Goal: Transaction & Acquisition: Purchase product/service

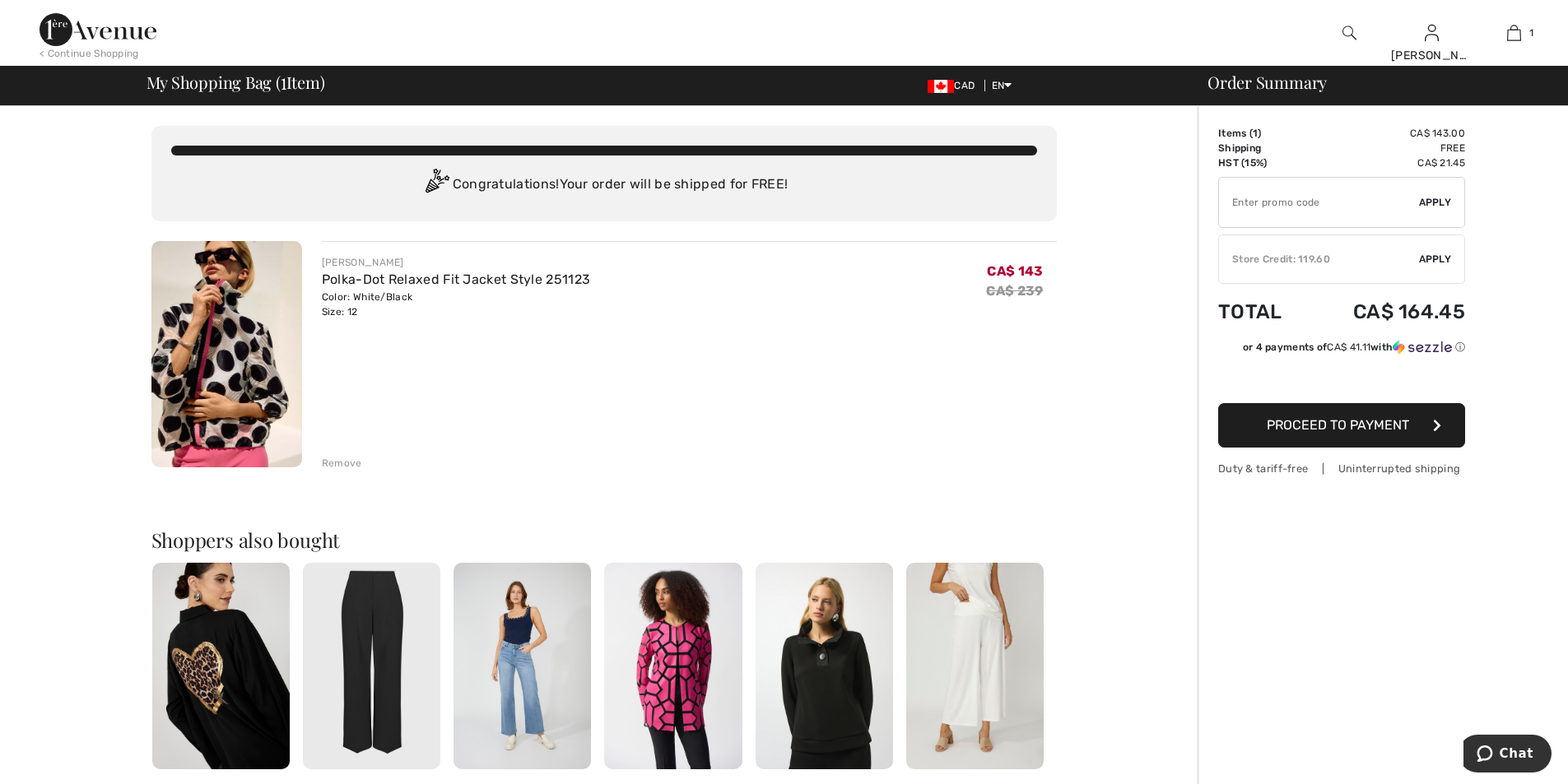
click at [1424, 252] on span "Apply" at bounding box center [1436, 259] width 33 height 15
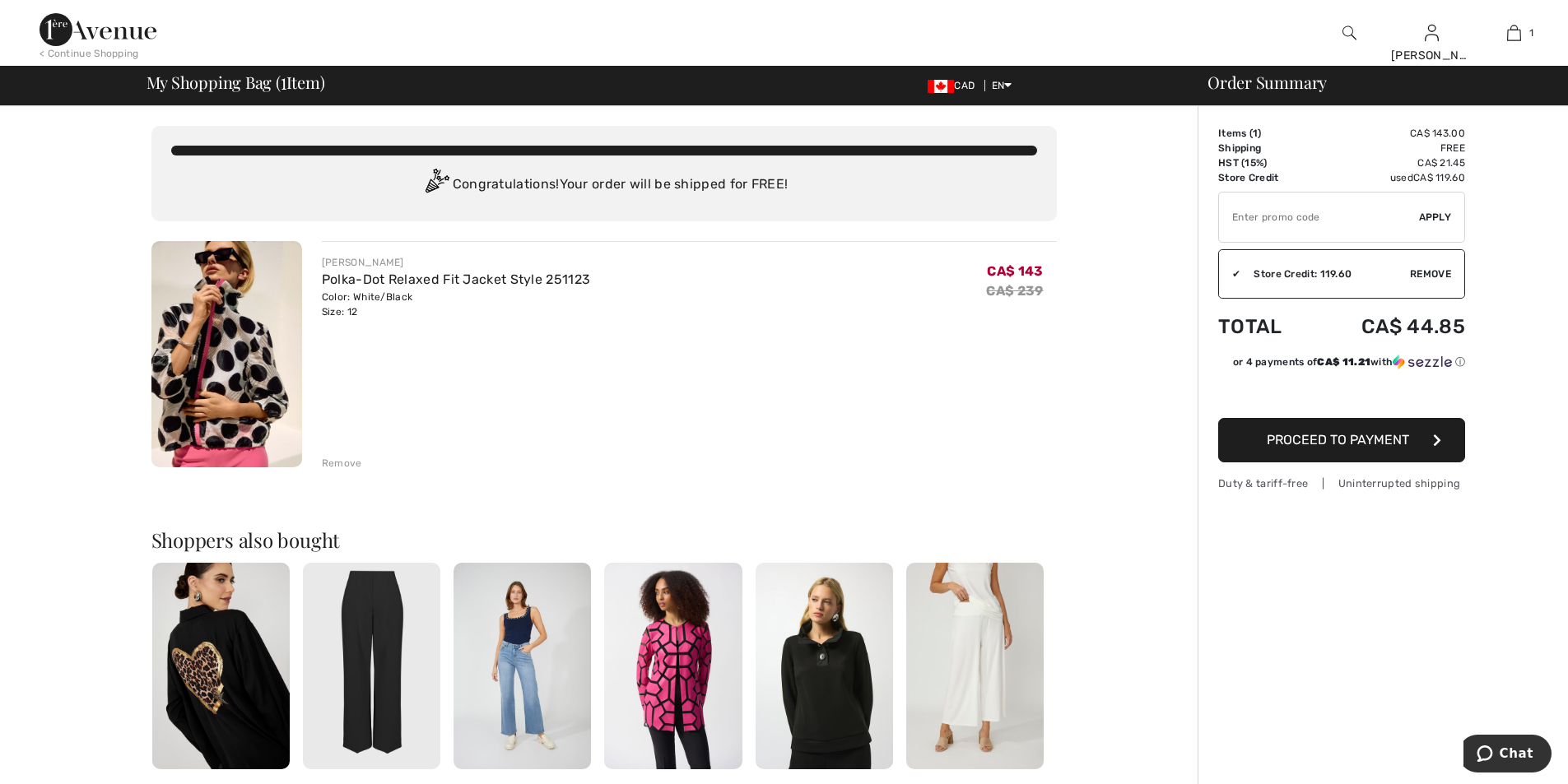
click at [1363, 439] on span "Proceed to Payment" at bounding box center [1338, 439] width 142 height 16
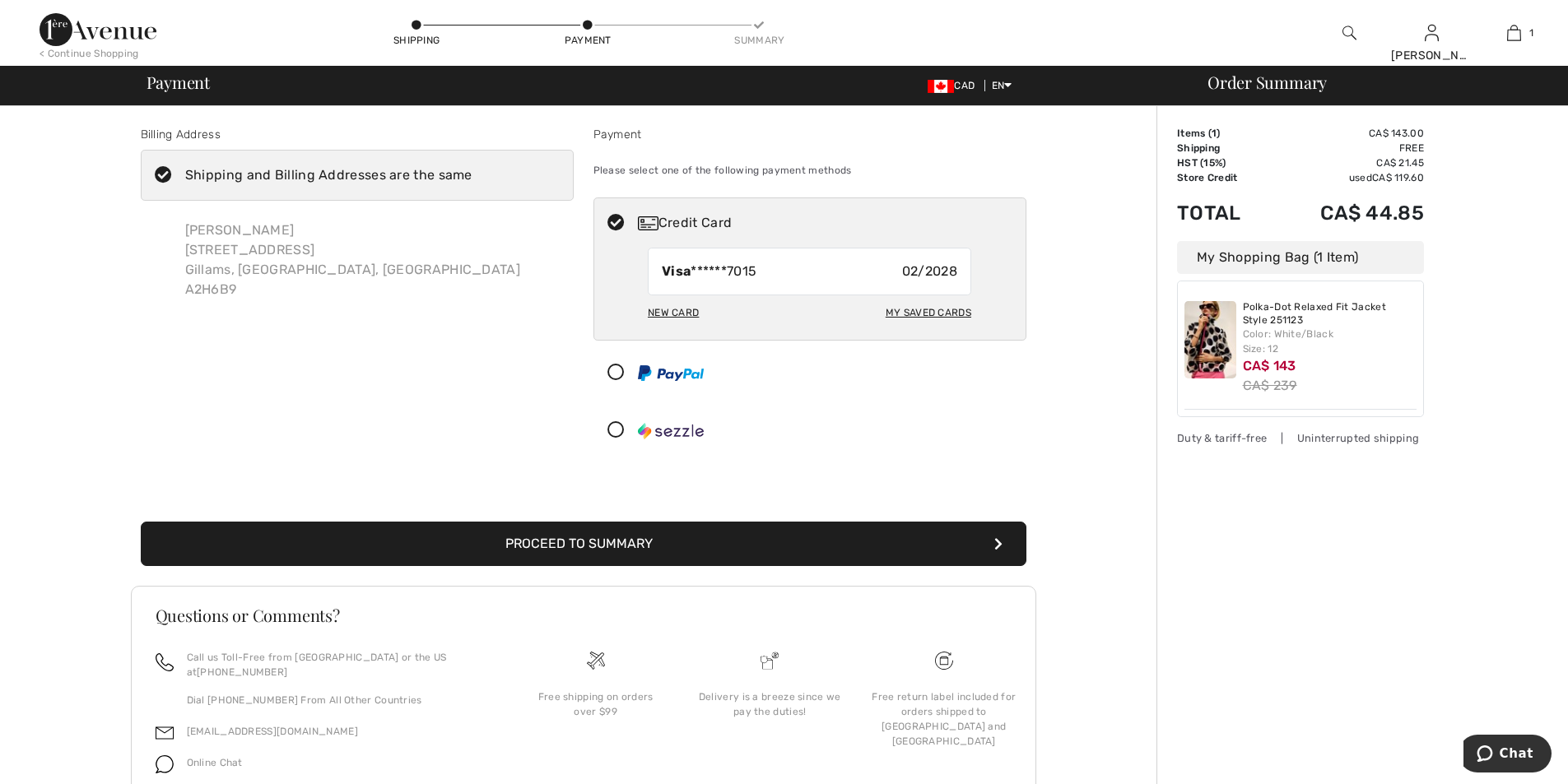
click at [923, 312] on div "My Saved Cards" at bounding box center [928, 313] width 85 height 28
radio input "true"
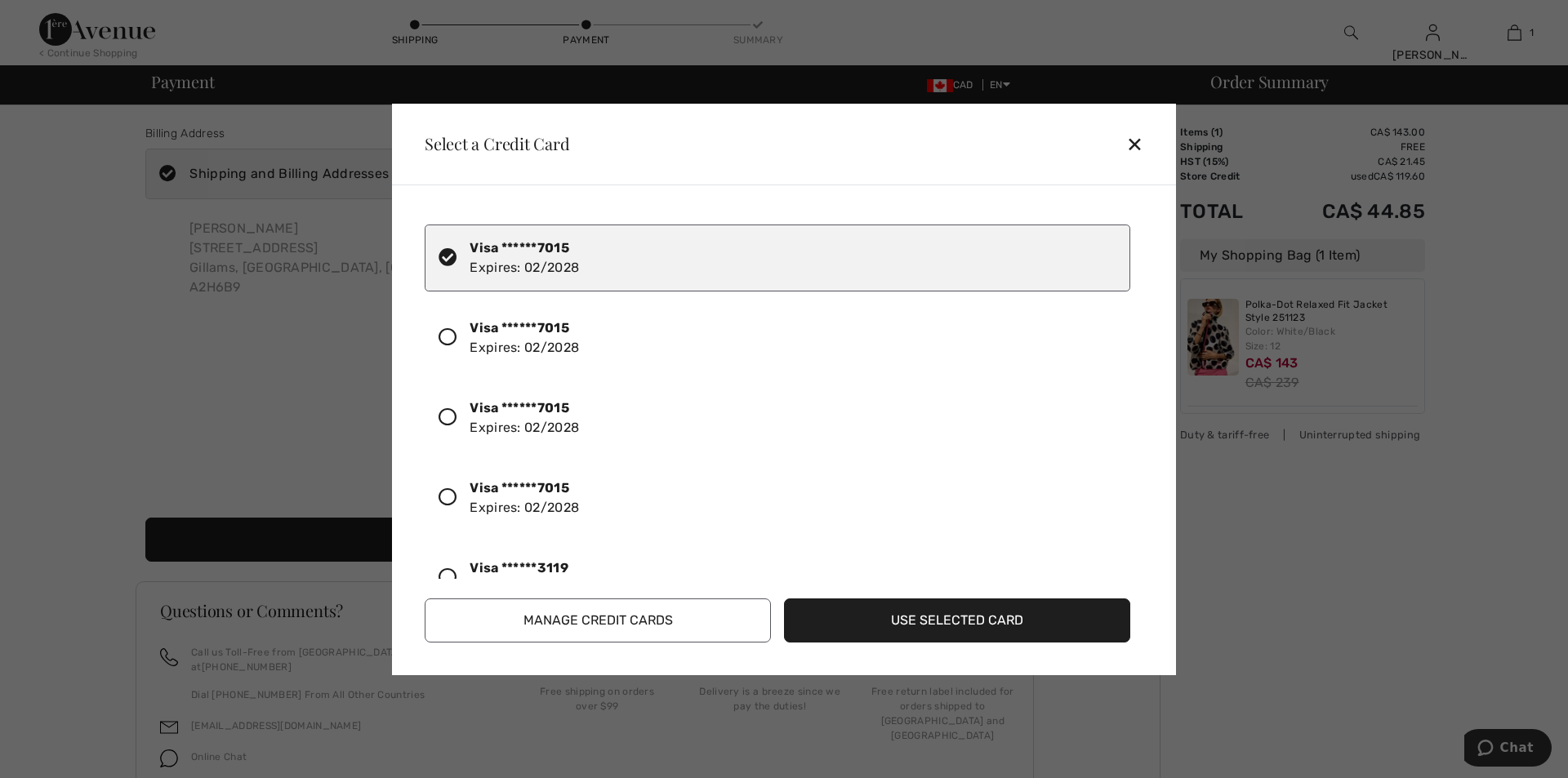
click at [445, 574] on icon at bounding box center [447, 577] width 18 height 18
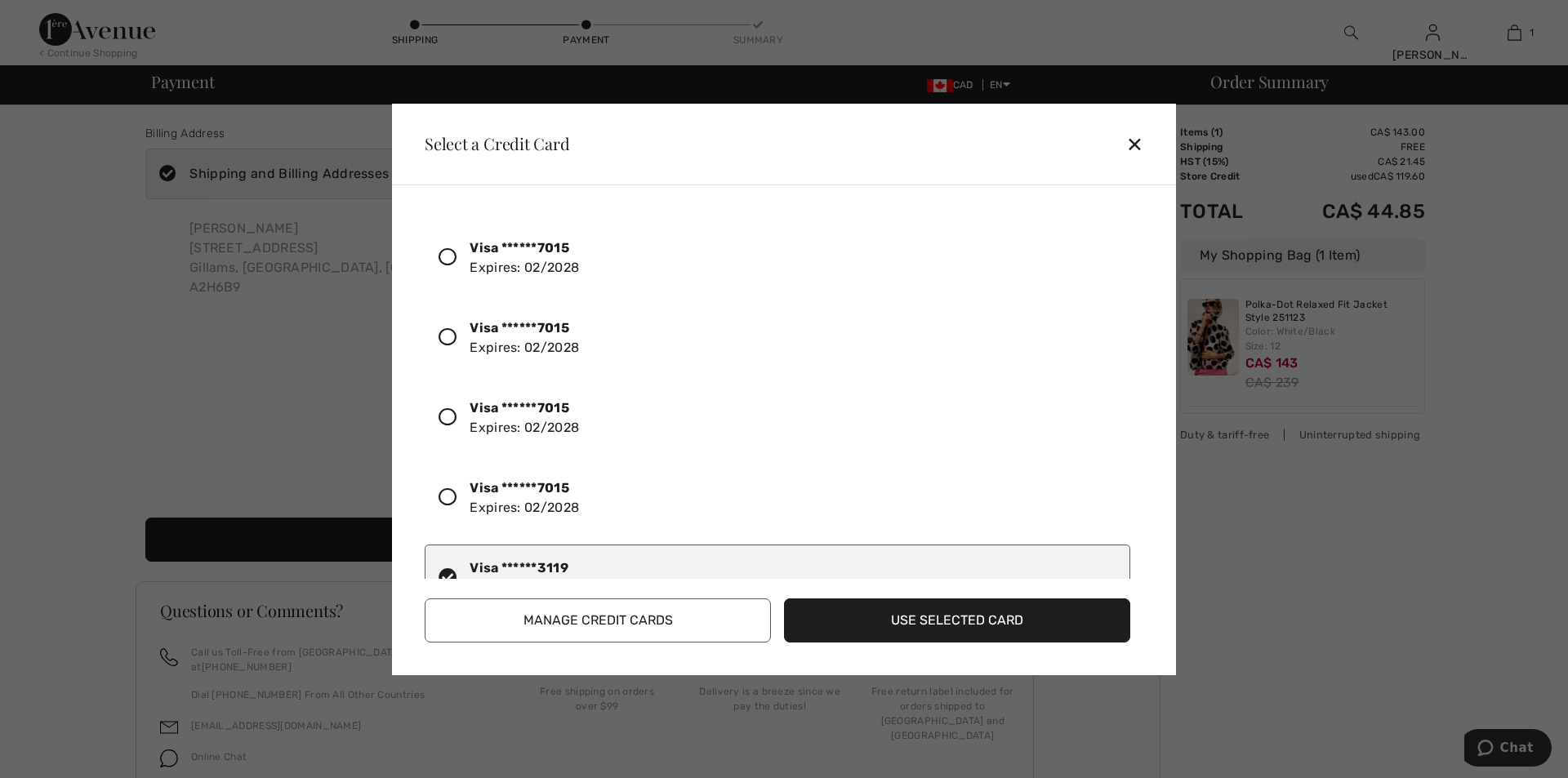
click at [923, 622] on button "Use Selected Card" at bounding box center [957, 620] width 346 height 44
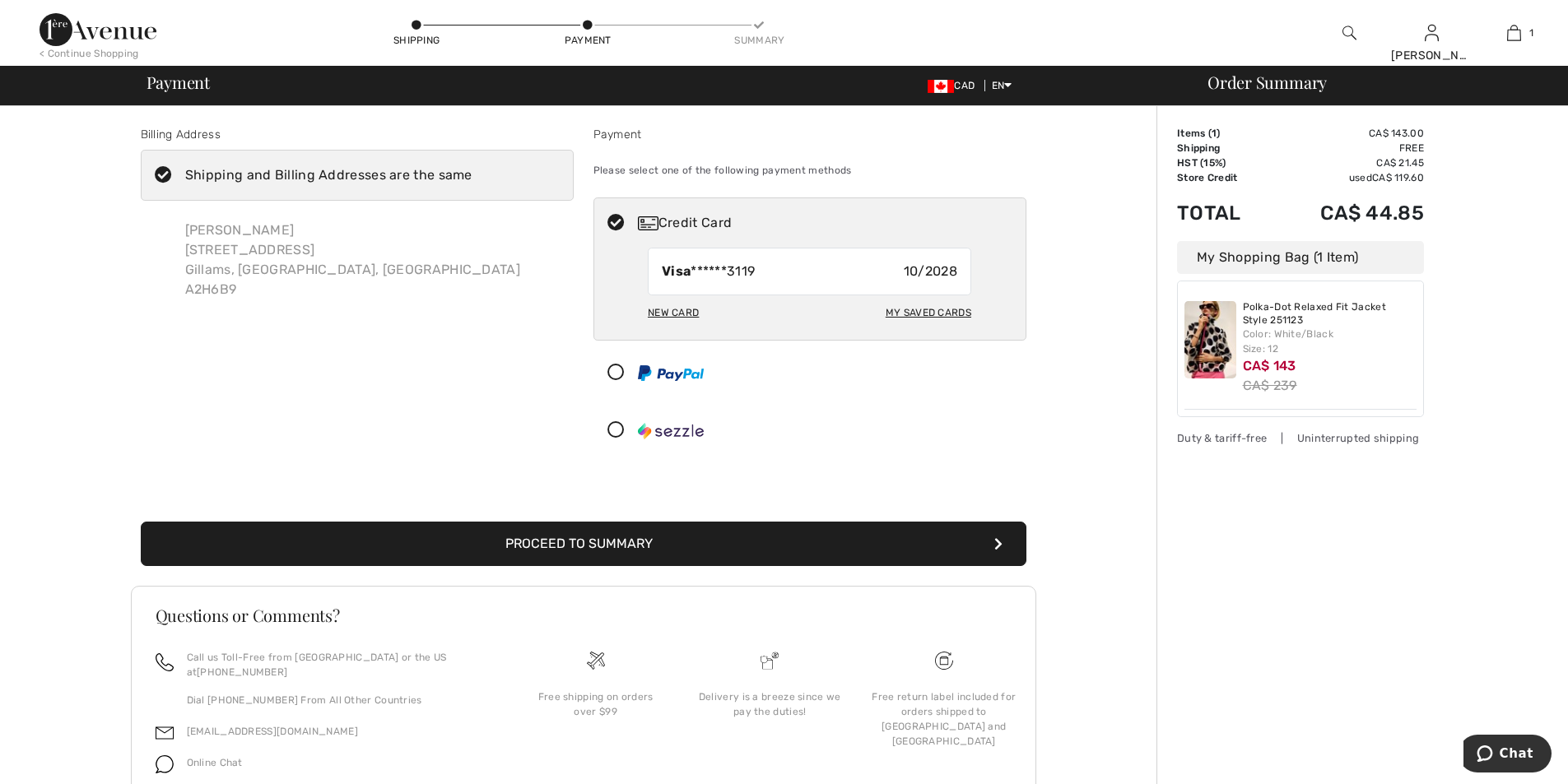
click at [822, 538] on button "Proceed to Summary" at bounding box center [583, 544] width 885 height 45
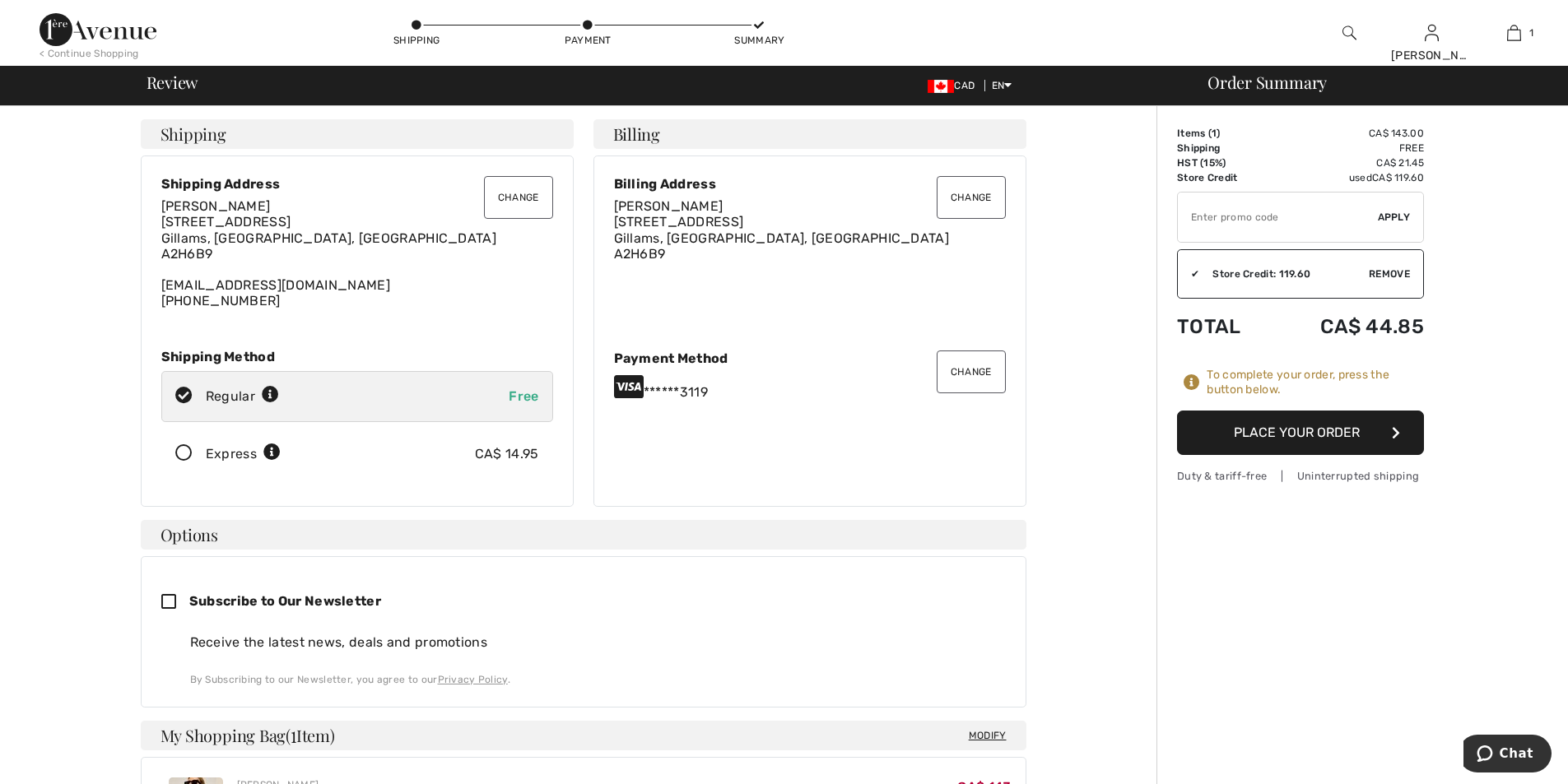
click at [174, 602] on icon at bounding box center [175, 602] width 28 height 17
checkbox input "true"
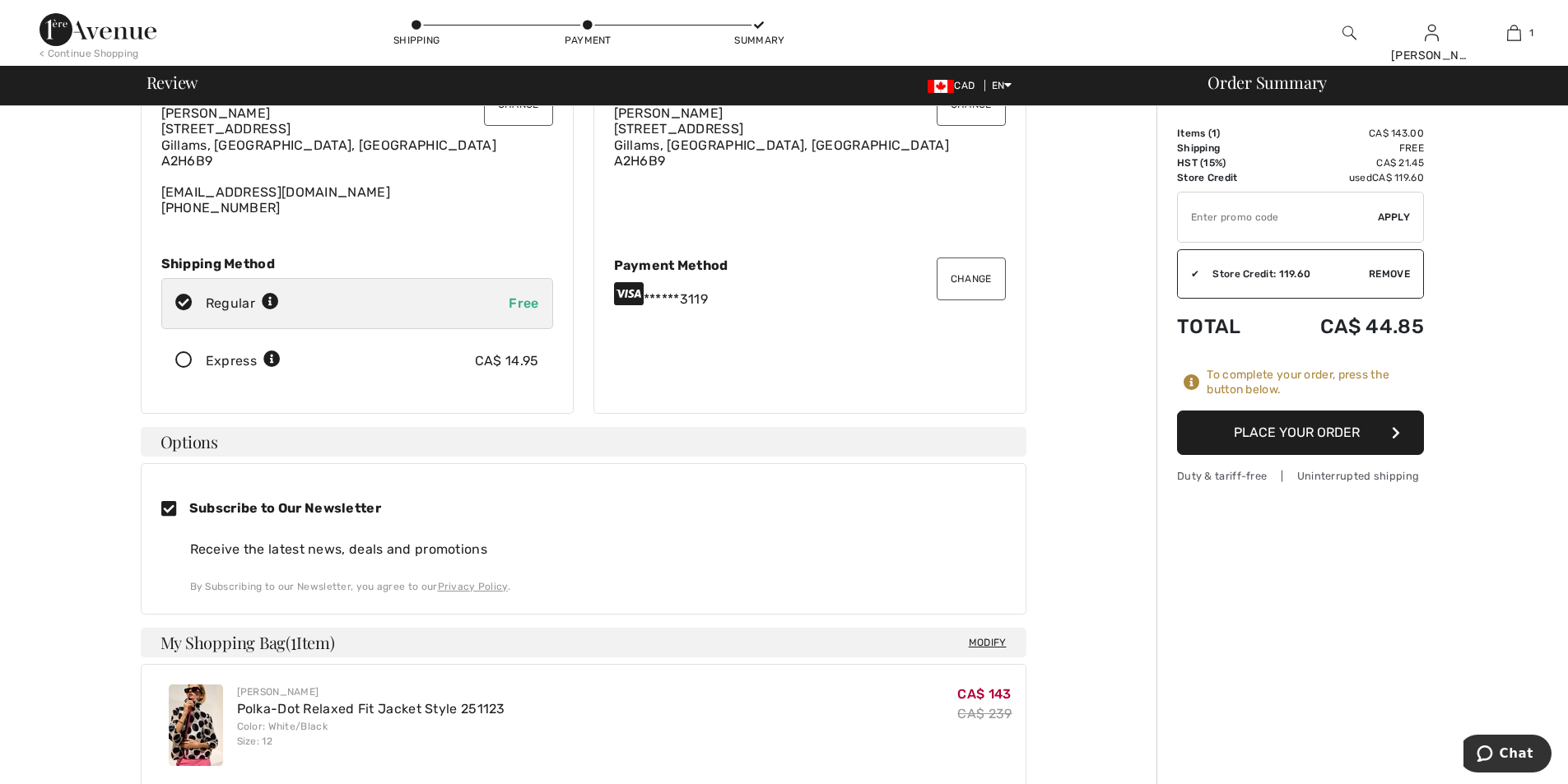
scroll to position [56, 0]
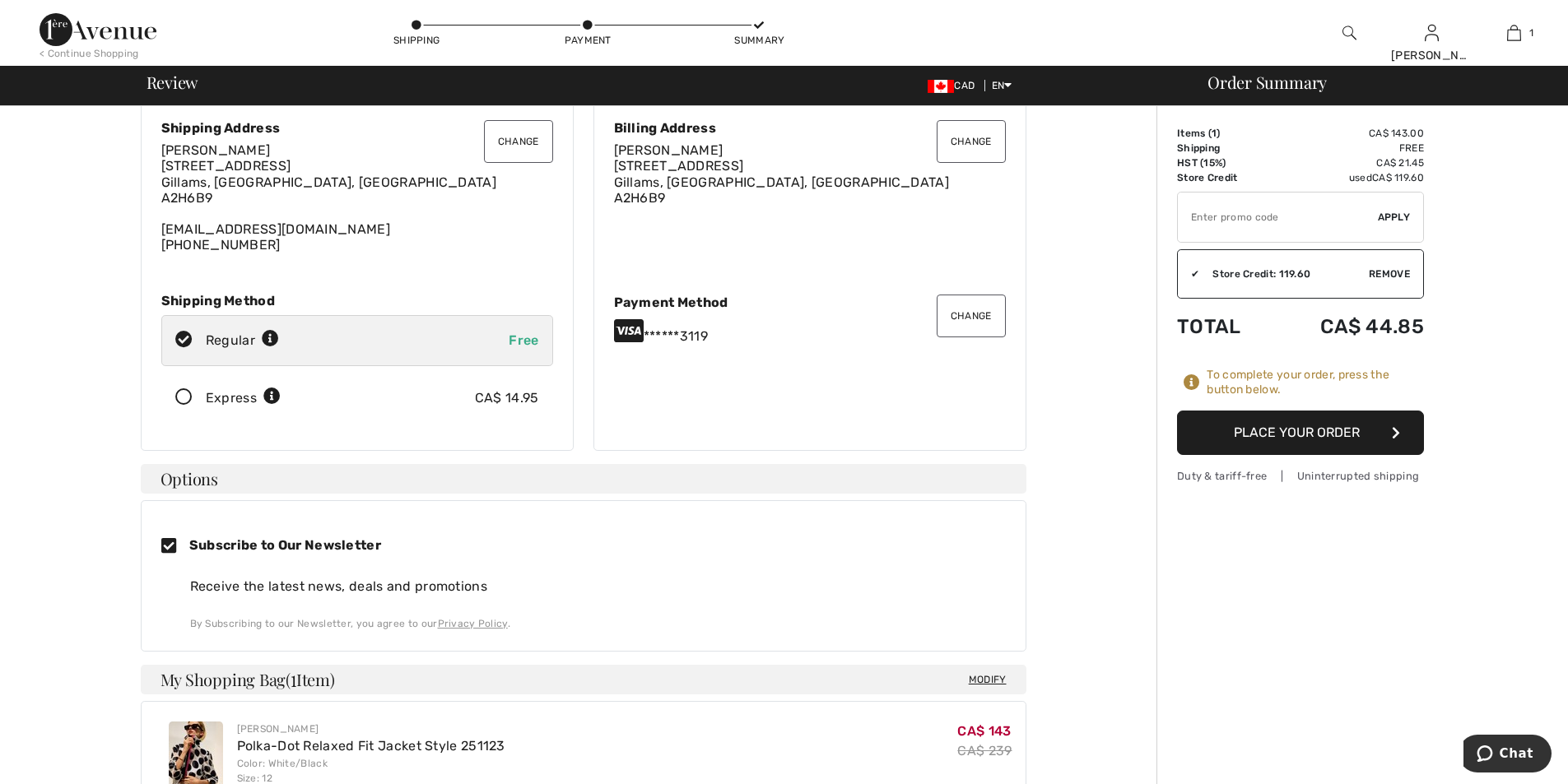
click at [1362, 440] on button "Place Your Order" at bounding box center [1300, 433] width 247 height 45
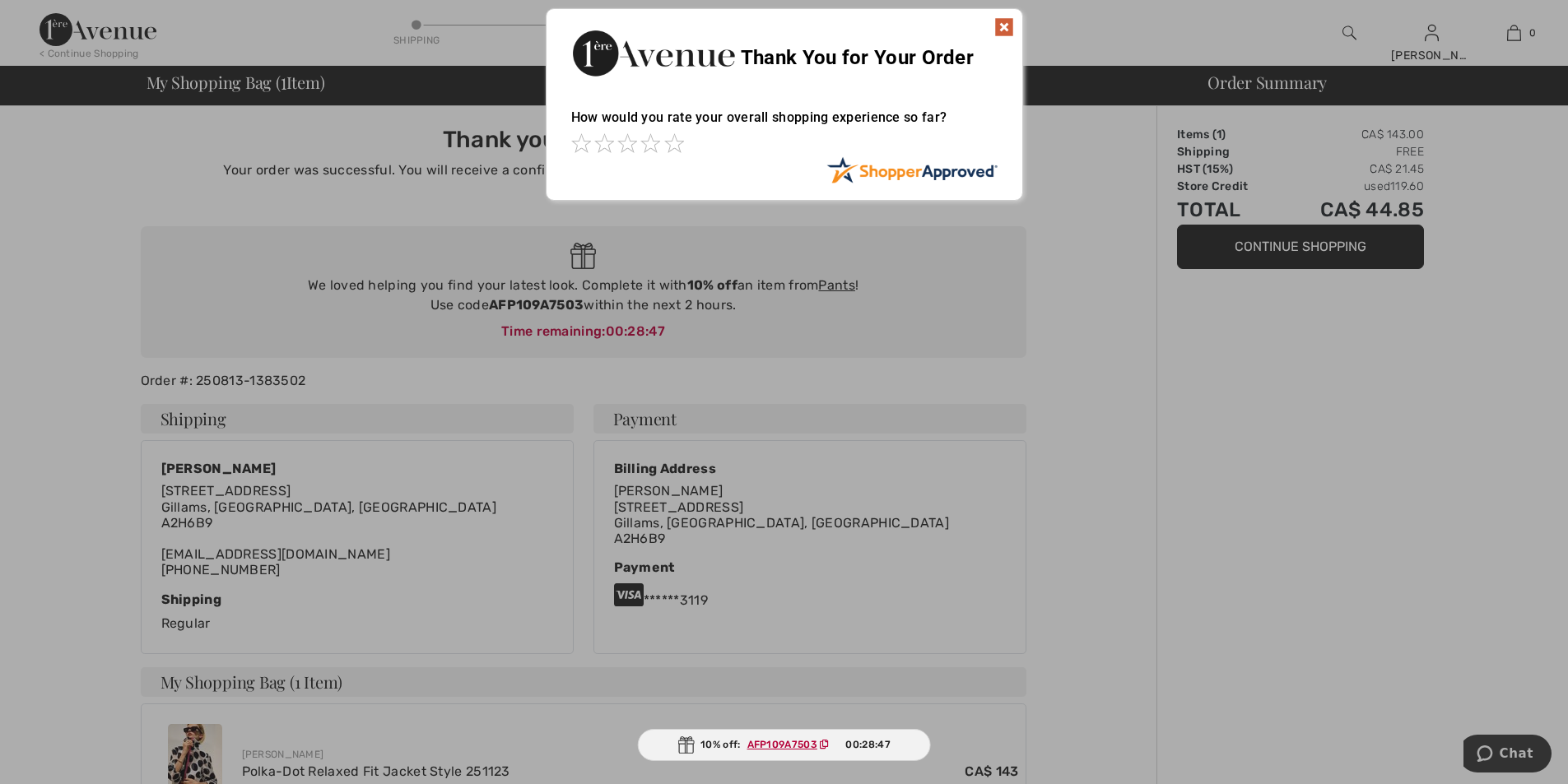
click at [1005, 31] on img at bounding box center [1005, 27] width 20 height 20
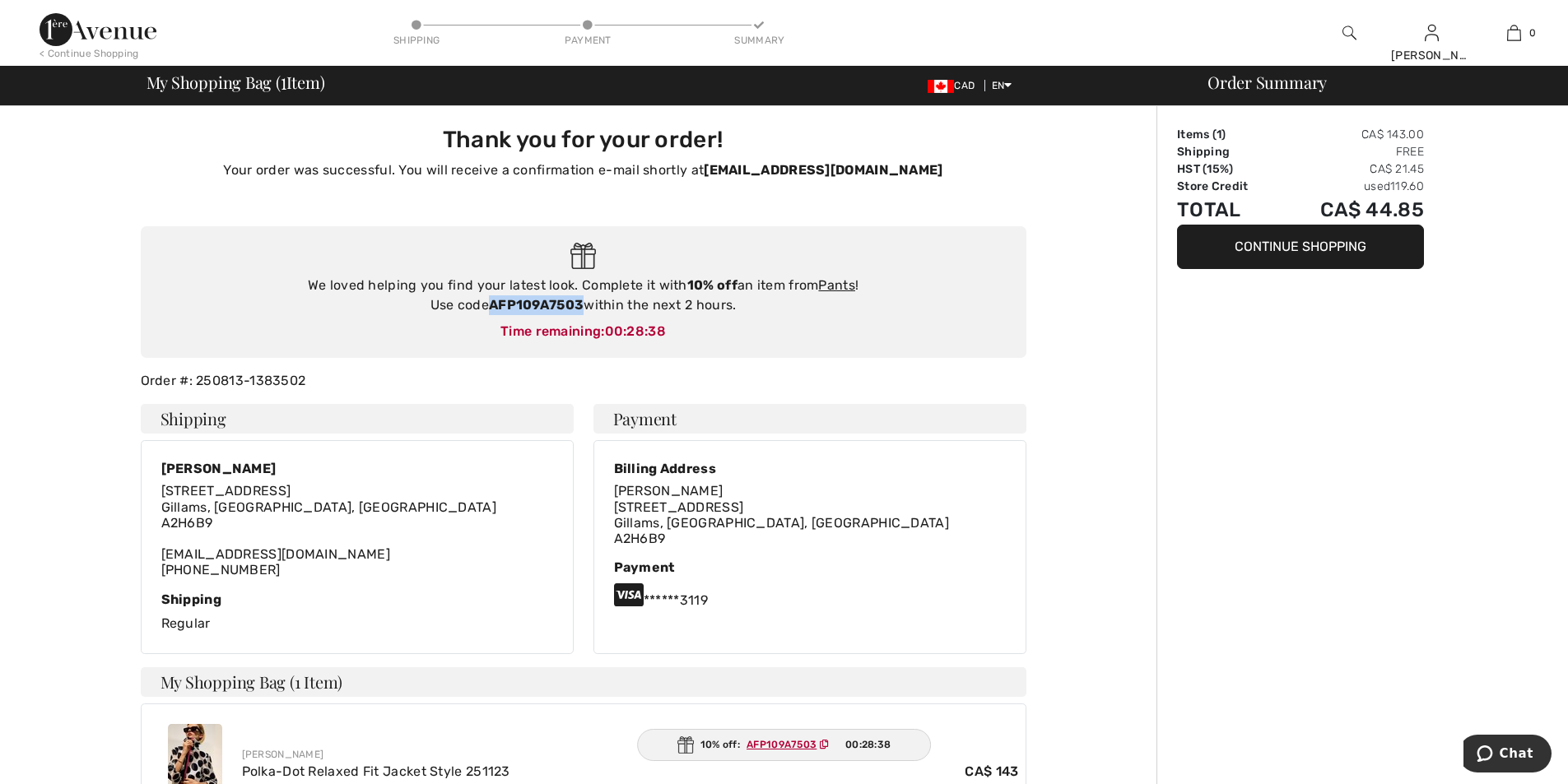
drag, startPoint x: 583, startPoint y: 304, endPoint x: 488, endPoint y: 313, distance: 95.4
click at [488, 313] on div "We loved helping you find your latest look. Complete it with 10% off an item fr…" at bounding box center [583, 295] width 853 height 40
copy strong "AFP109A7503"
click at [77, 22] on img at bounding box center [98, 30] width 117 height 33
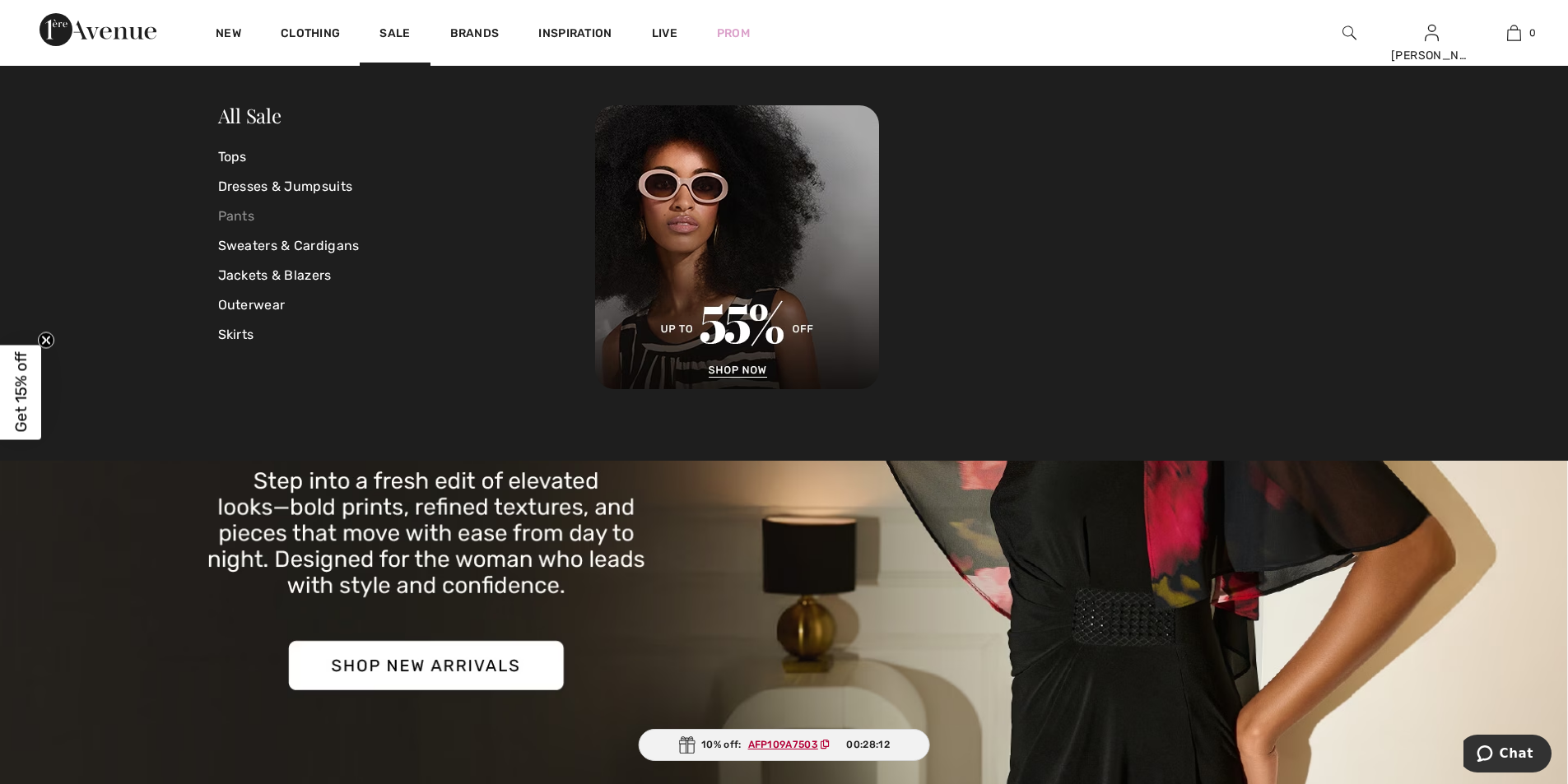
click at [244, 217] on link "Pants" at bounding box center [407, 217] width 378 height 30
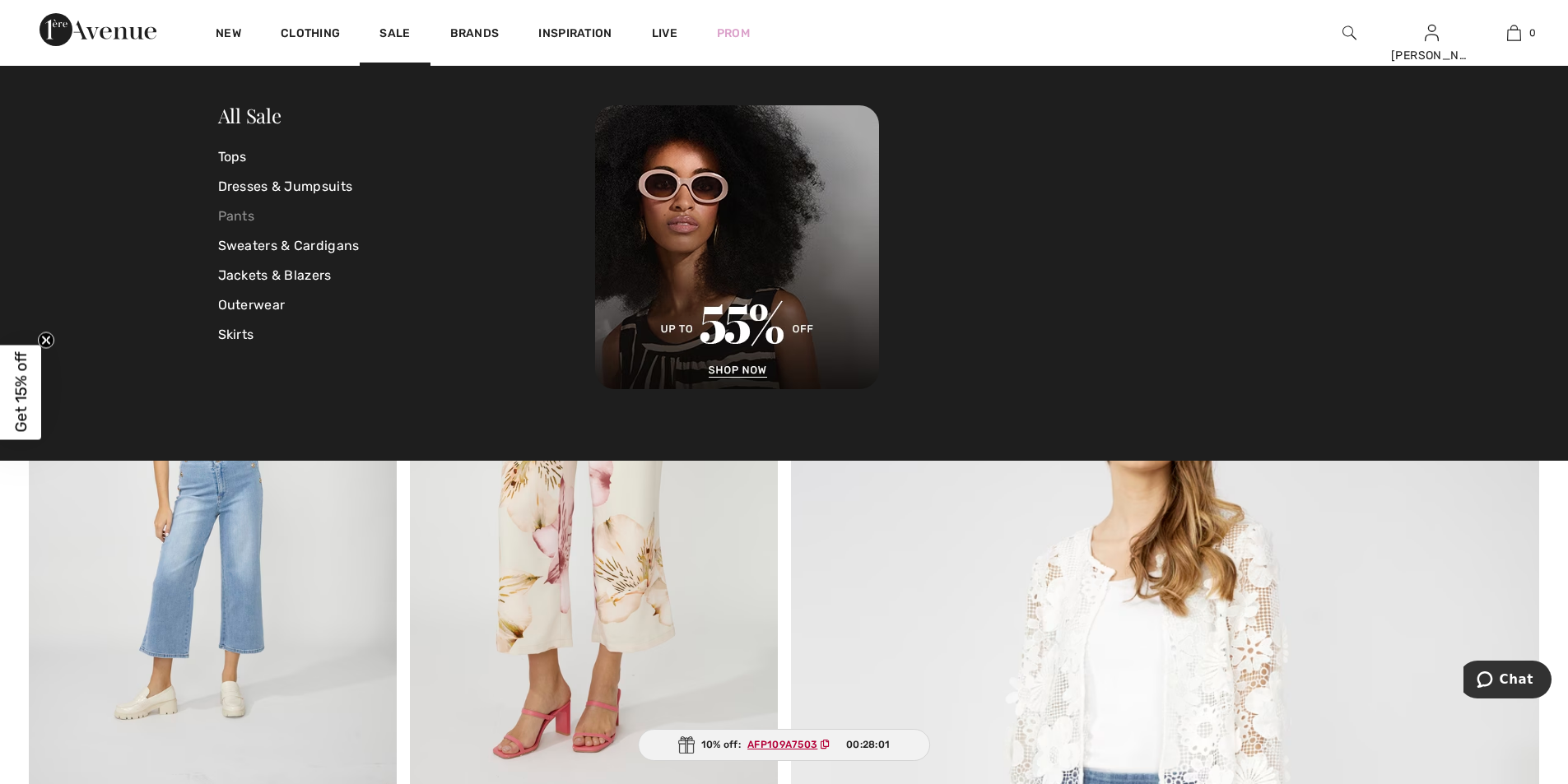
click at [252, 220] on link "Pants" at bounding box center [407, 217] width 378 height 30
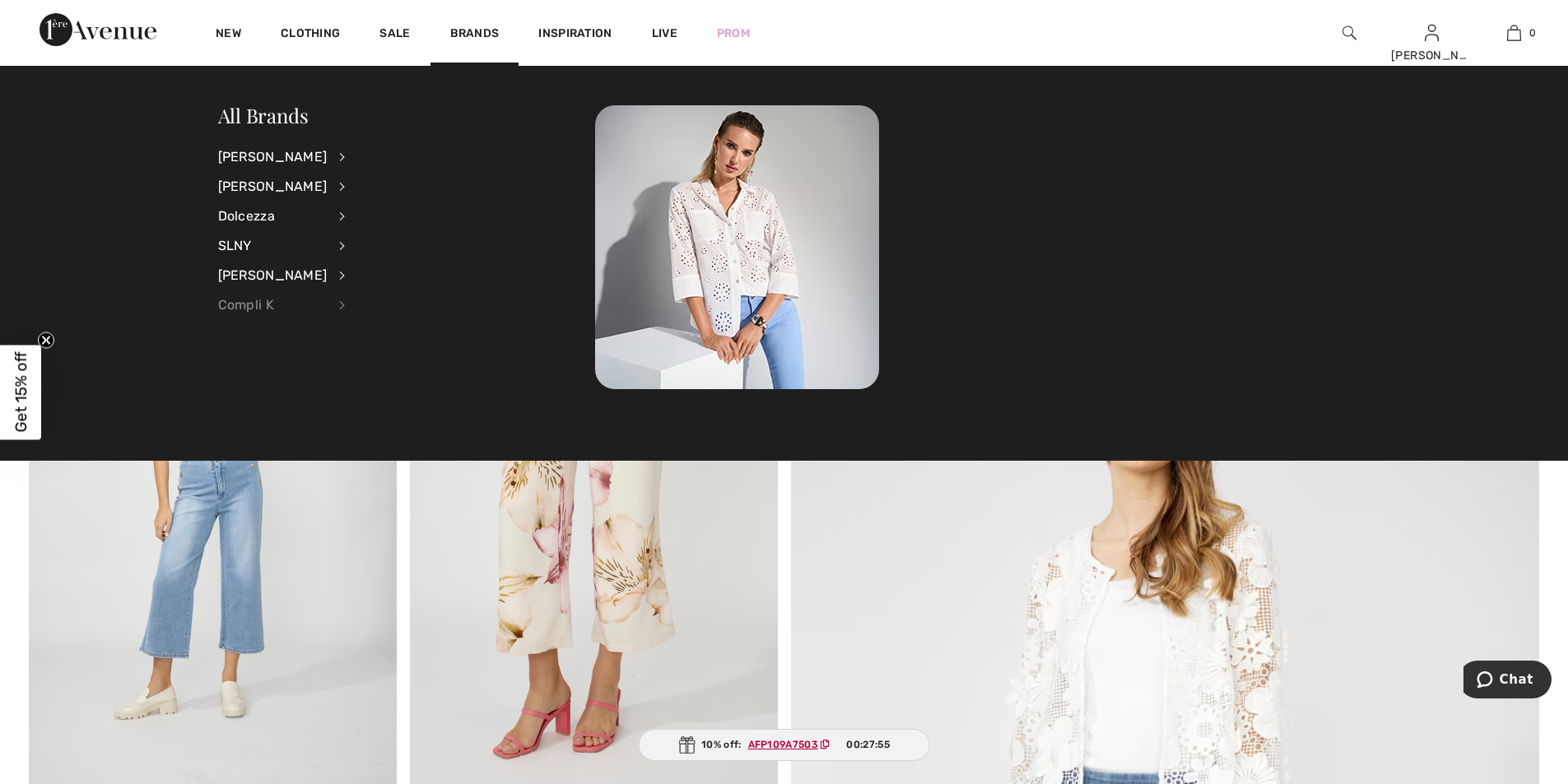
click at [269, 304] on div "Compli K" at bounding box center [273, 305] width 109 height 30
click at [378, 241] on link "Pants" at bounding box center [430, 237] width 127 height 27
click at [379, 237] on link "Pants" at bounding box center [430, 237] width 127 height 27
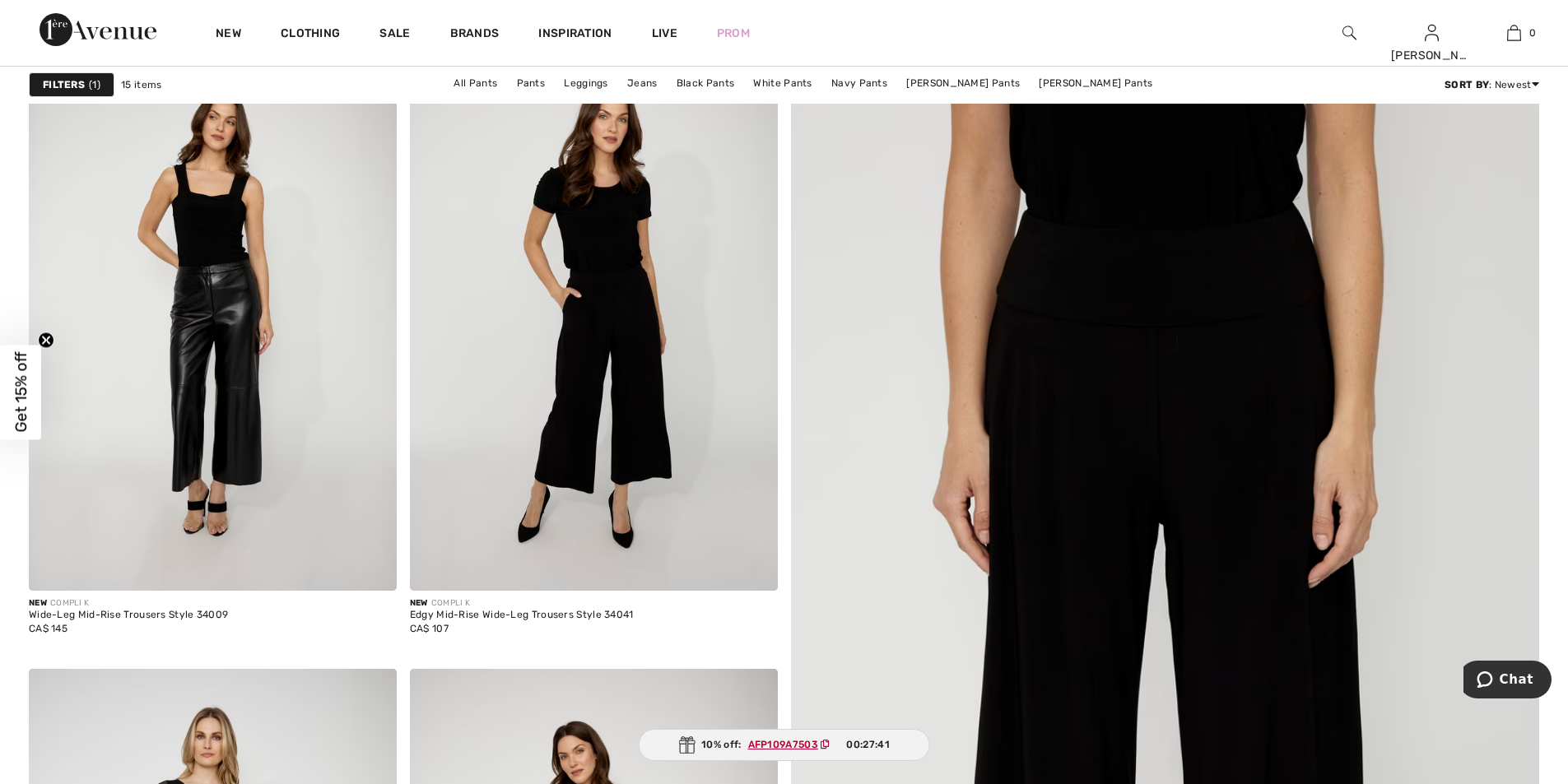
scroll to position [291, 0]
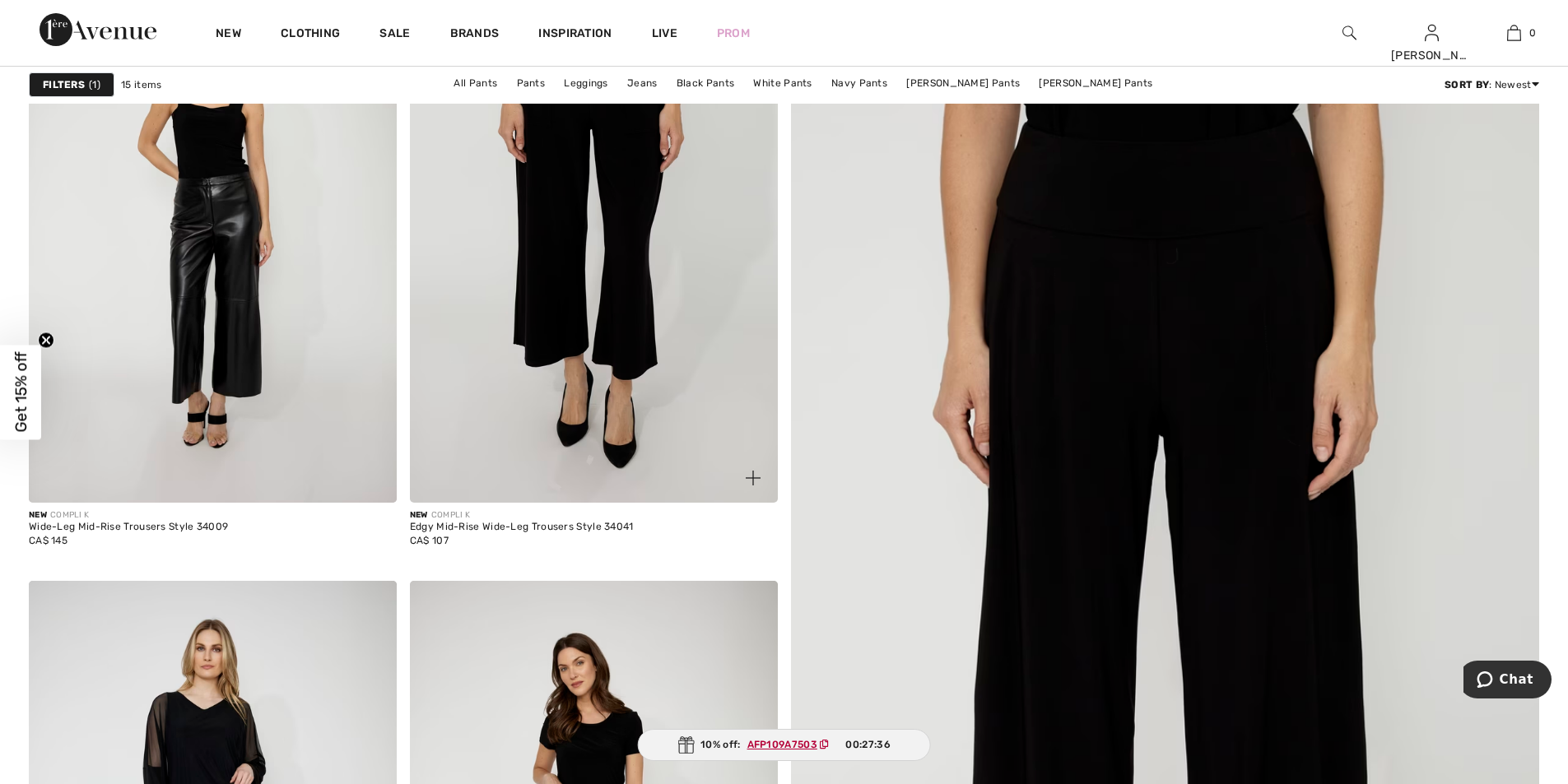
click at [601, 236] on img at bounding box center [593, 227] width 368 height 551
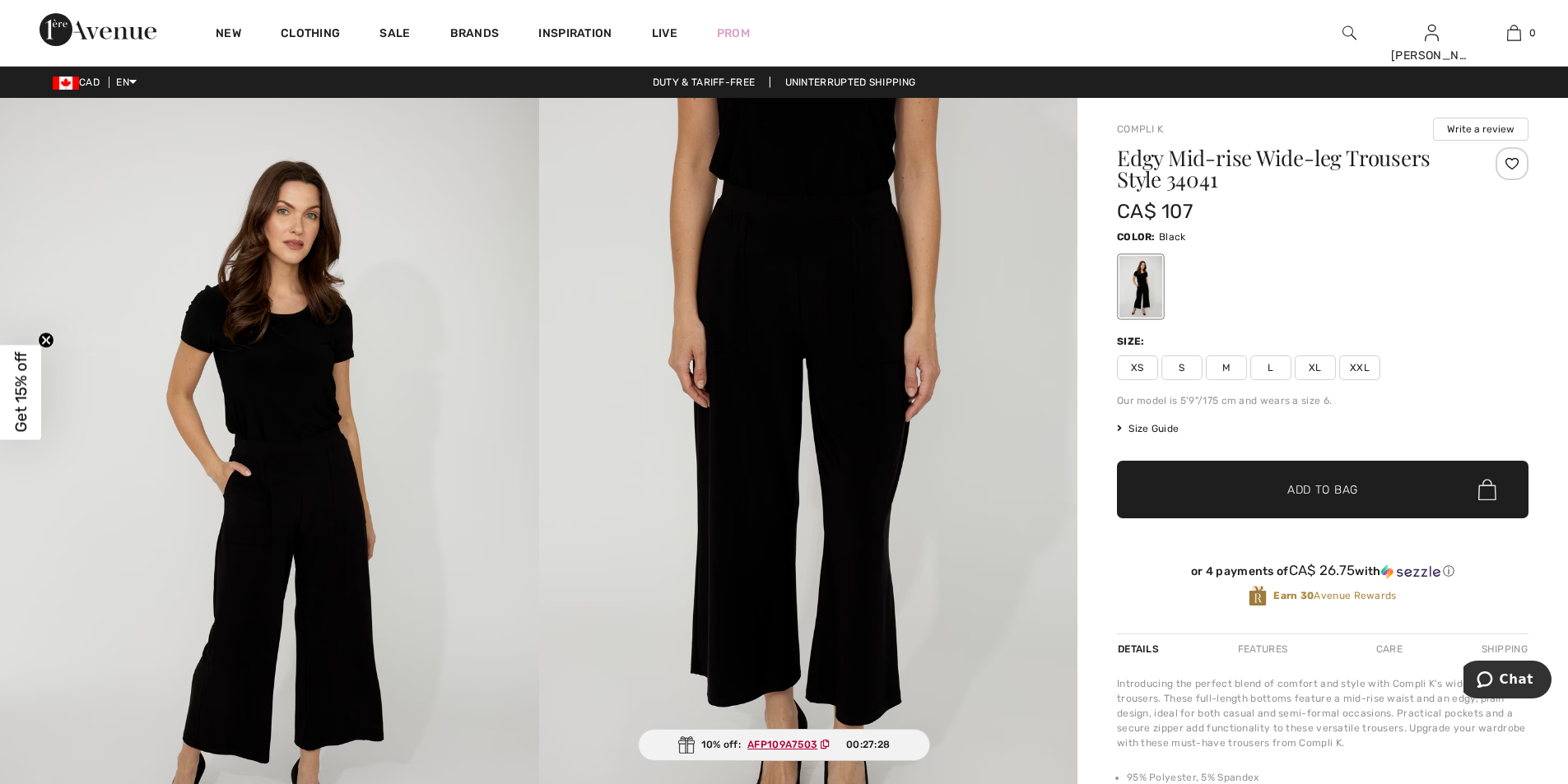
click at [1225, 371] on span "M" at bounding box center [1226, 368] width 41 height 25
click at [1282, 485] on span "✔ Added to Bag" at bounding box center [1297, 490] width 100 height 17
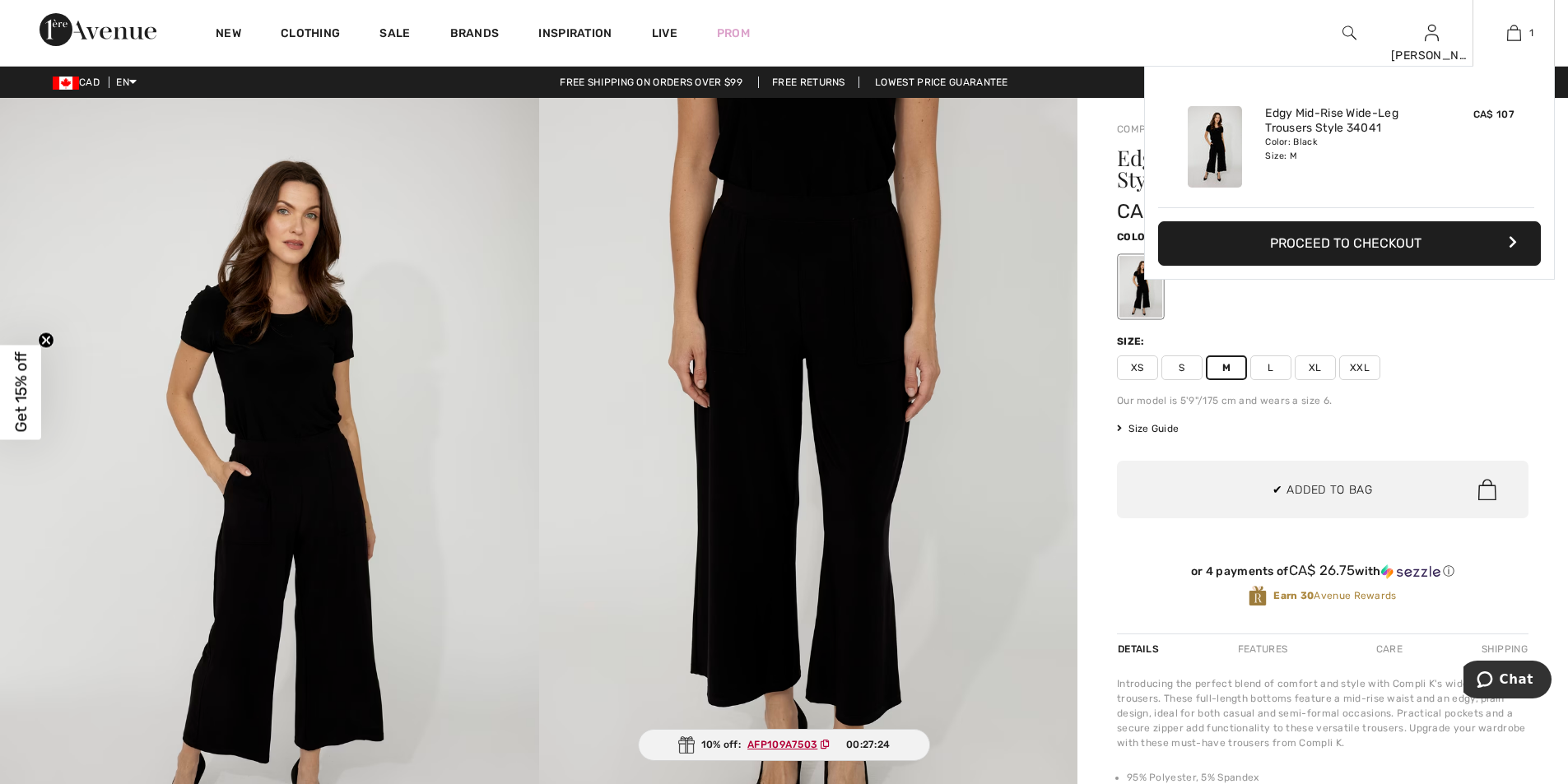
click at [1331, 236] on button "Proceed to Checkout" at bounding box center [1350, 244] width 383 height 45
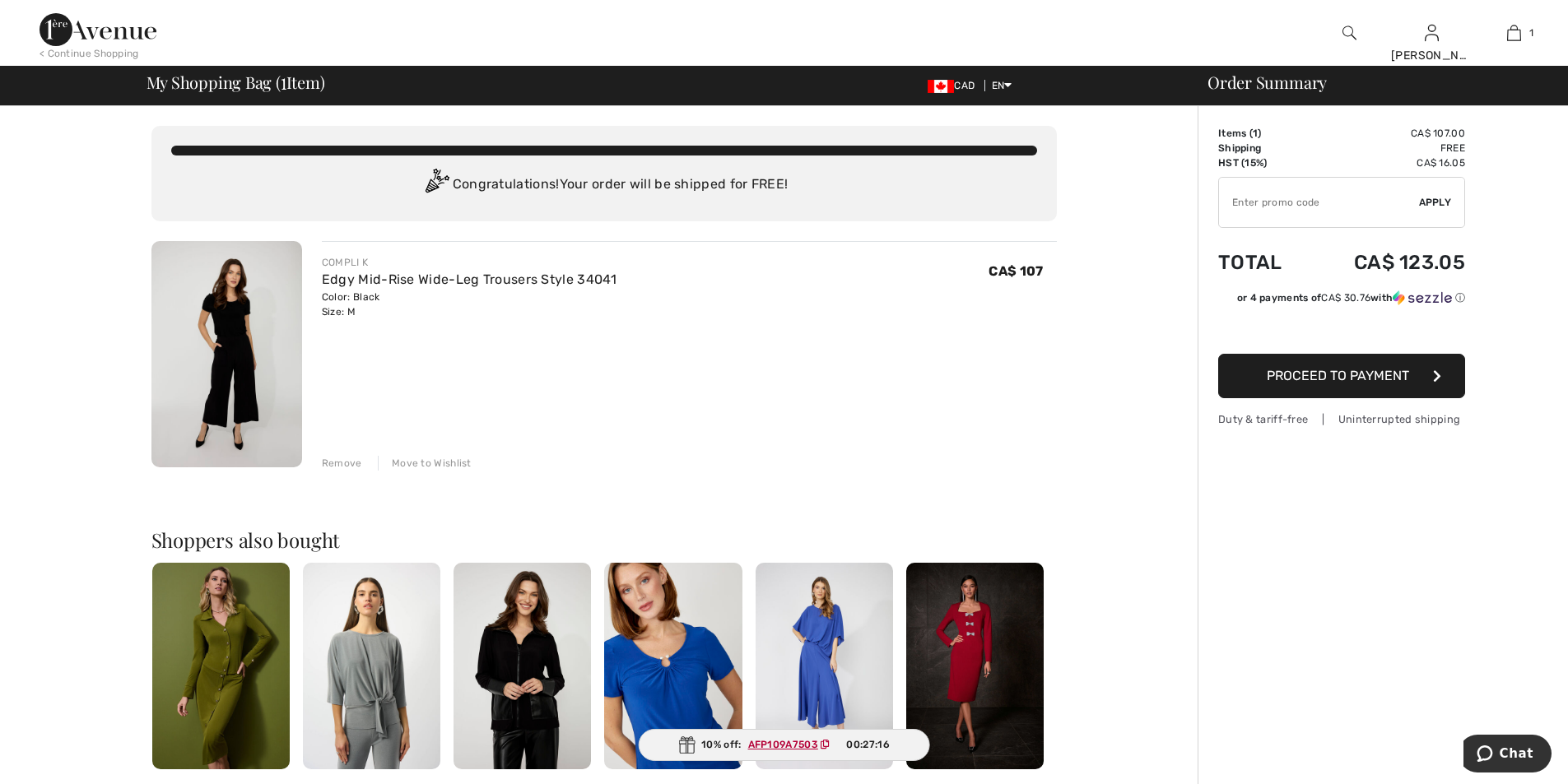
click at [1301, 193] on input "TEXT" at bounding box center [1319, 203] width 200 height 50
paste input "AFP109A7503"
type input "AFP109A7503"
click at [1448, 205] on span "Apply" at bounding box center [1436, 203] width 33 height 15
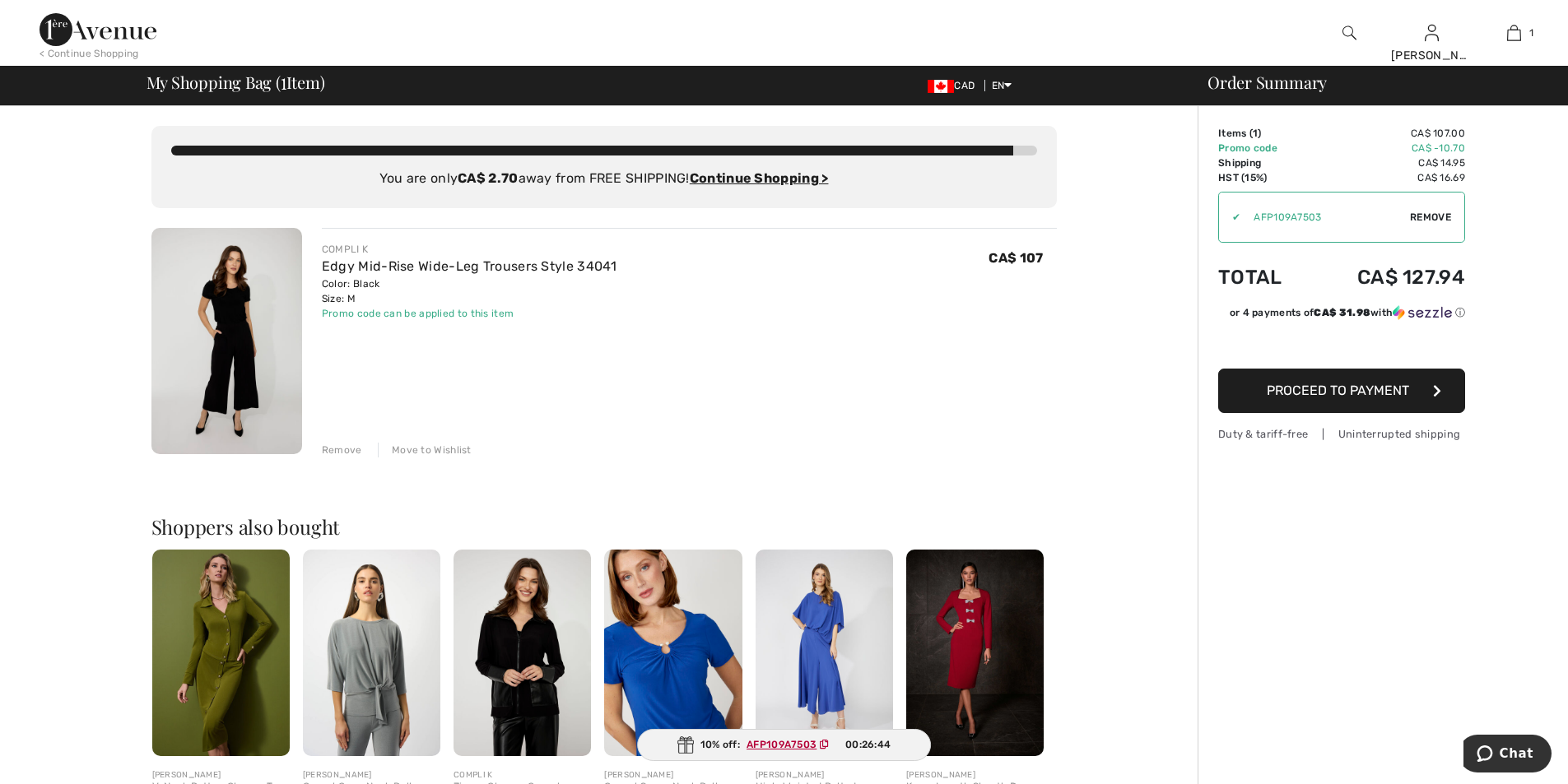
click at [1430, 219] on span "Remove" at bounding box center [1431, 218] width 41 height 15
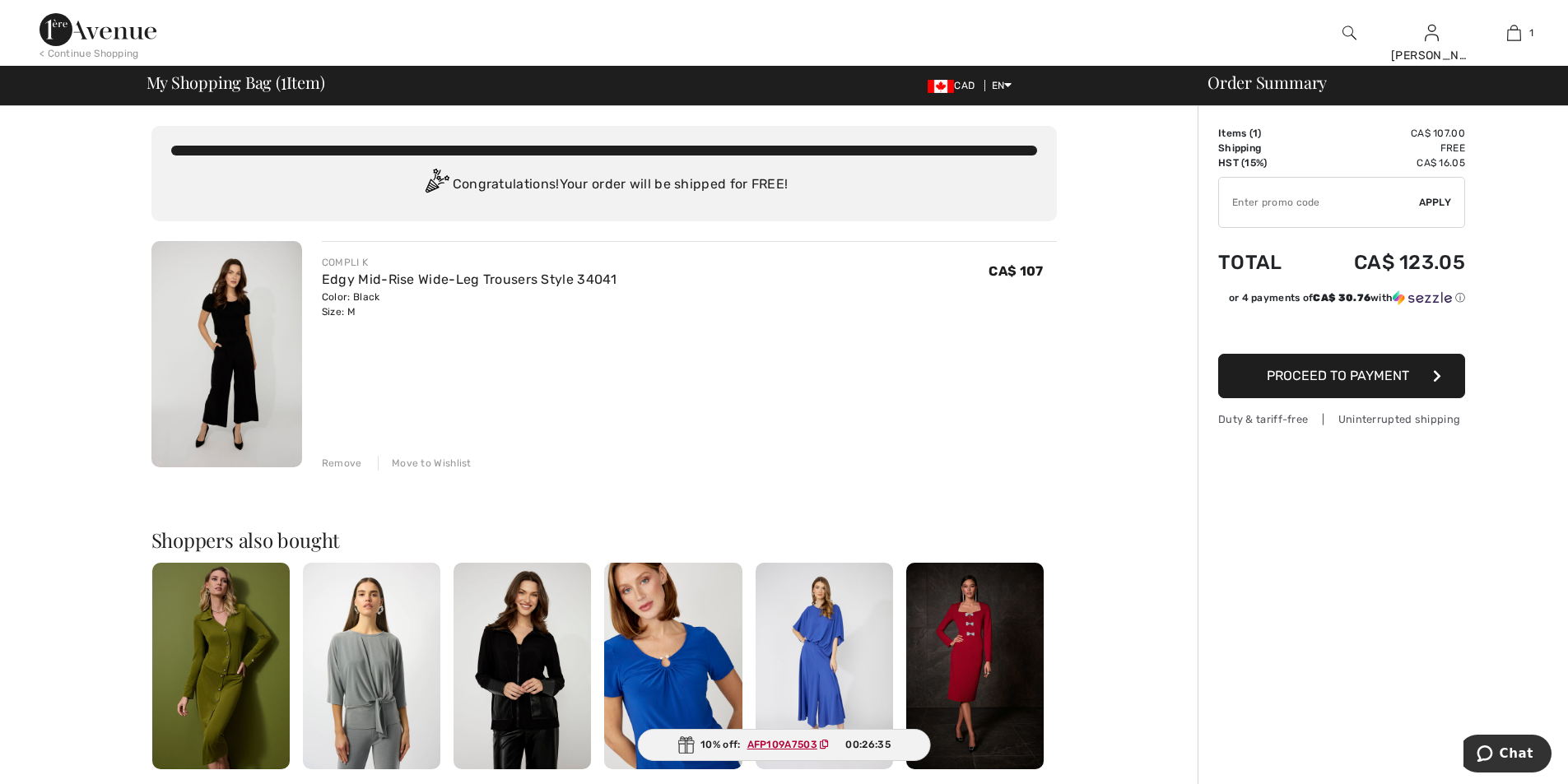
click at [431, 464] on div "Move to Wishlist" at bounding box center [424, 463] width 94 height 15
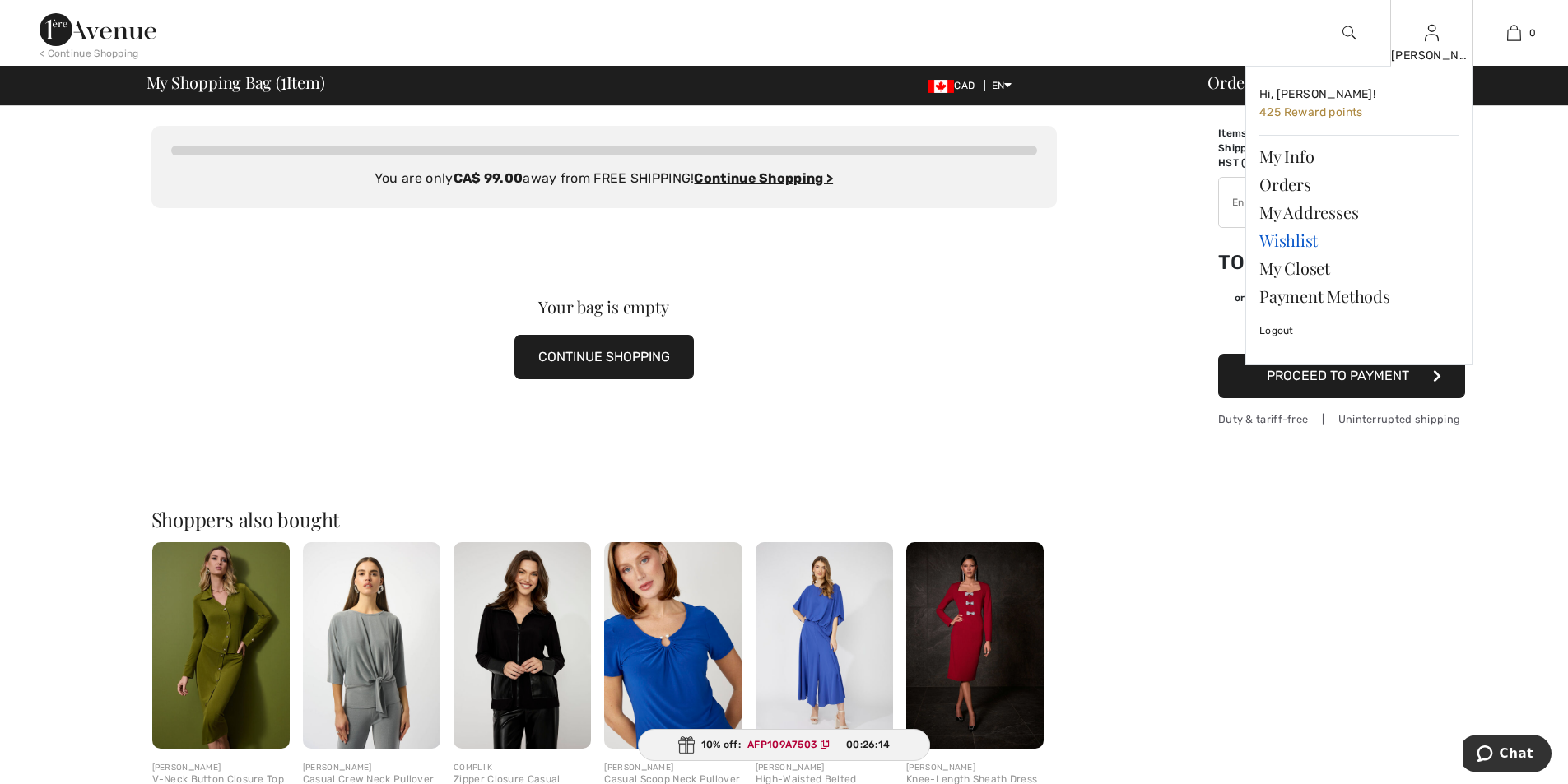
click at [1292, 245] on link "Wishlist" at bounding box center [1359, 241] width 199 height 28
click at [1282, 239] on link "Wishlist" at bounding box center [1359, 241] width 199 height 28
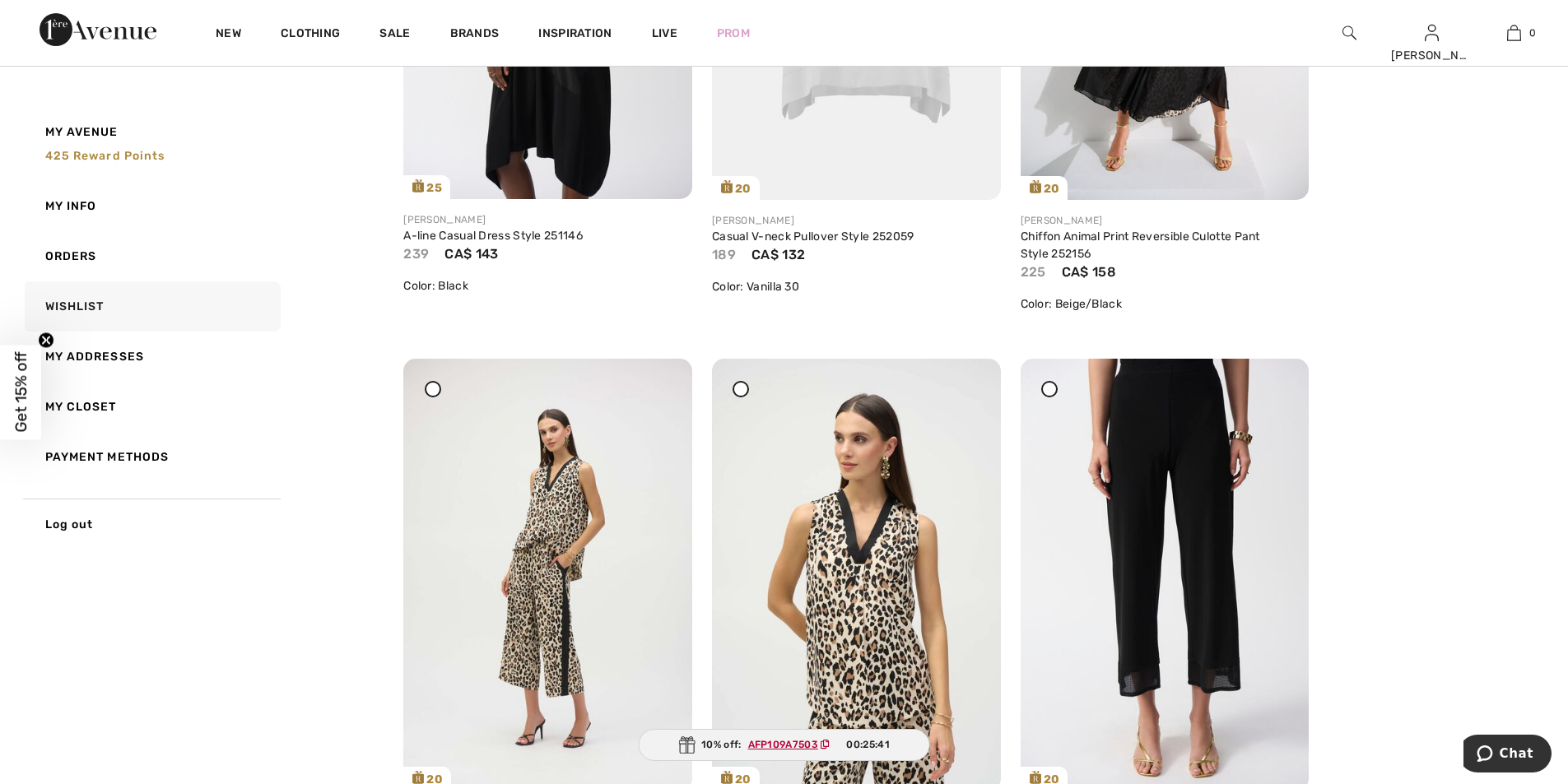
scroll to position [4116, 0]
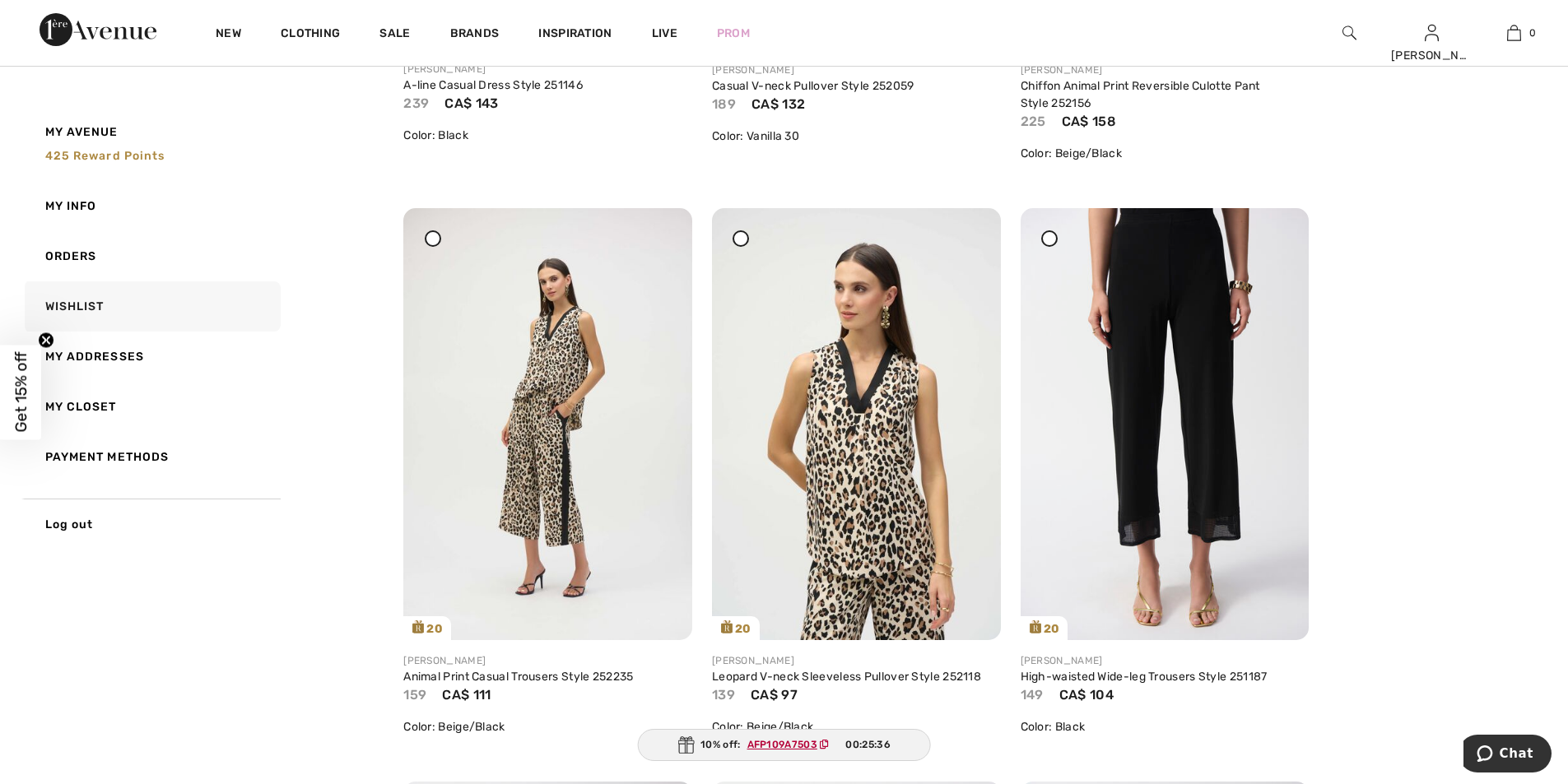
click at [1047, 241] on icon at bounding box center [1049, 238] width 7 height 7
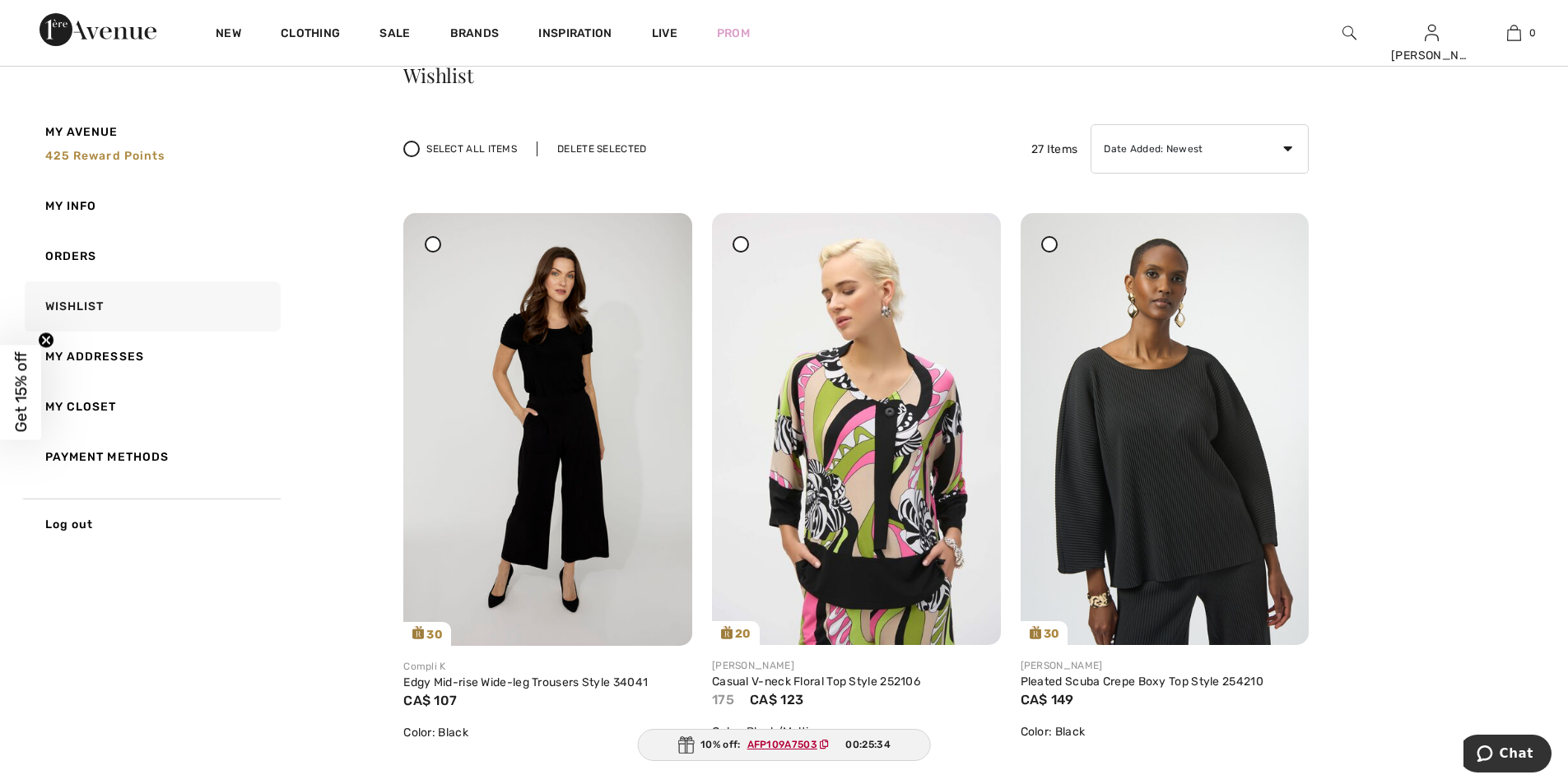
scroll to position [0, 0]
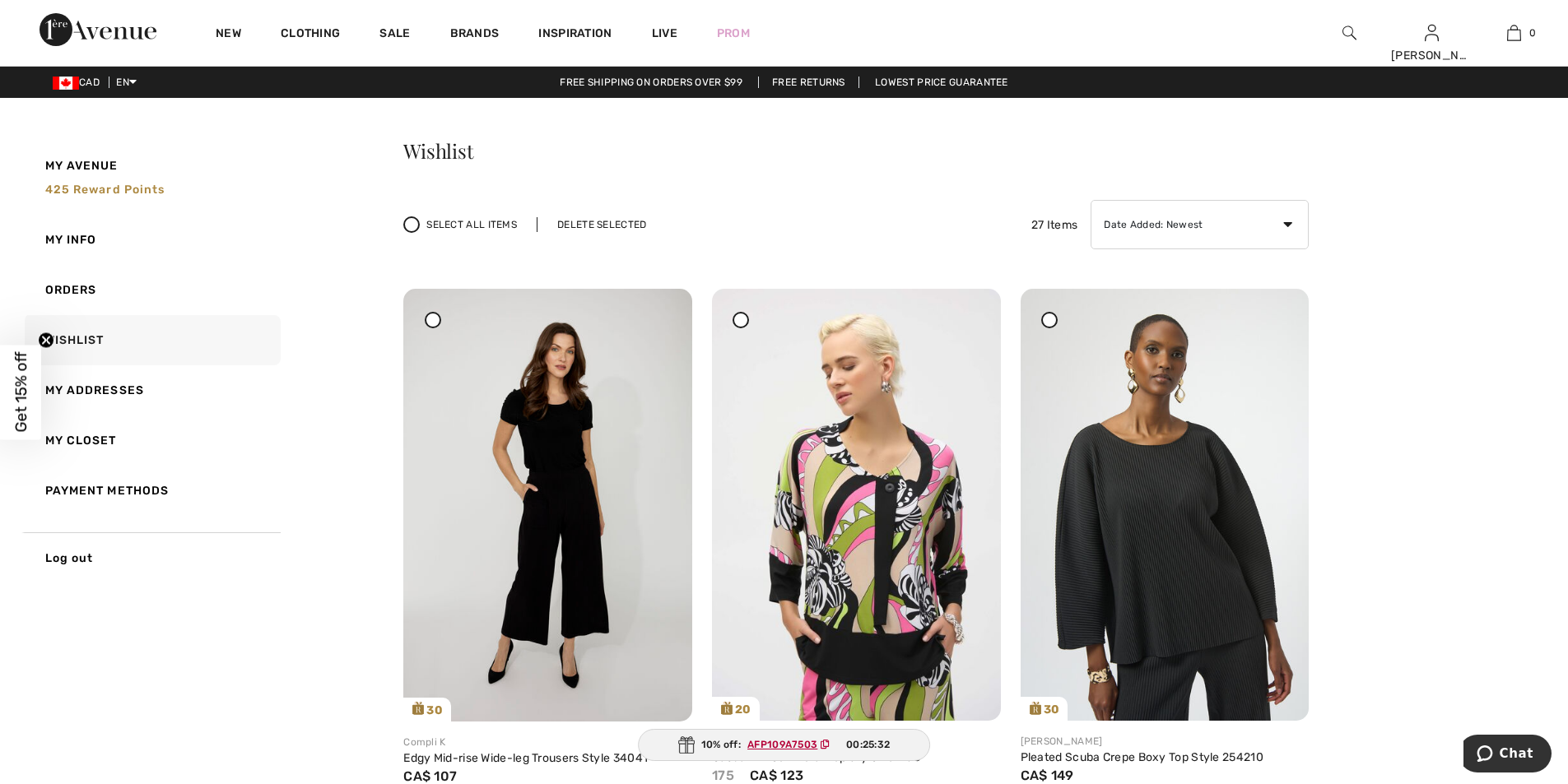
click at [594, 223] on div "Delete Selected" at bounding box center [602, 225] width 130 height 15
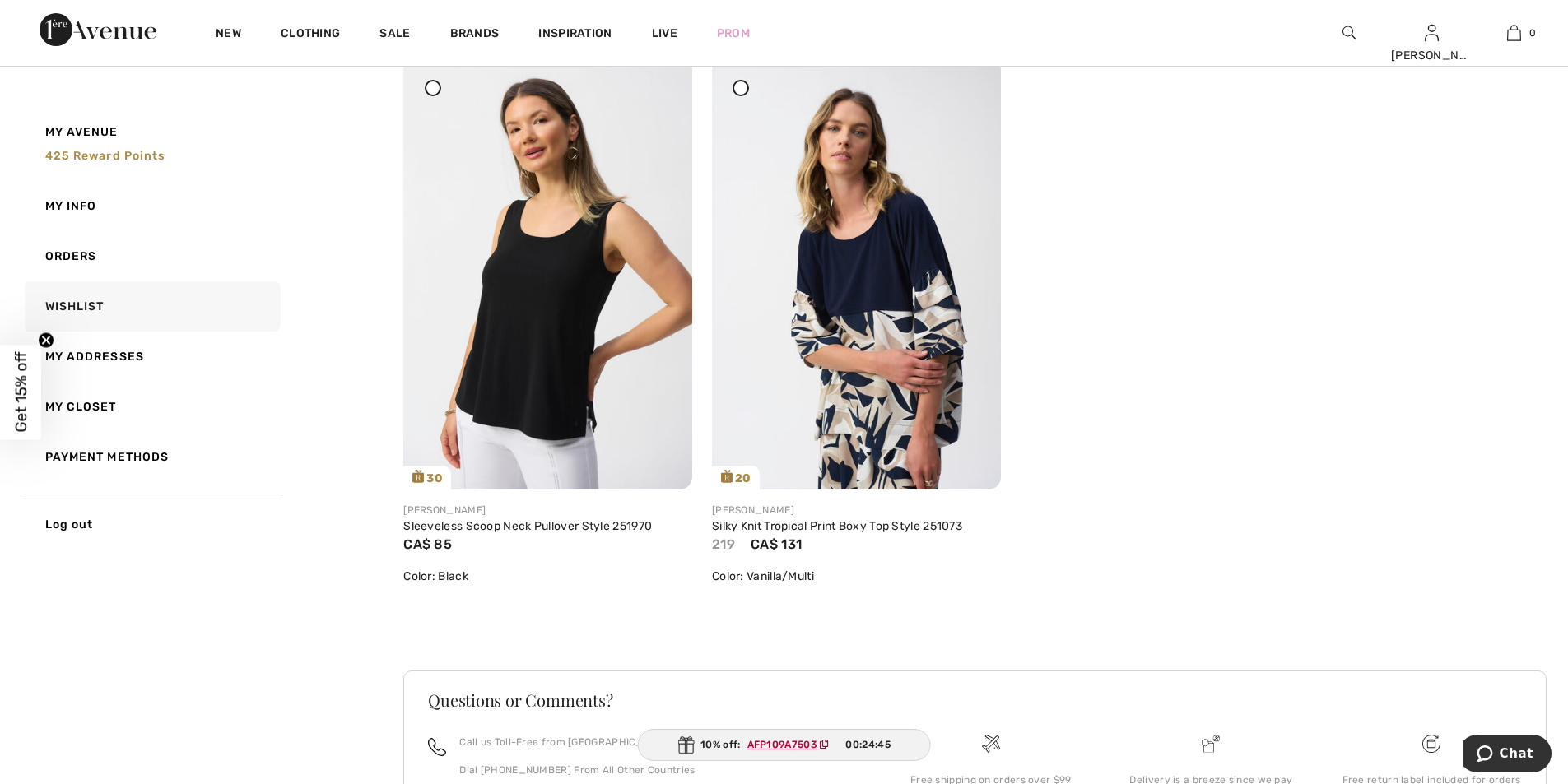
scroll to position [4355, 0]
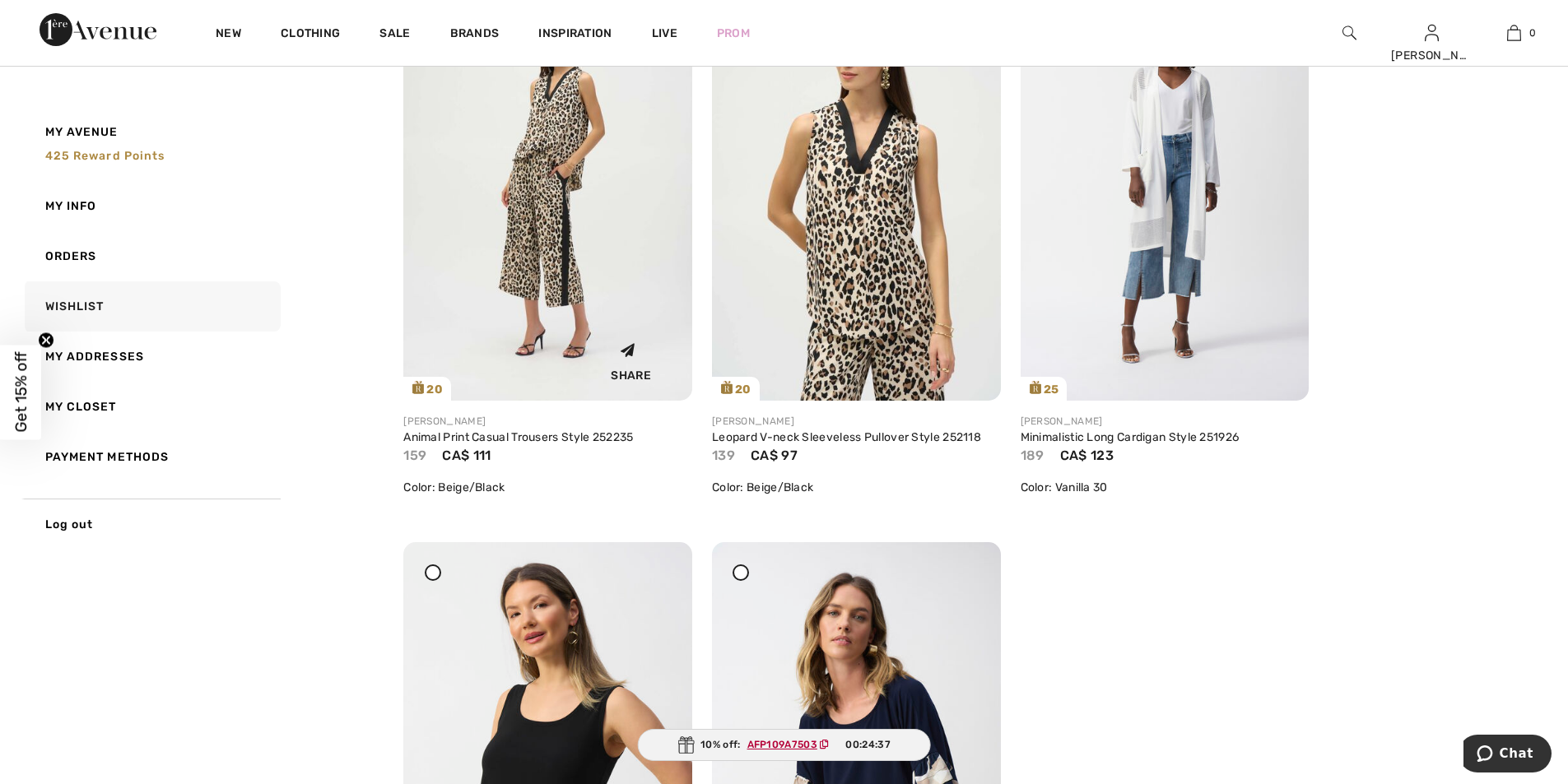
click at [548, 245] on img at bounding box center [547, 184] width 289 height 432
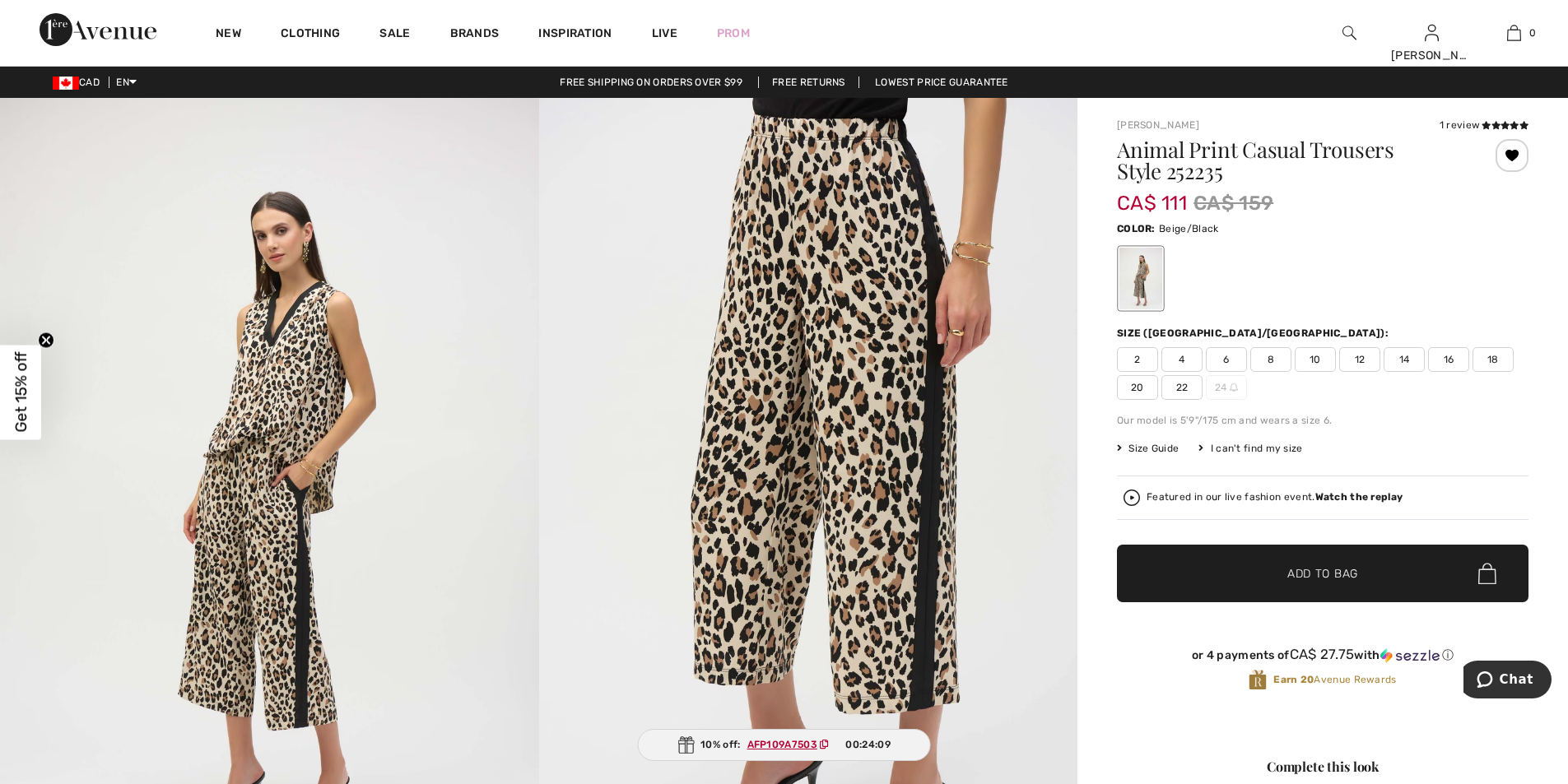
click at [1325, 361] on span "10" at bounding box center [1316, 360] width 41 height 25
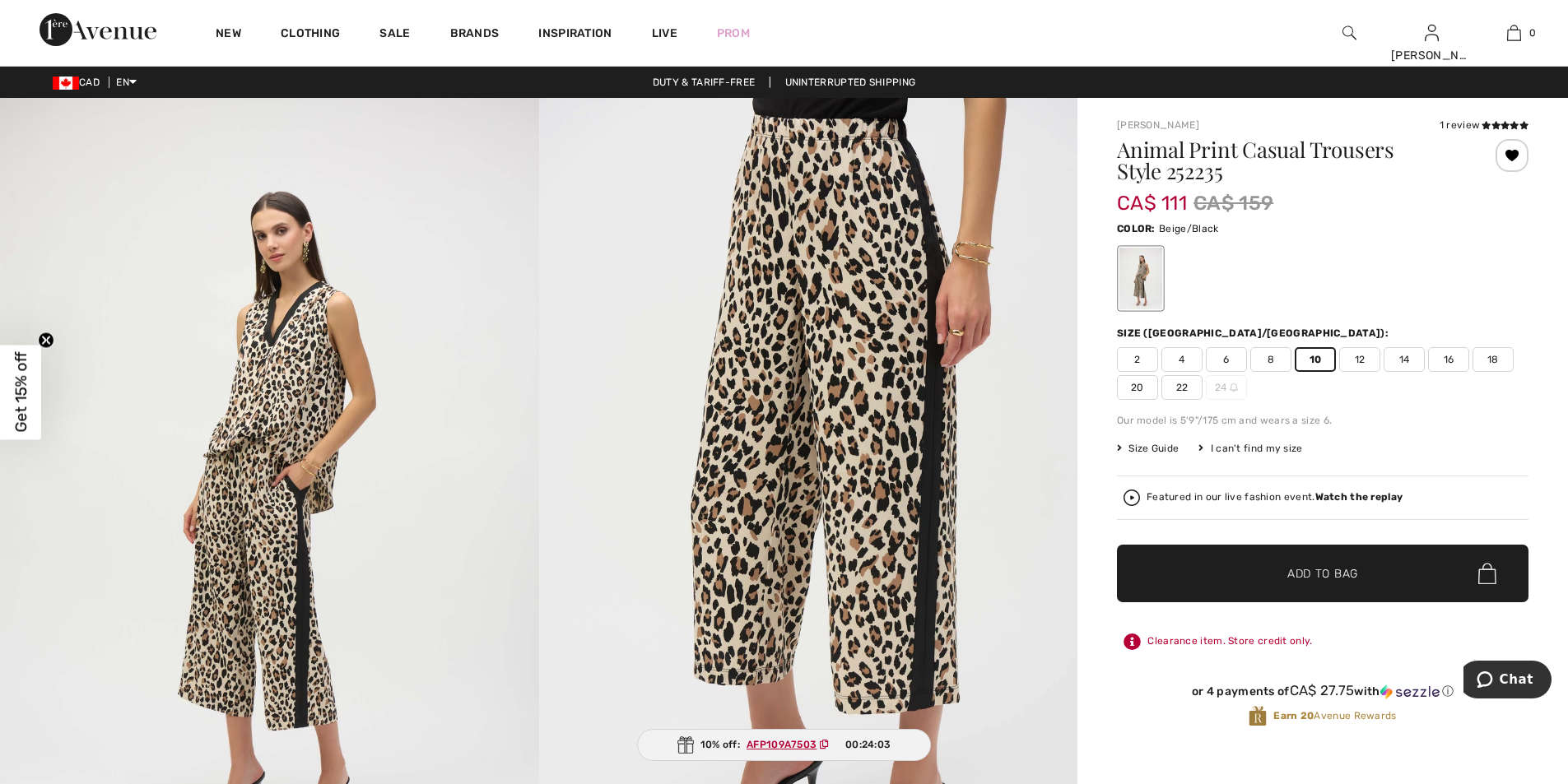
click at [1308, 569] on span "Add to Bag" at bounding box center [1323, 573] width 71 height 17
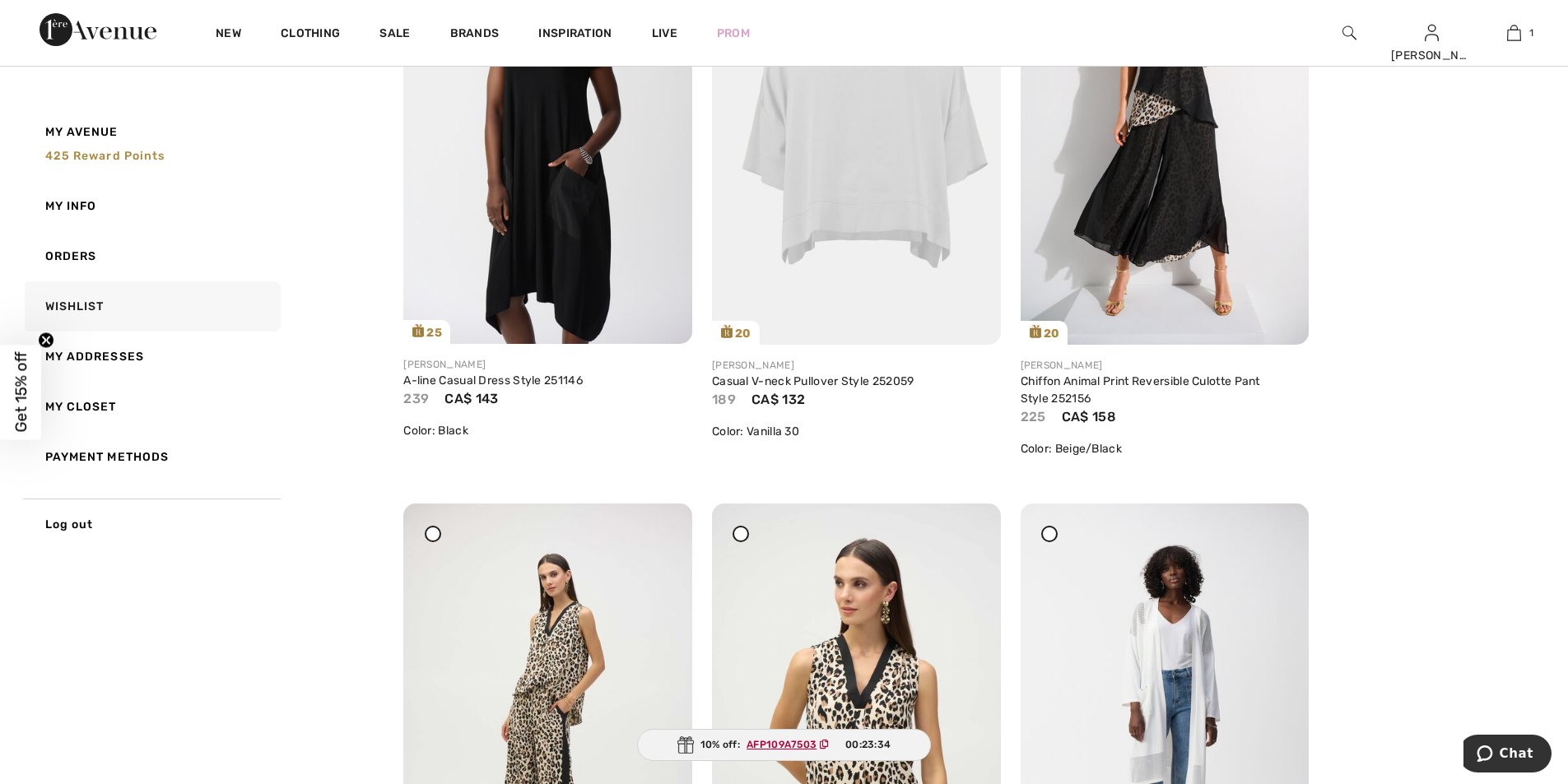
scroll to position [3978, 0]
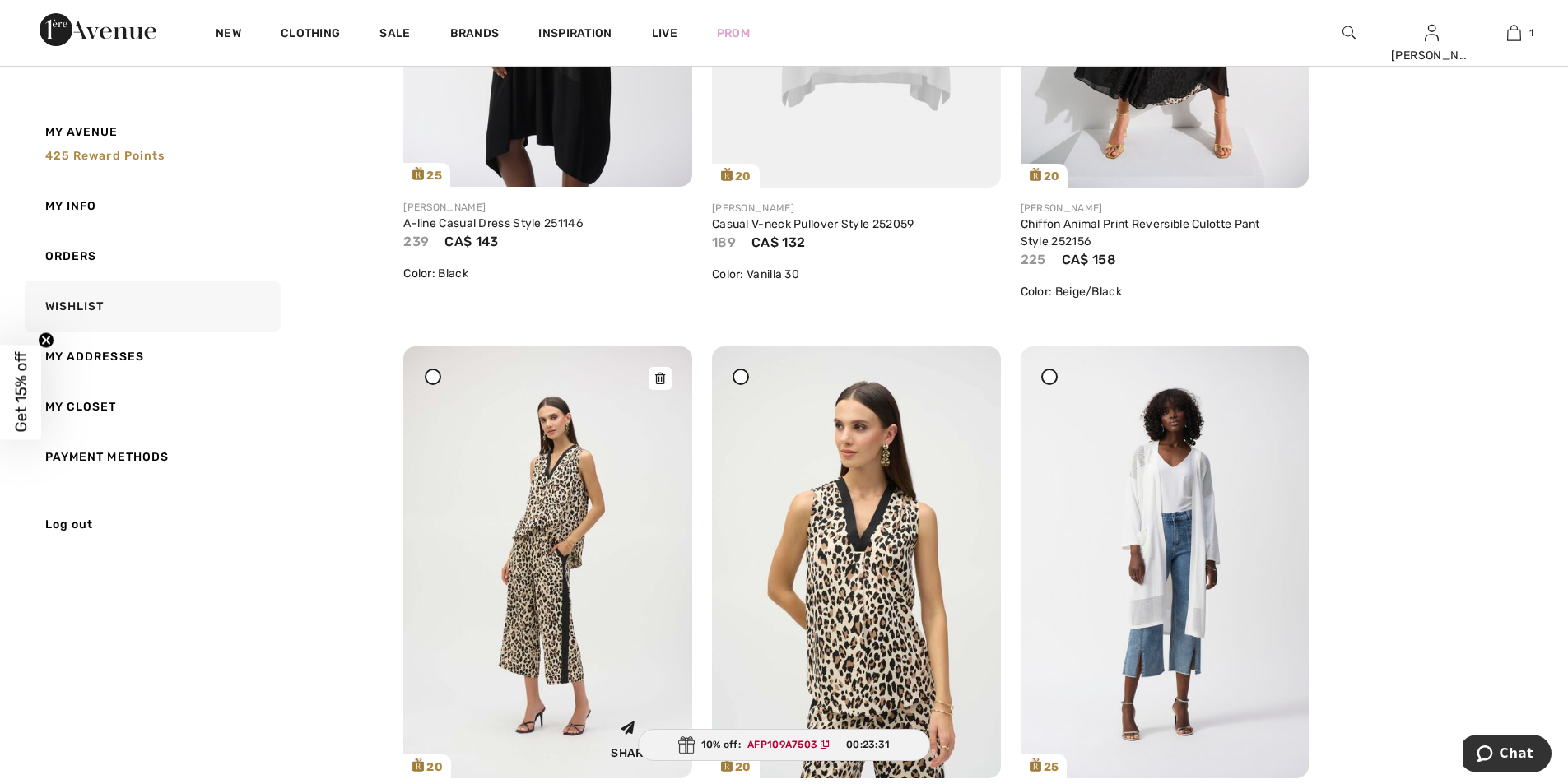
click at [417, 370] on img at bounding box center [547, 562] width 289 height 432
click at [520, 538] on img at bounding box center [547, 562] width 289 height 432
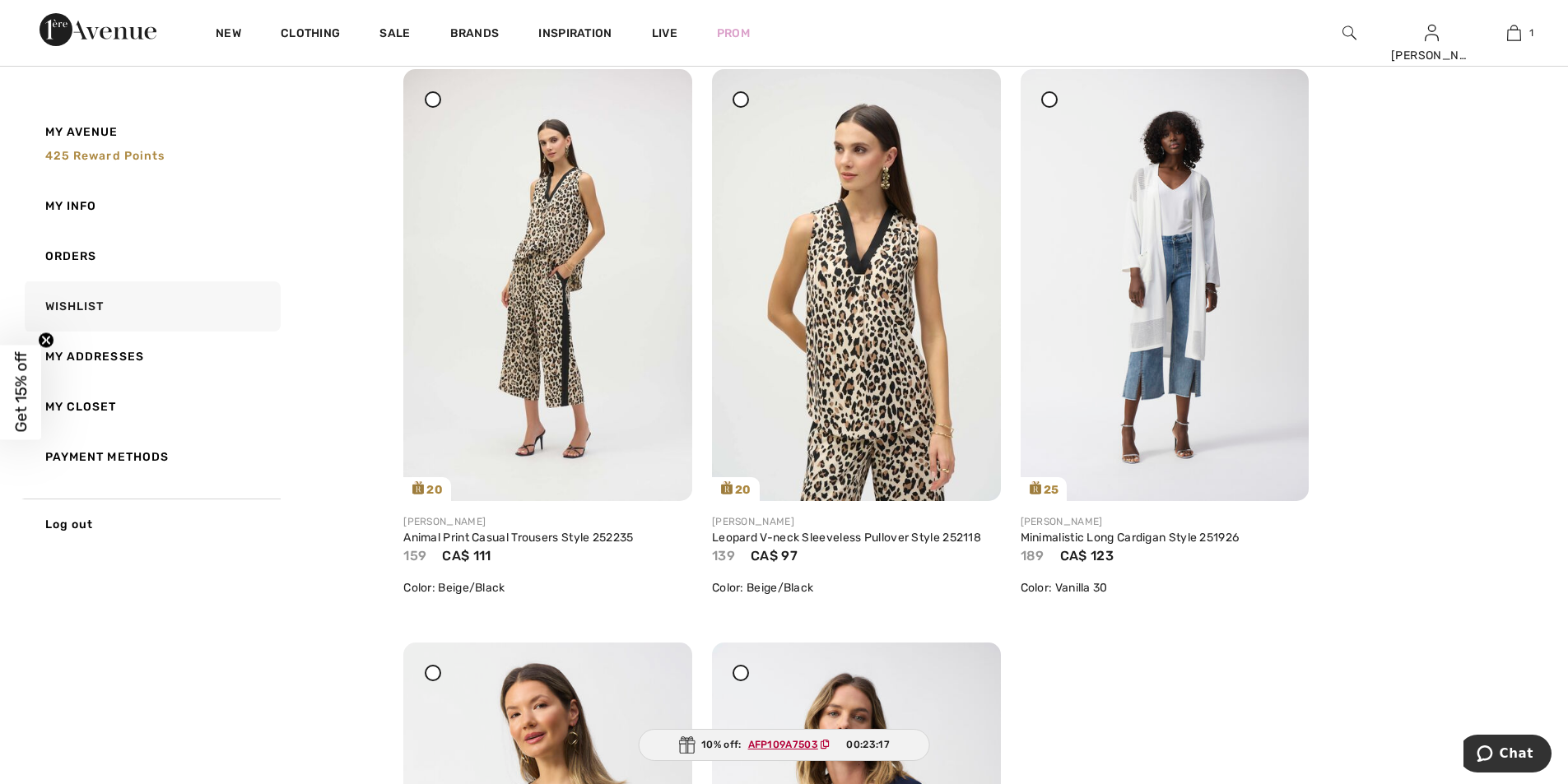
scroll to position [4261, 0]
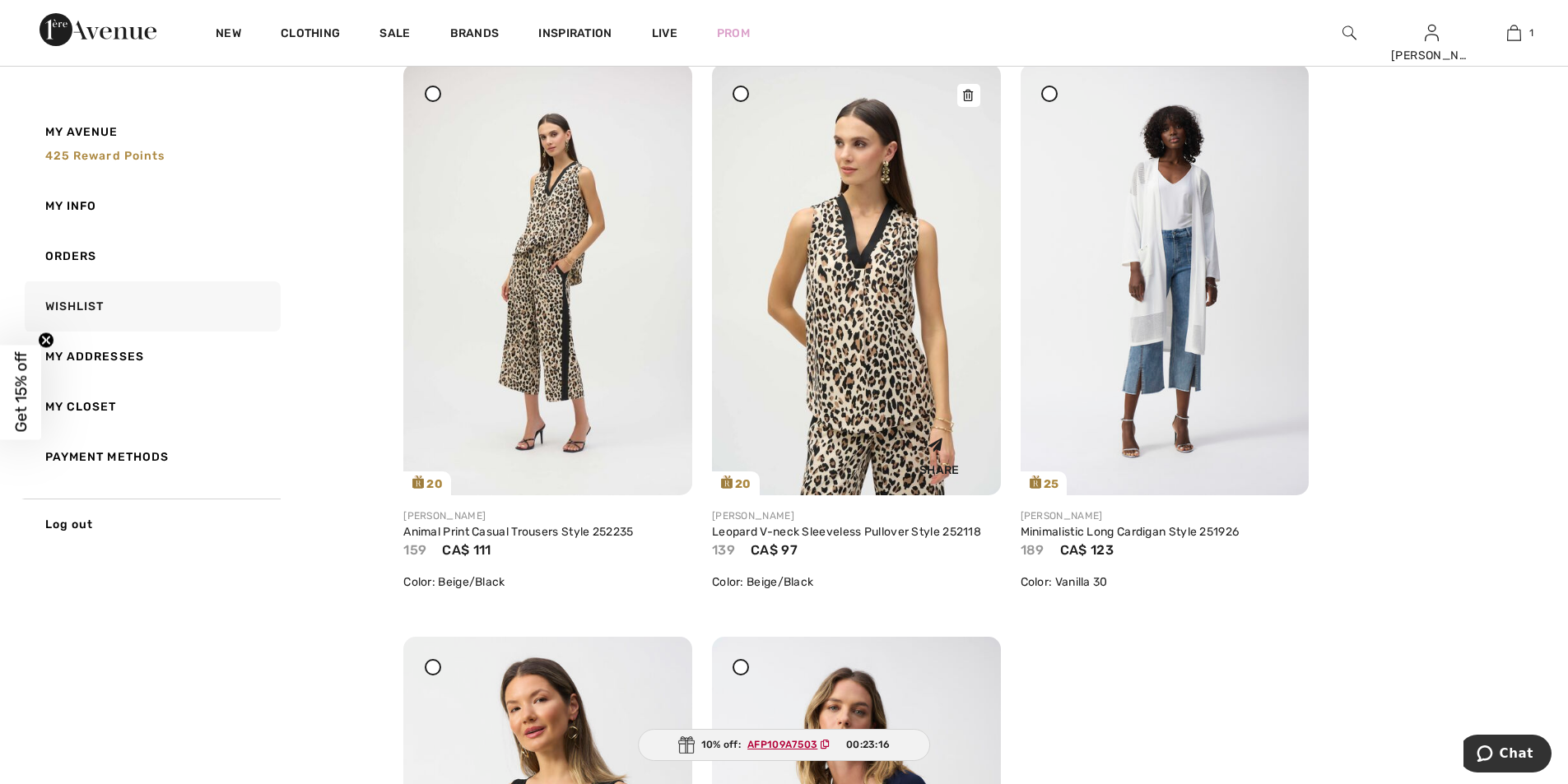
click at [858, 355] on img at bounding box center [856, 280] width 289 height 432
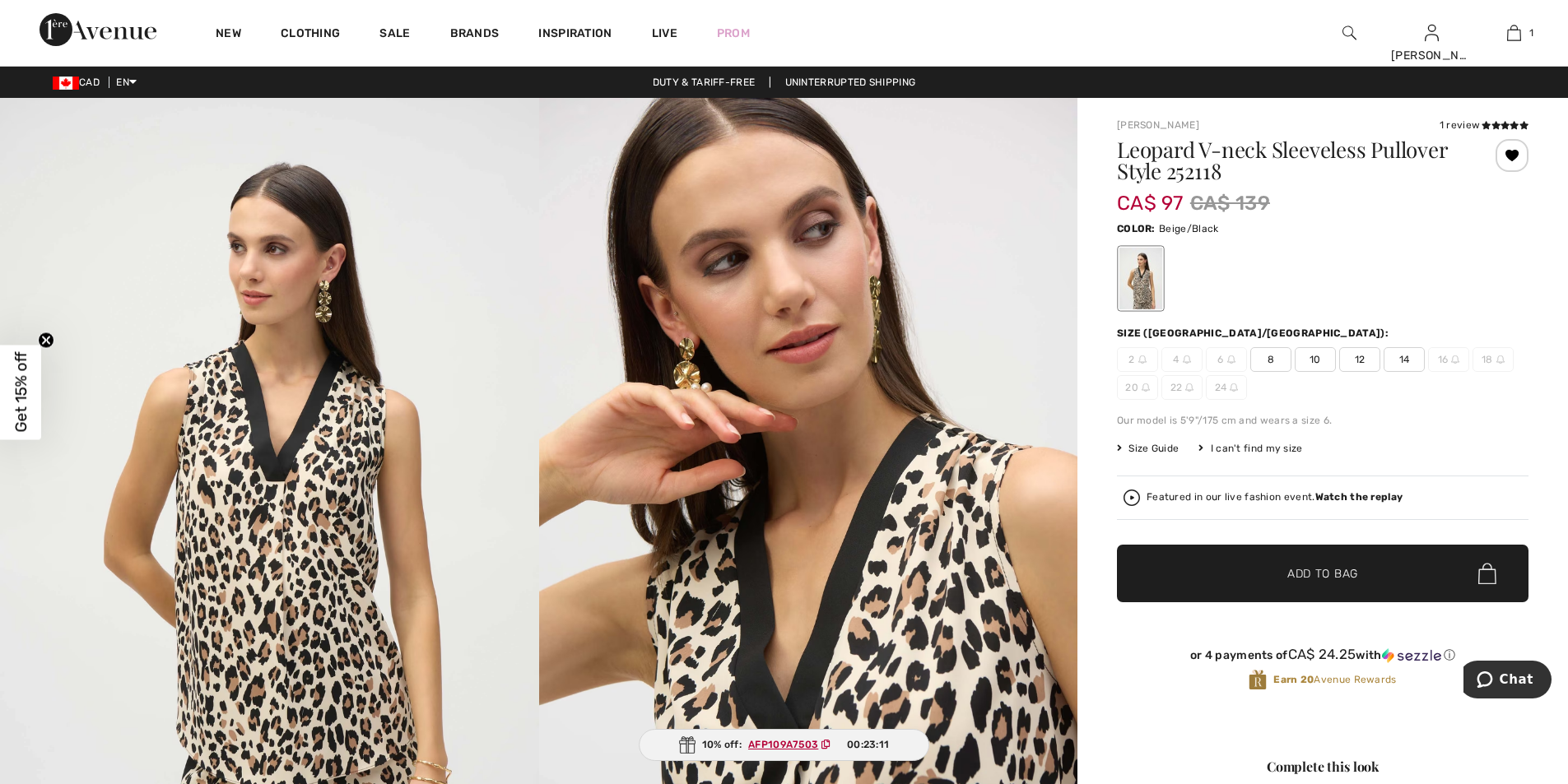
click at [1359, 362] on span "12" at bounding box center [1359, 360] width 41 height 25
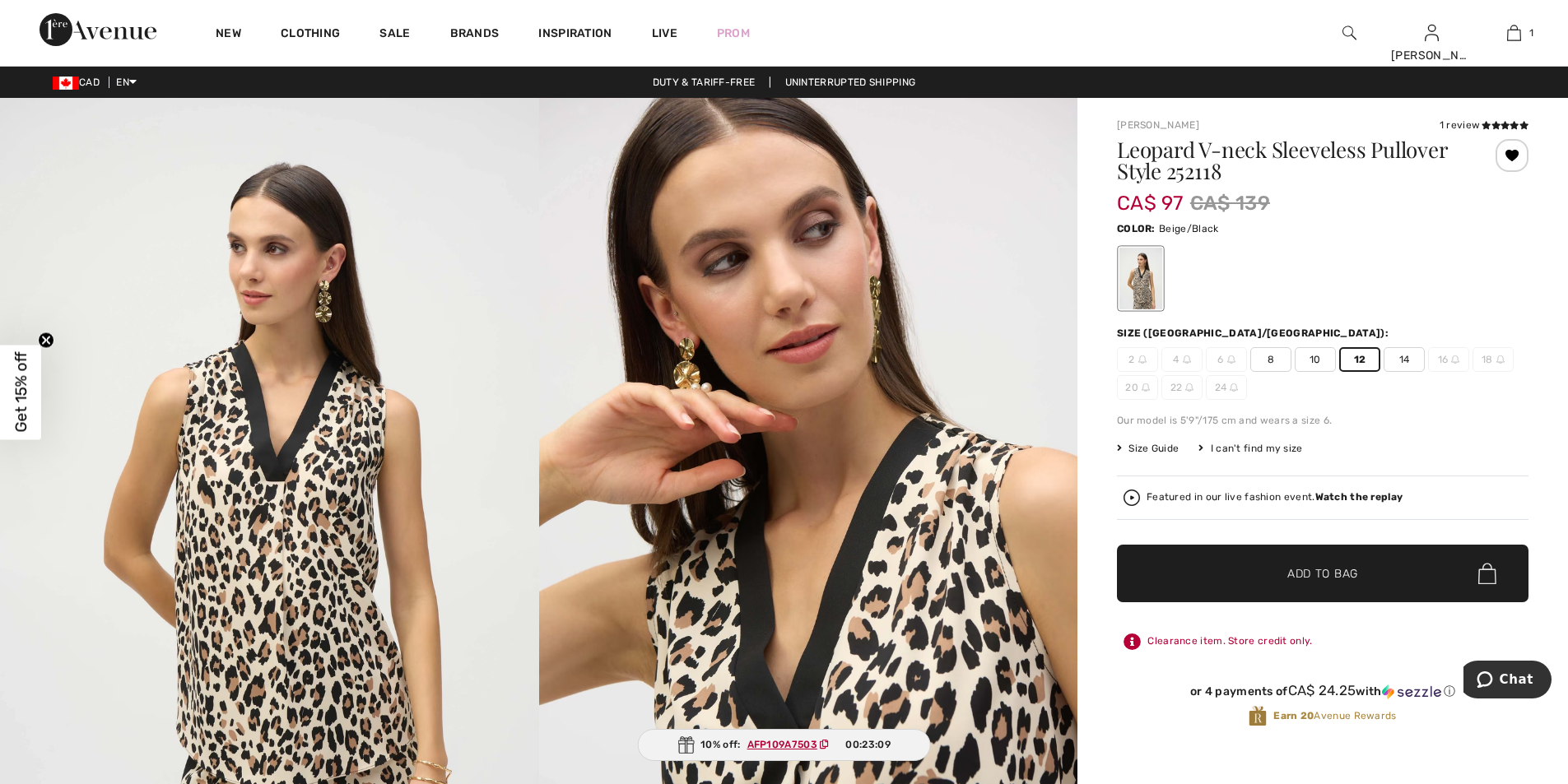
click at [1300, 573] on span "Add to Bag" at bounding box center [1323, 573] width 71 height 17
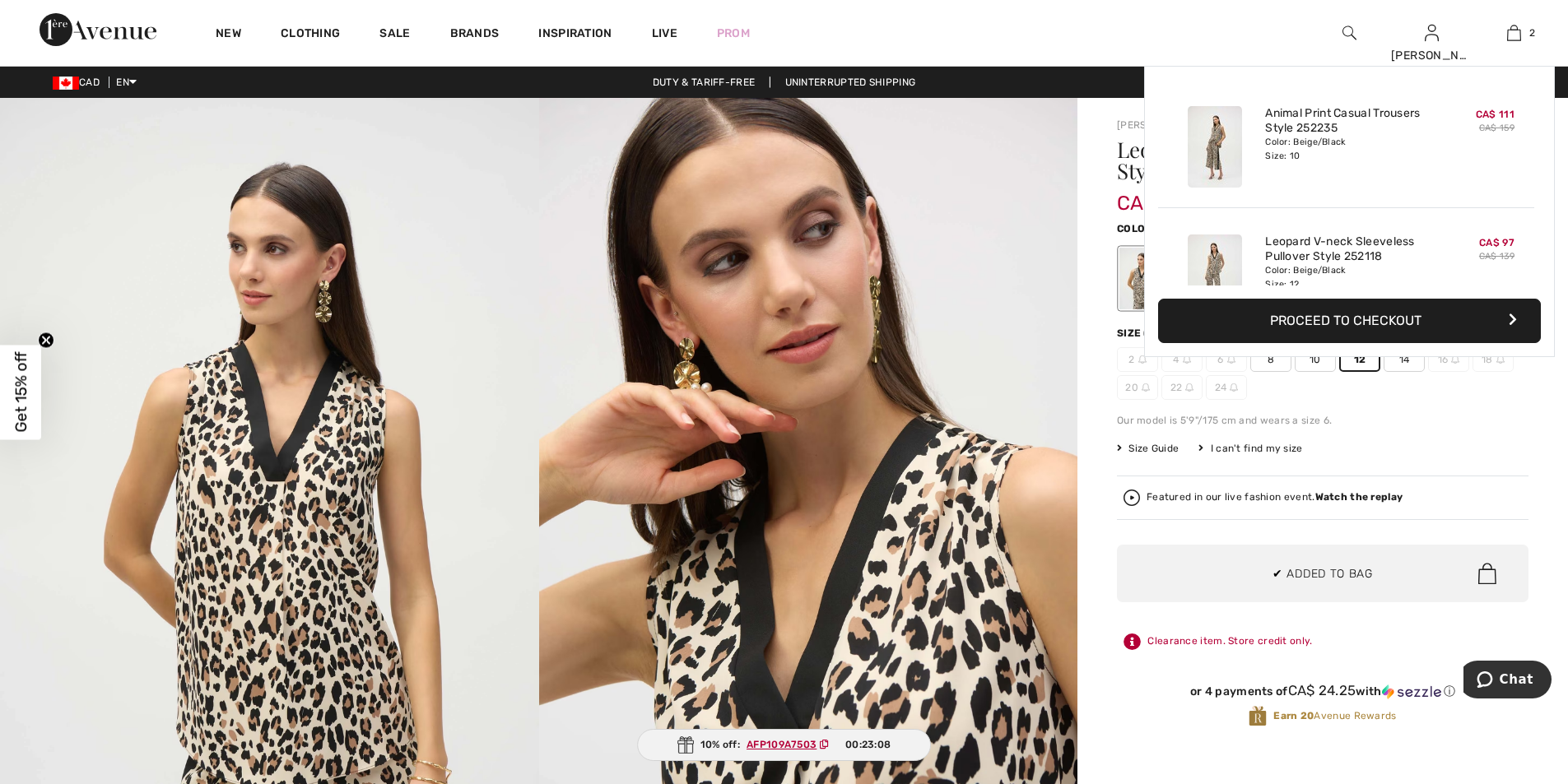
scroll to position [51, 0]
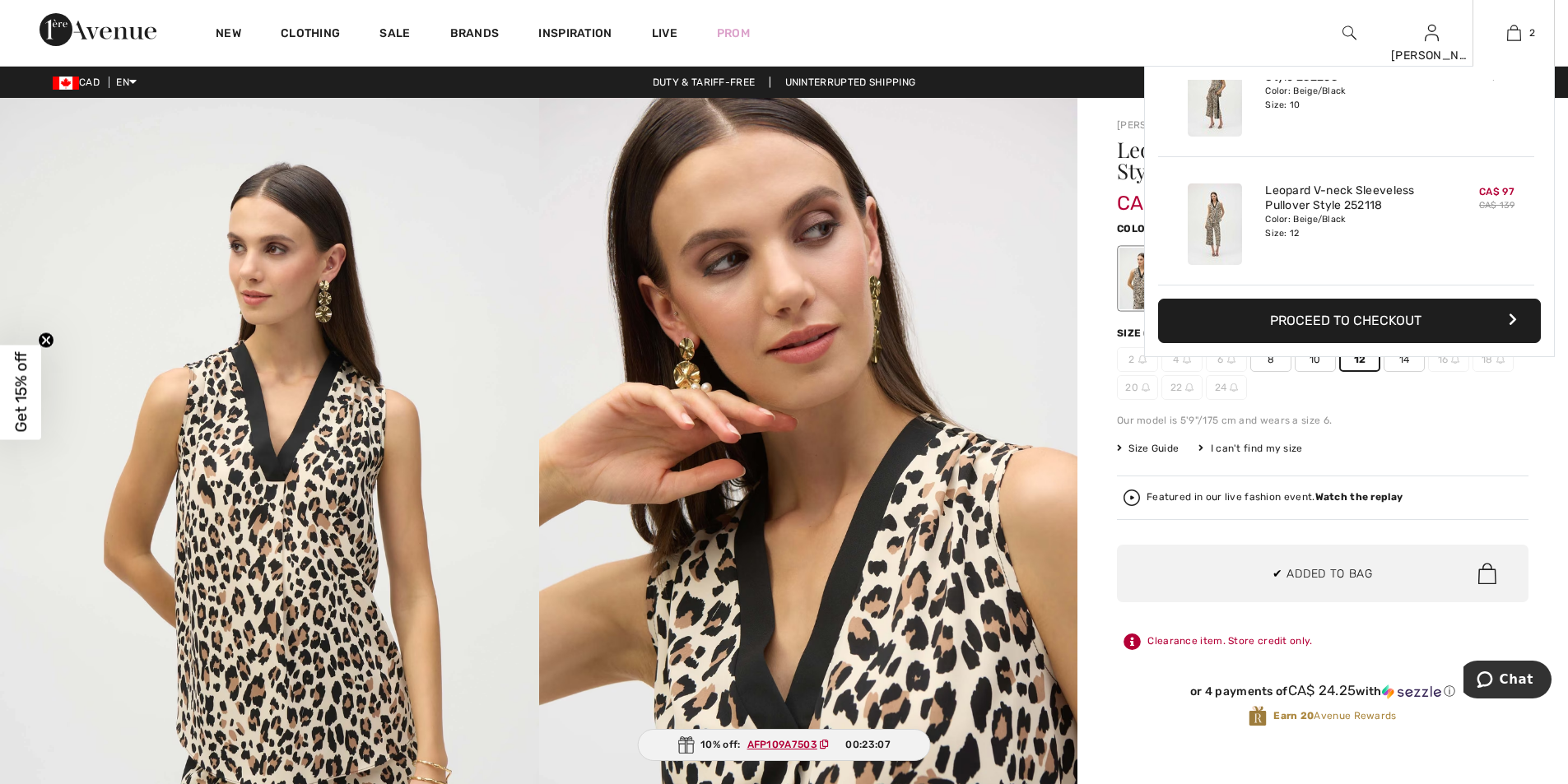
click at [1288, 308] on button "Proceed to Checkout" at bounding box center [1350, 321] width 383 height 45
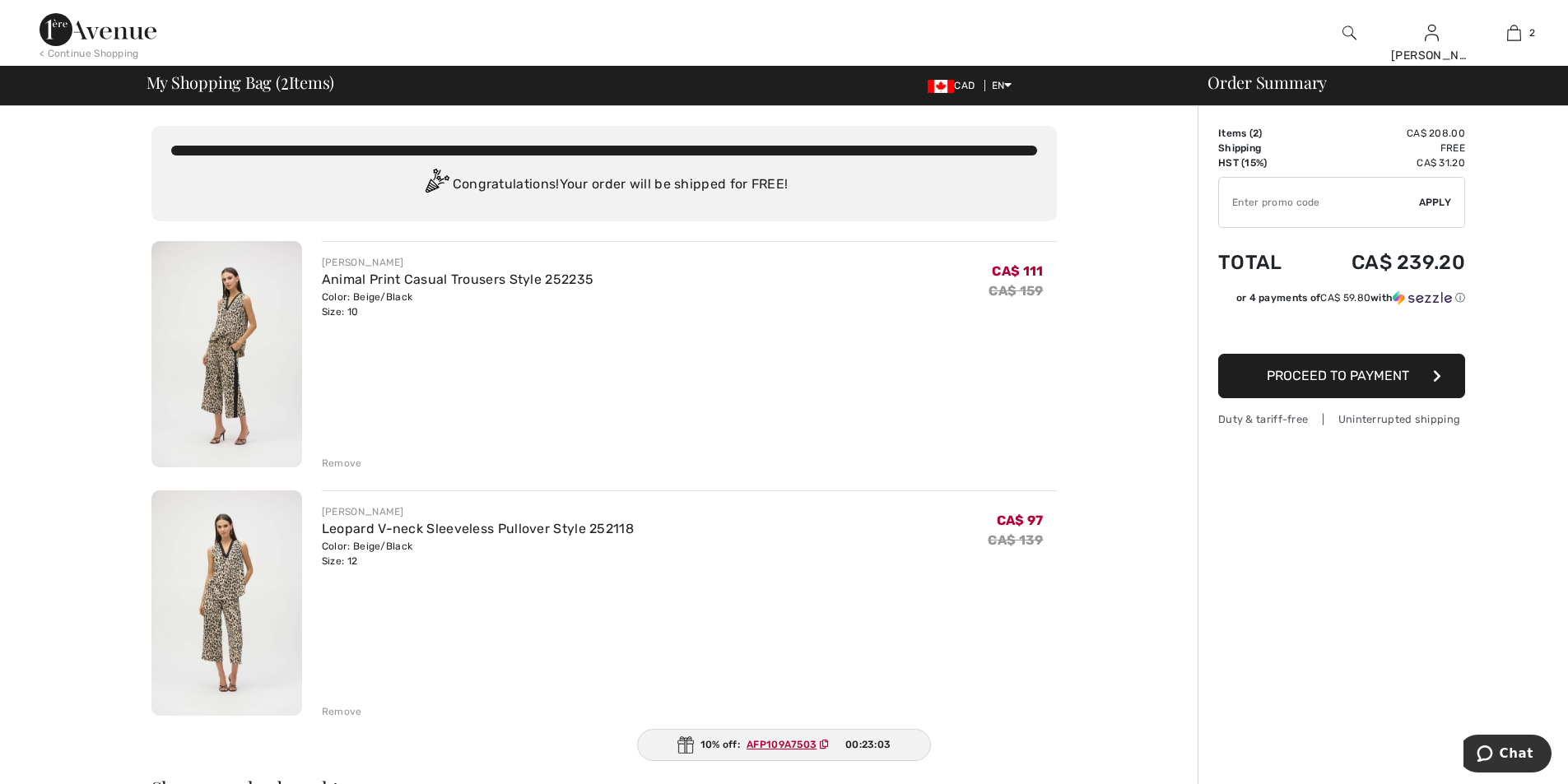
click at [1298, 202] on input "TEXT" at bounding box center [1319, 203] width 200 height 50
click at [1284, 210] on input "TEXT" at bounding box center [1319, 203] width 200 height 50
paste input "AFP109A7503"
type input "AFP109A7503"
click at [1442, 197] on span "Apply" at bounding box center [1436, 203] width 33 height 15
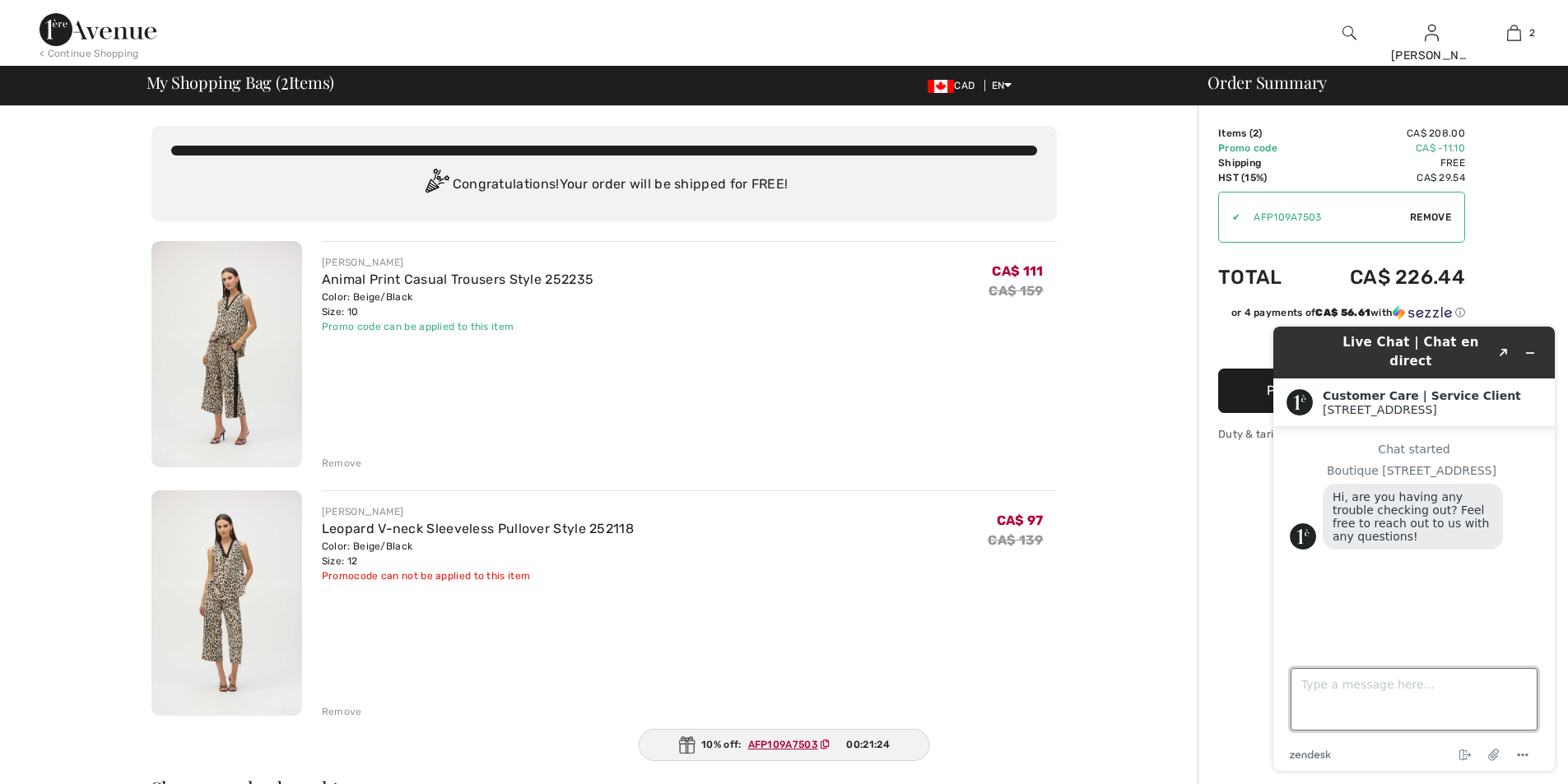
click at [1313, 687] on textarea "Type a message here..." at bounding box center [1414, 700] width 247 height 63
click at [1043, 346] on div "JOSEPH RIBKOFF Animal Print Casual Trousers Style 252235 Color: Beige/Black Siz…" at bounding box center [689, 356] width 735 height 230
click at [1315, 692] on textarea "Type a message here..." at bounding box center [1414, 700] width 247 height 63
type textarea "considering sizing"
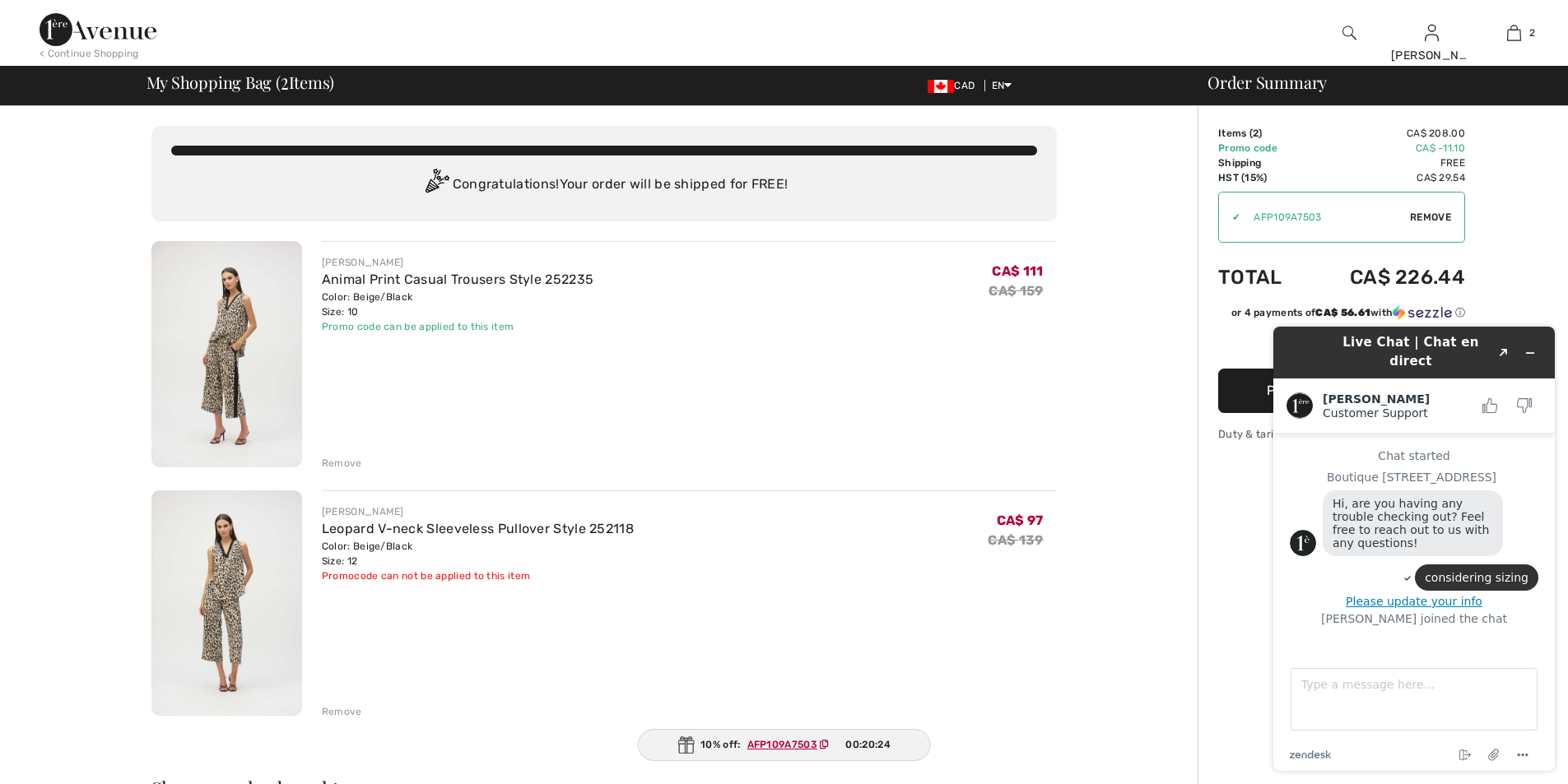
click at [246, 571] on img at bounding box center [227, 604] width 151 height 227
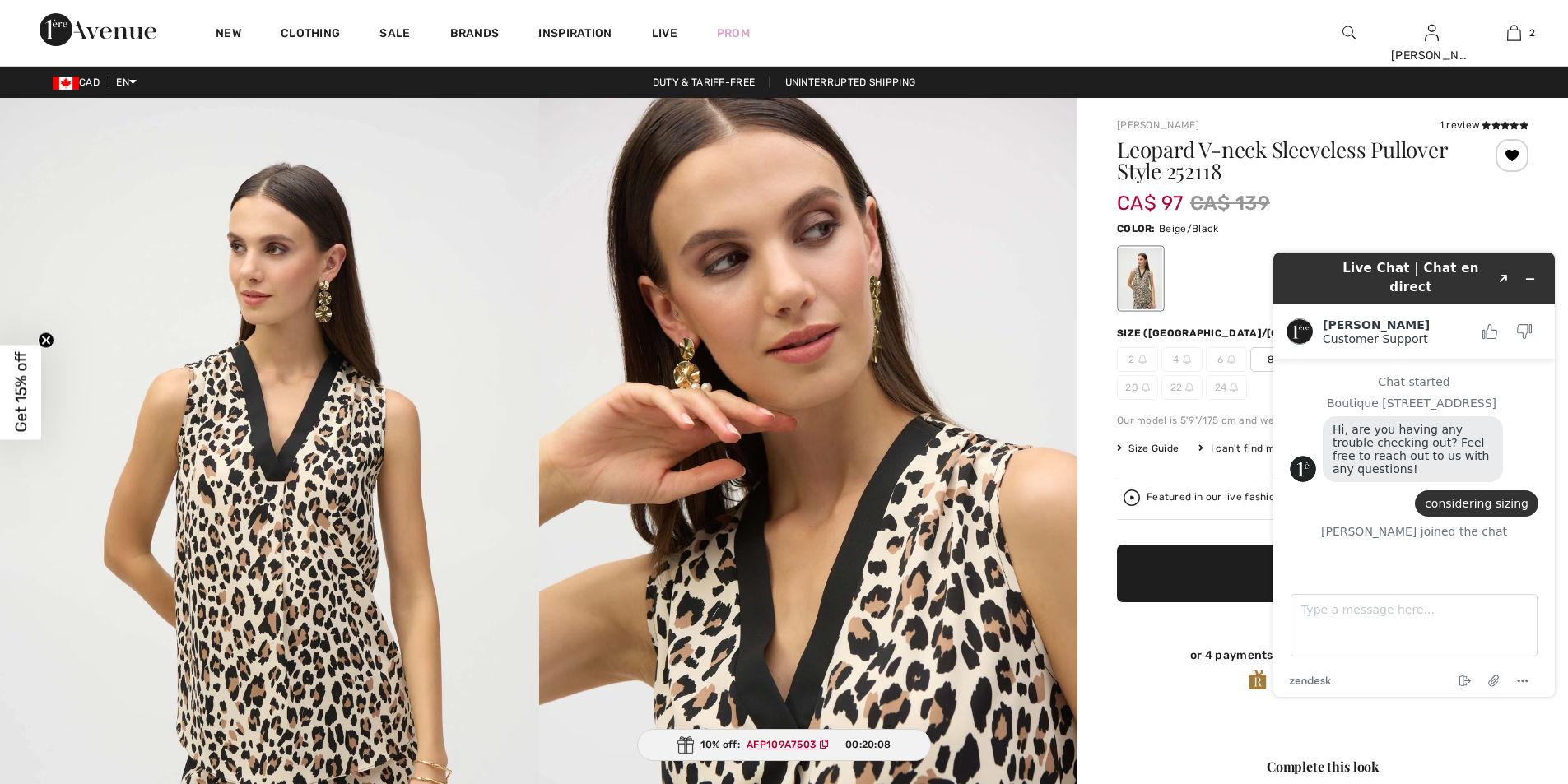
click at [1231, 498] on div "Featured in our live fashion event. Watch the replay" at bounding box center [1274, 497] width 256 height 11
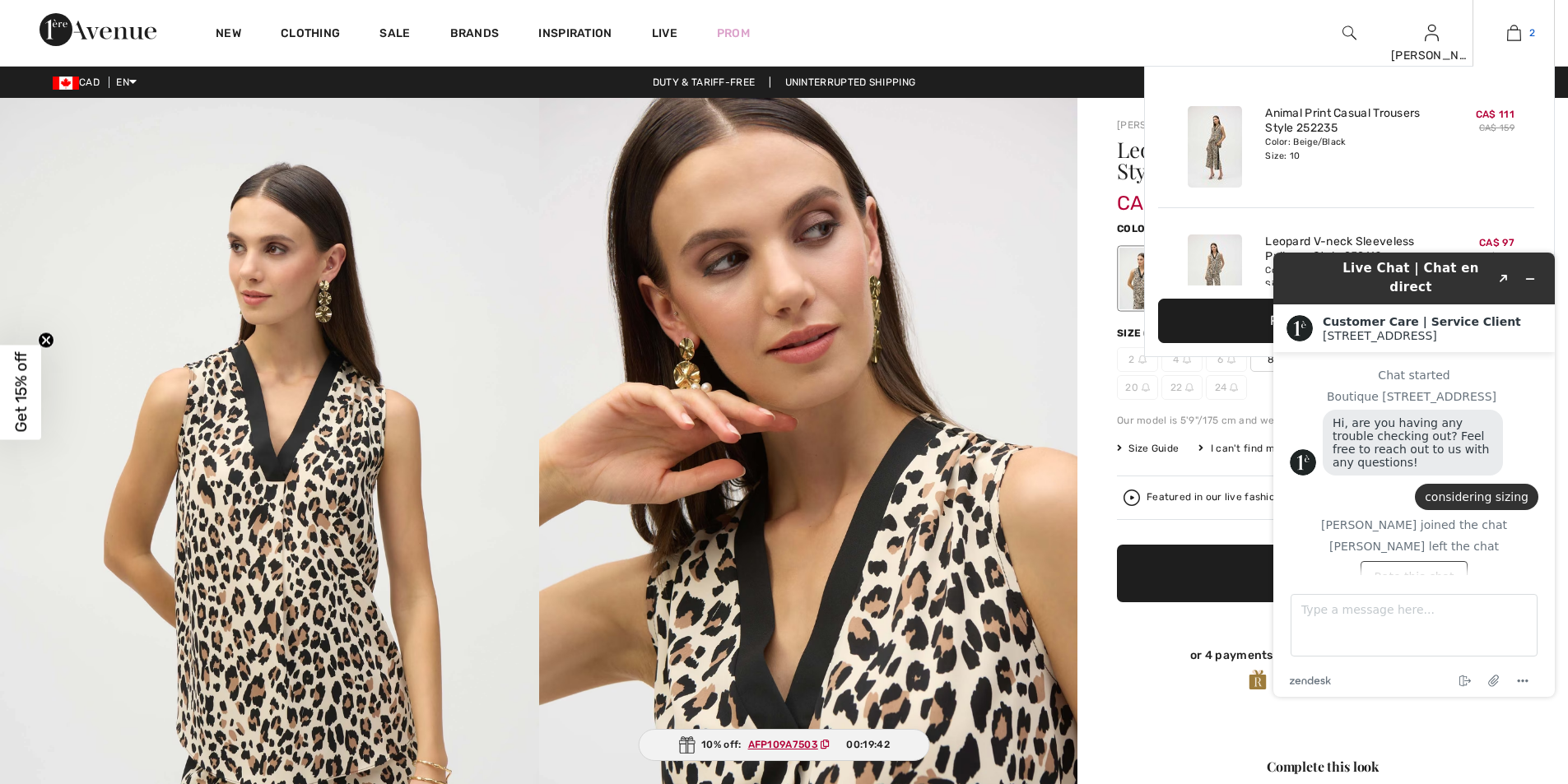
scroll to position [44, 0]
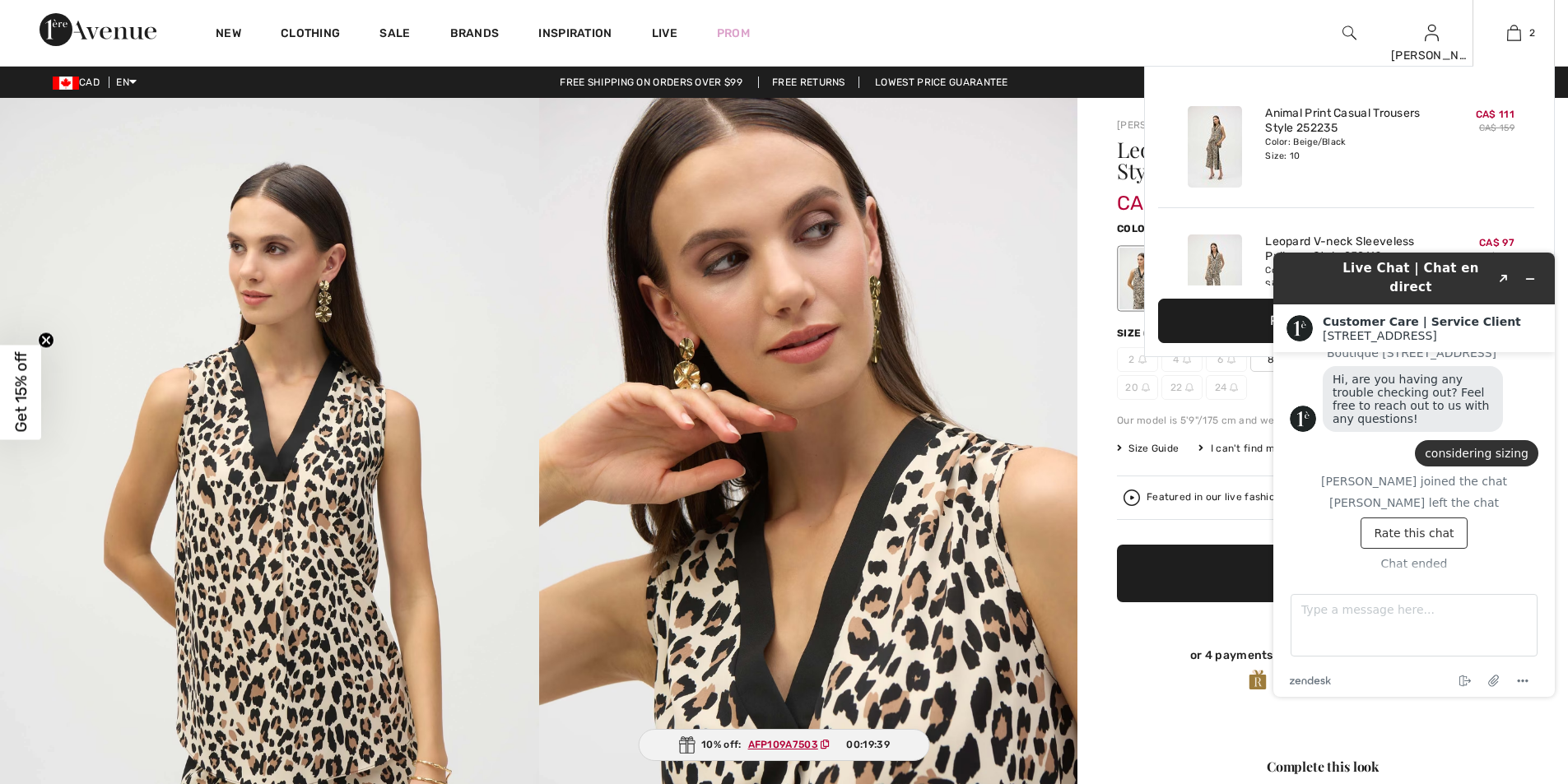
click at [1233, 313] on button "Proceed to Checkout" at bounding box center [1350, 321] width 383 height 45
click at [1232, 324] on button "Proceed to Checkout" at bounding box center [1350, 321] width 383 height 45
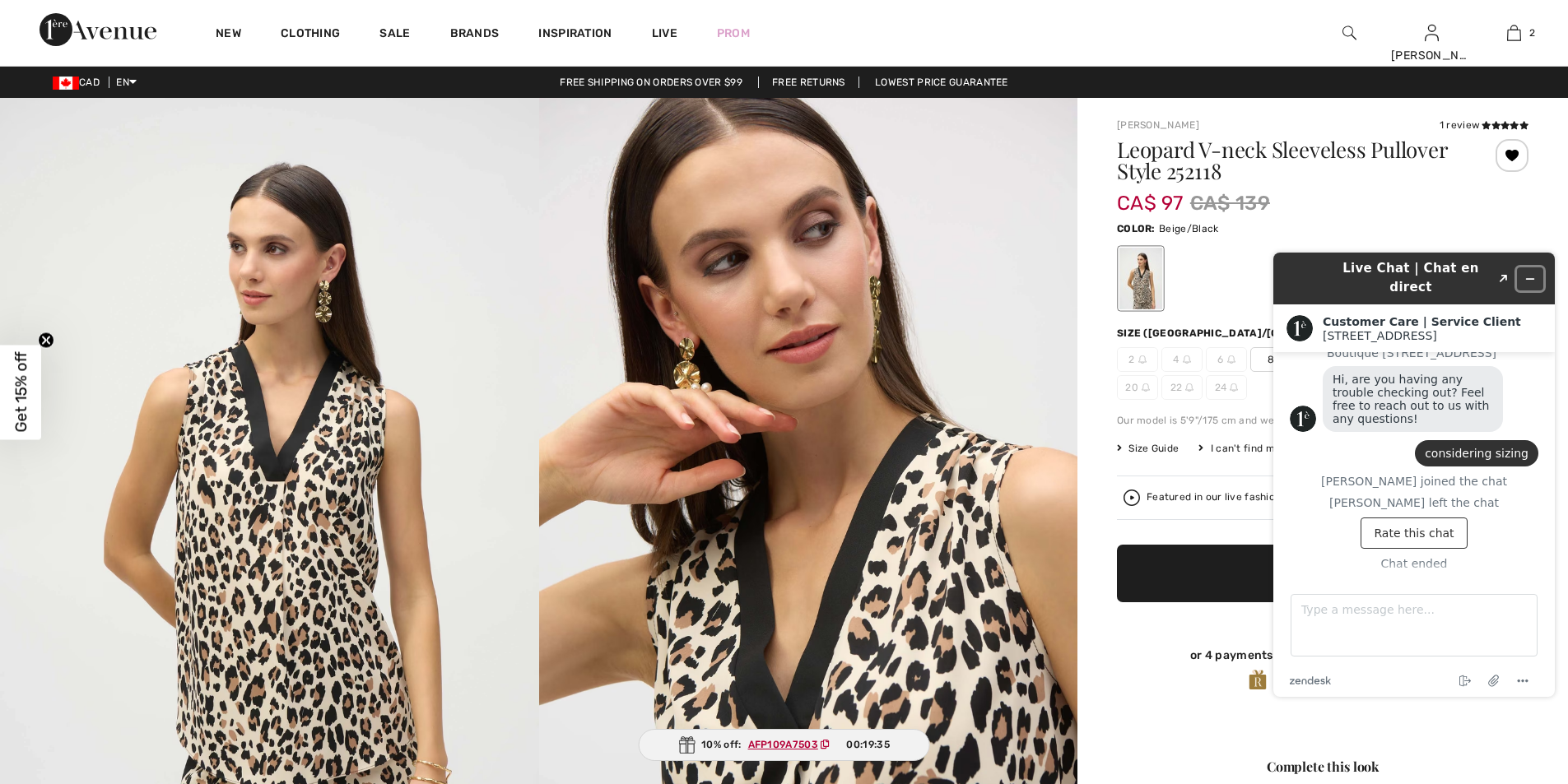
click at [1533, 275] on icon "Minimize widget" at bounding box center [1530, 279] width 12 height 12
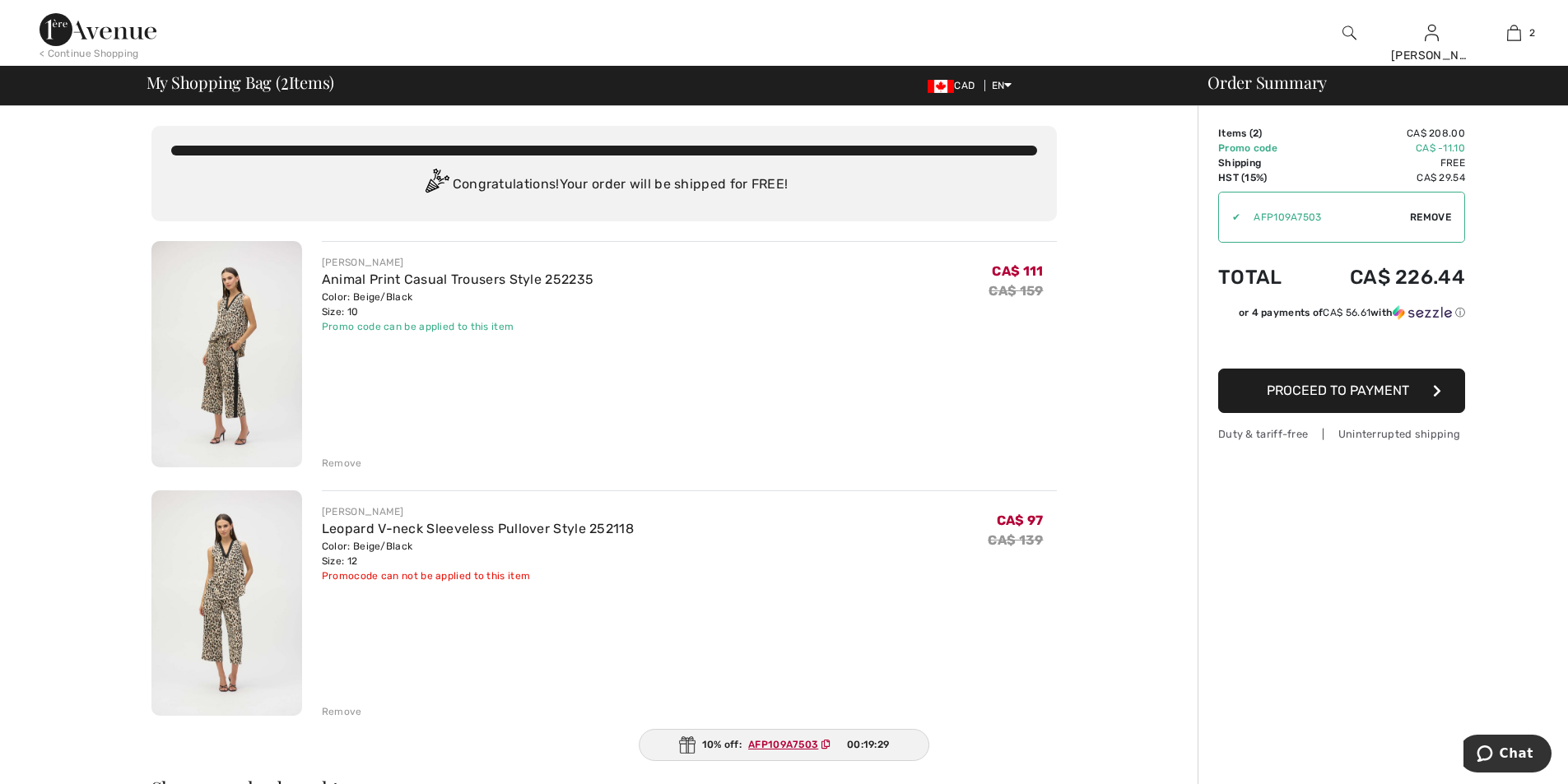
click at [235, 598] on img at bounding box center [227, 604] width 151 height 227
click at [241, 337] on img at bounding box center [227, 354] width 151 height 227
click at [245, 339] on img at bounding box center [227, 354] width 151 height 227
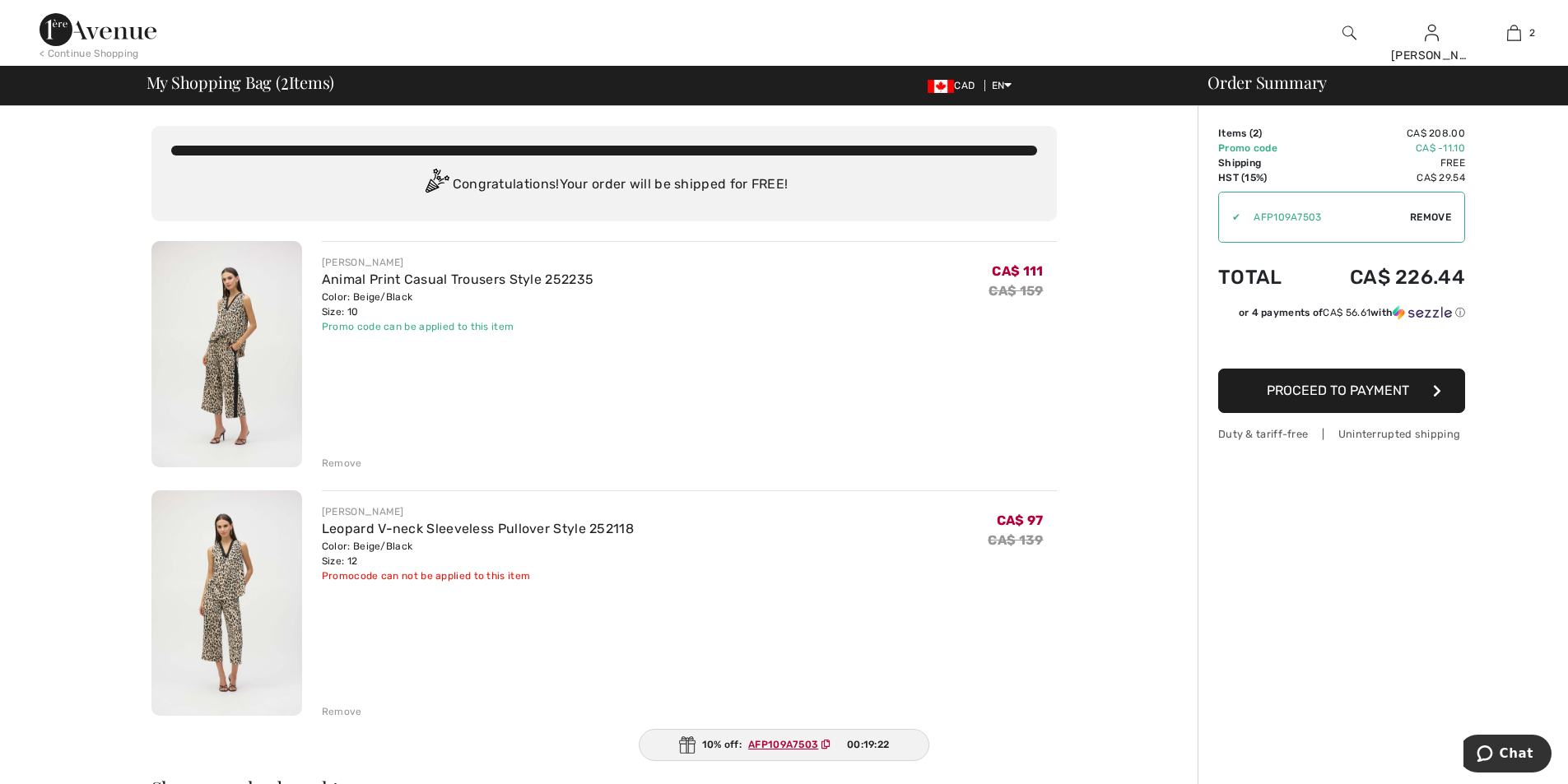
click at [228, 357] on img at bounding box center [227, 354] width 151 height 227
click at [228, 358] on img at bounding box center [227, 354] width 151 height 227
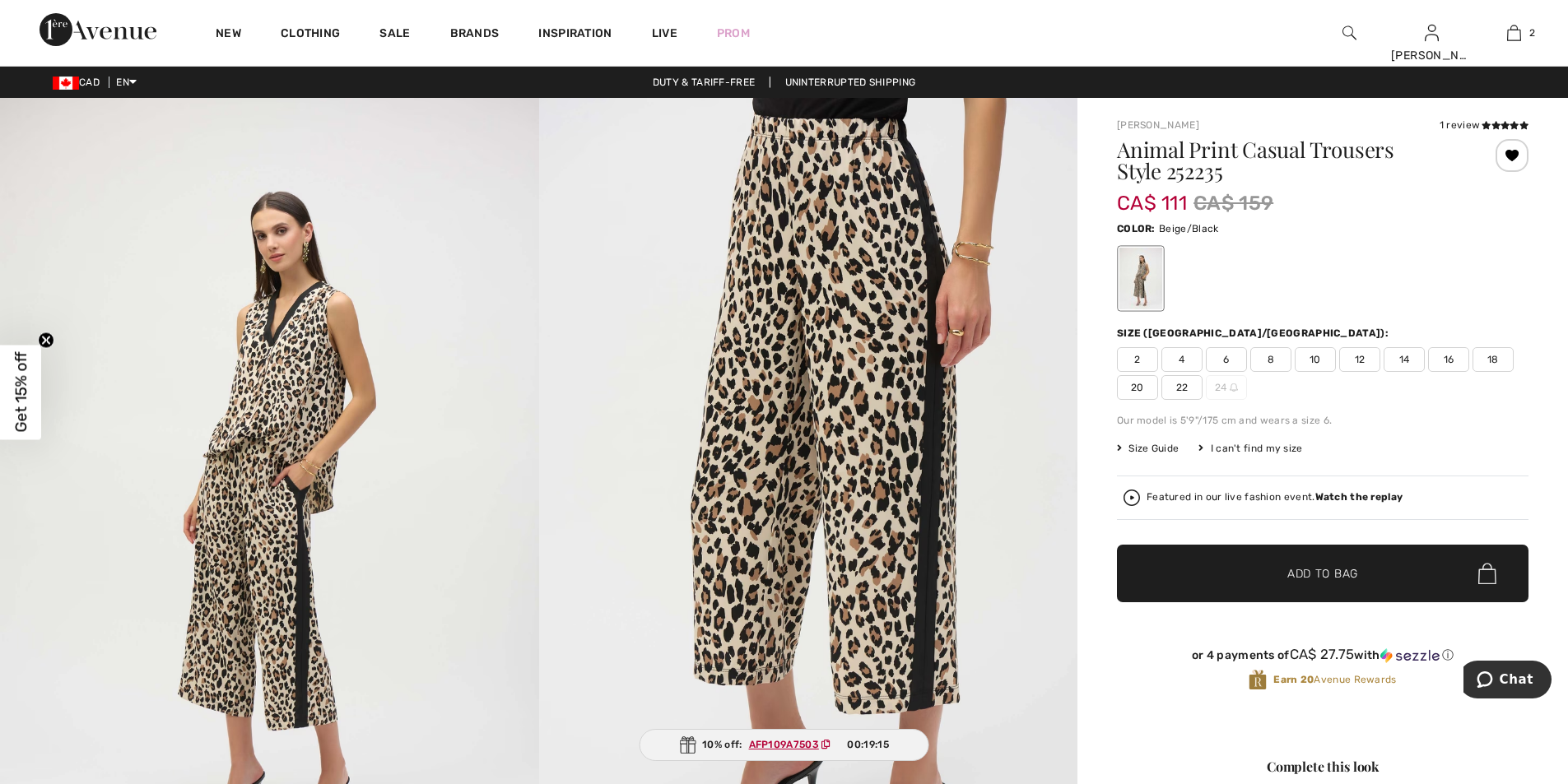
click at [1349, 497] on strong "Watch the replay" at bounding box center [1359, 497] width 88 height 12
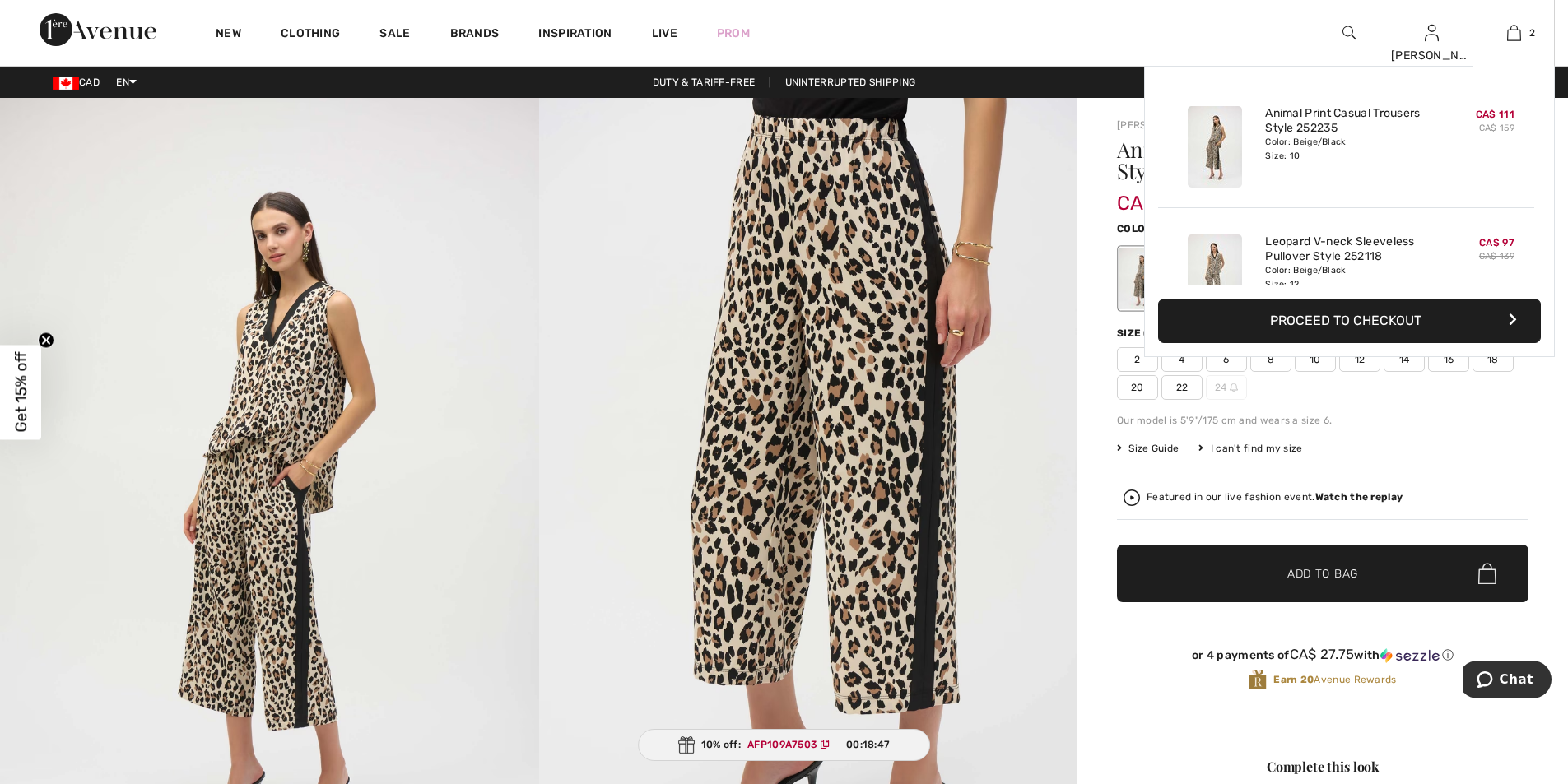
click at [1356, 318] on button "Proceed to Checkout" at bounding box center [1350, 321] width 383 height 45
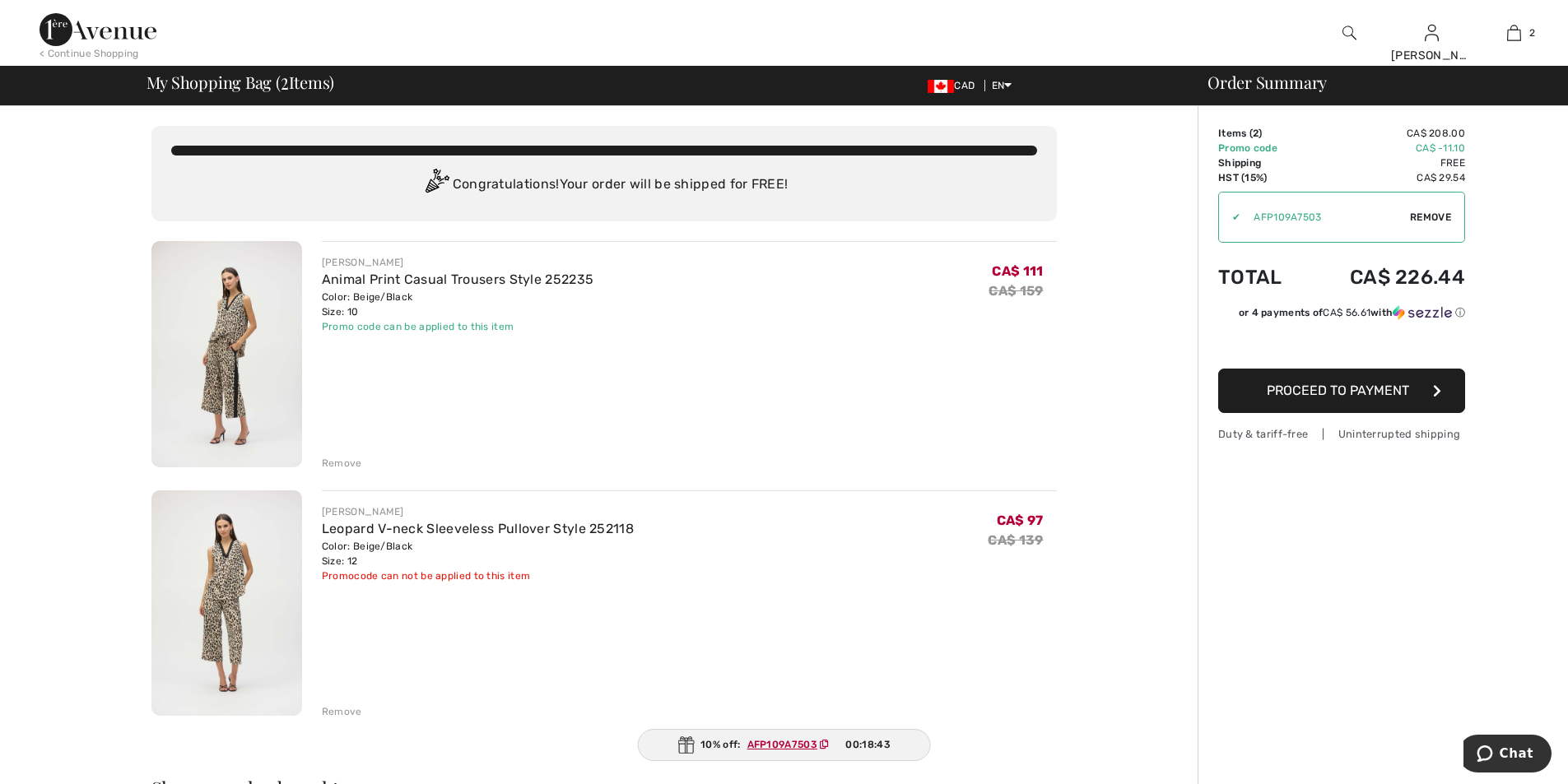
click at [337, 711] on div "Remove" at bounding box center [342, 712] width 41 height 15
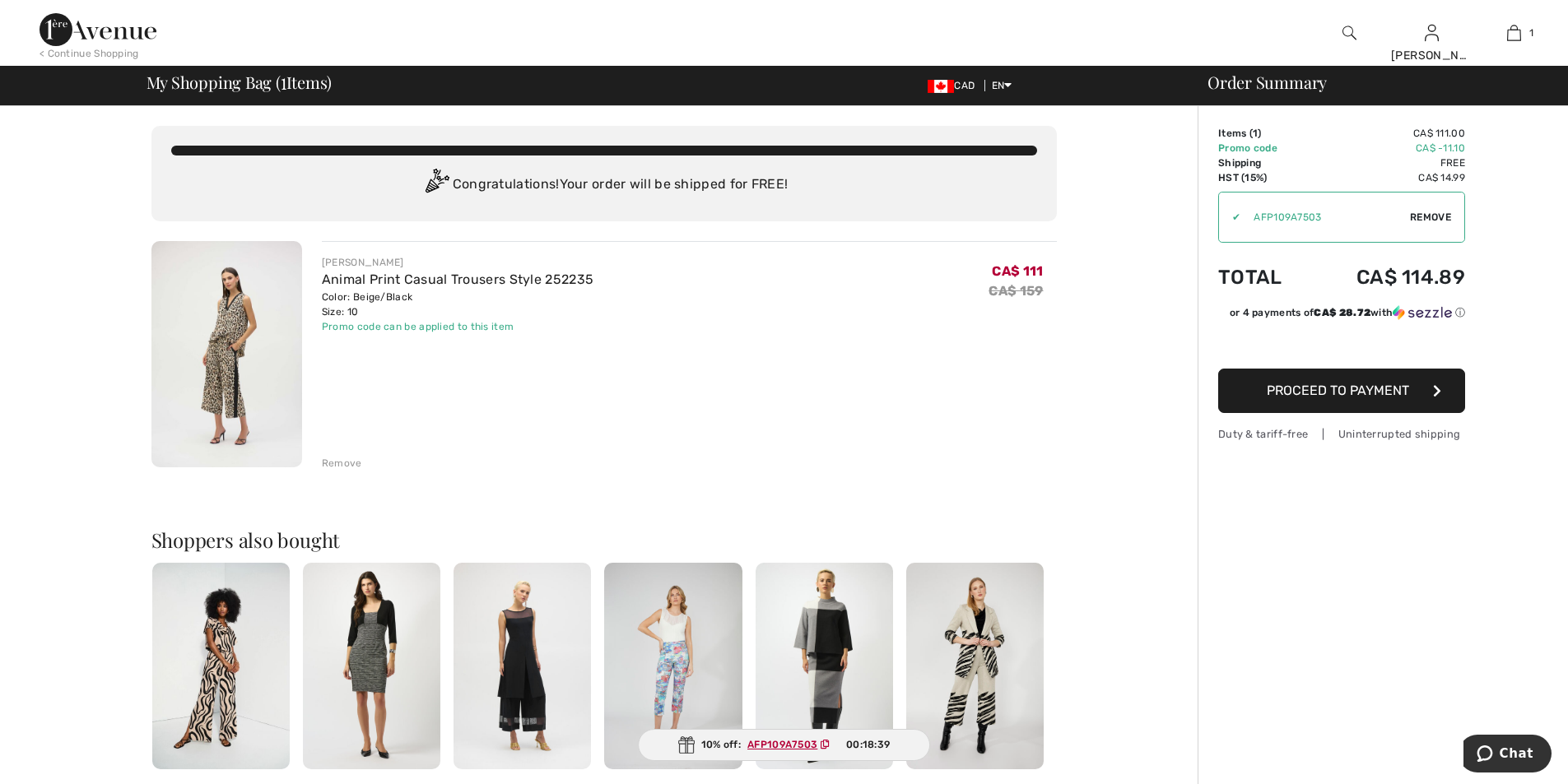
click at [335, 471] on div "[PERSON_NAME] Animal Print Casual Trousers Style 252235 Color: Beige/Black Size…" at bounding box center [604, 699] width 905 height 916
click at [337, 461] on div "Remove" at bounding box center [342, 463] width 41 height 15
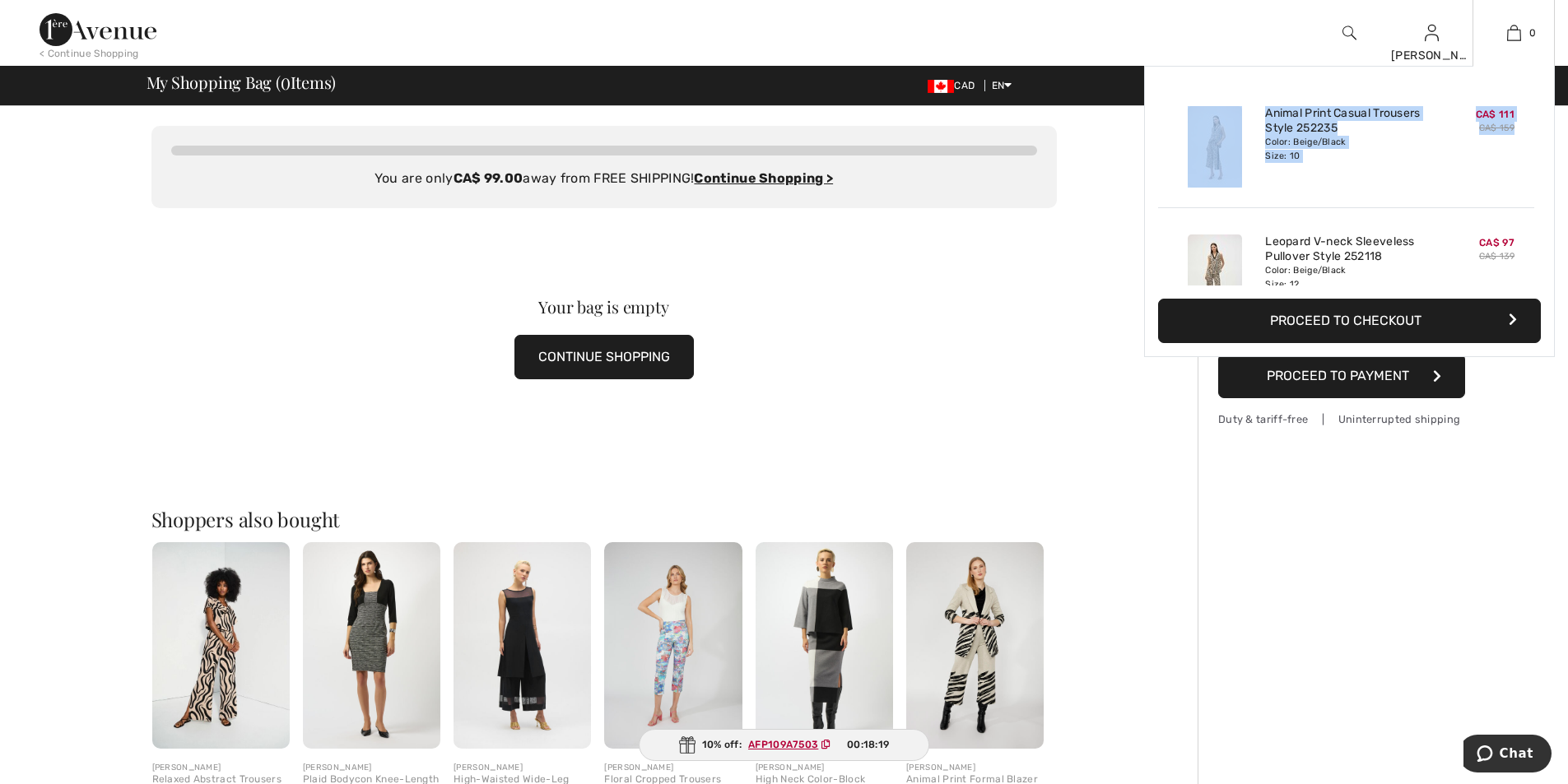
drag, startPoint x: 1541, startPoint y: 191, endPoint x: 1548, endPoint y: 79, distance: 112.2
click at [1548, 79] on div "Added to Bag [PERSON_NAME] Animal Print Casual Trousers Style 252235 CA$ 111 CA…" at bounding box center [1350, 212] width 410 height 291
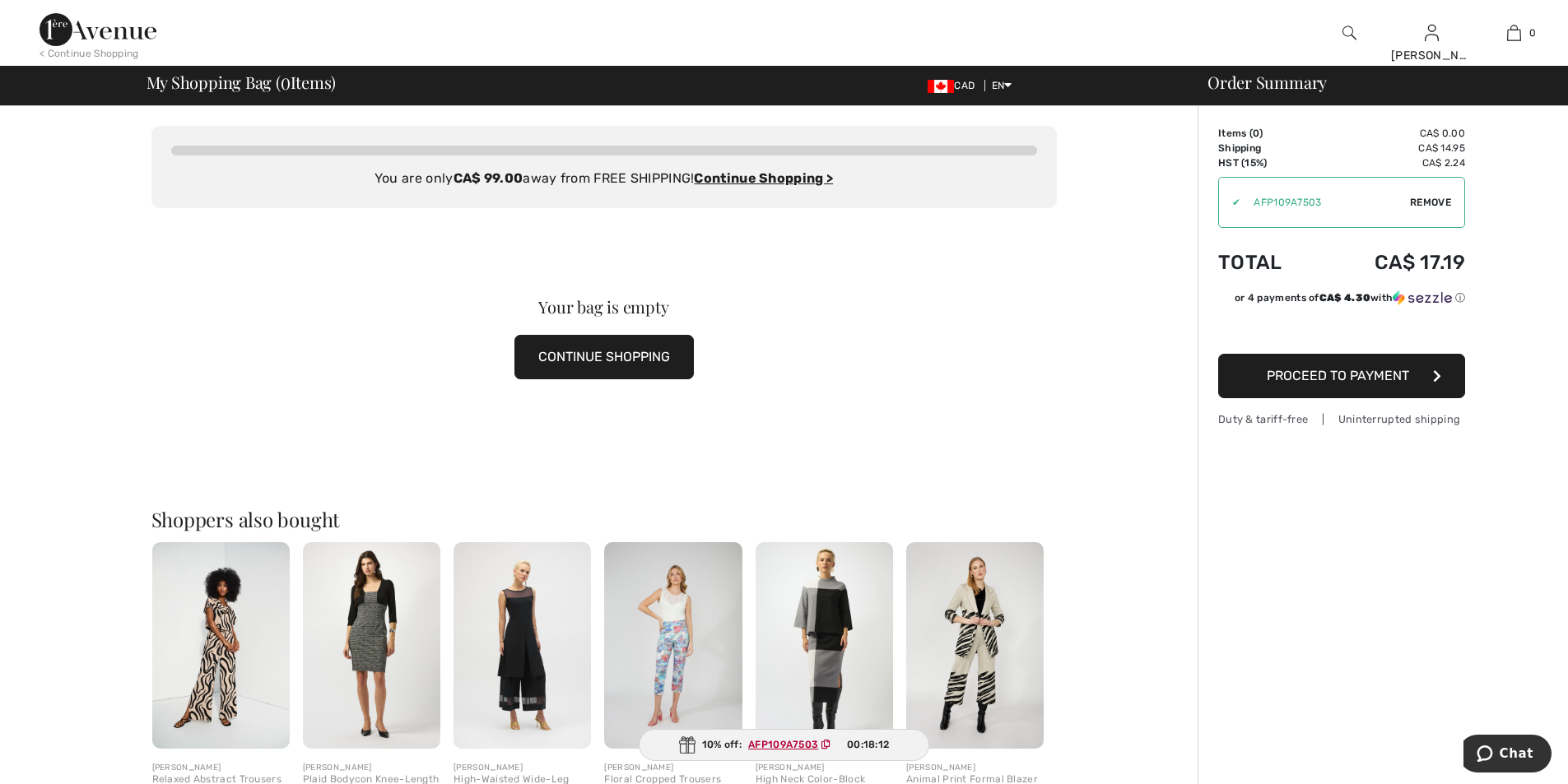
click at [90, 24] on img at bounding box center [98, 30] width 117 height 33
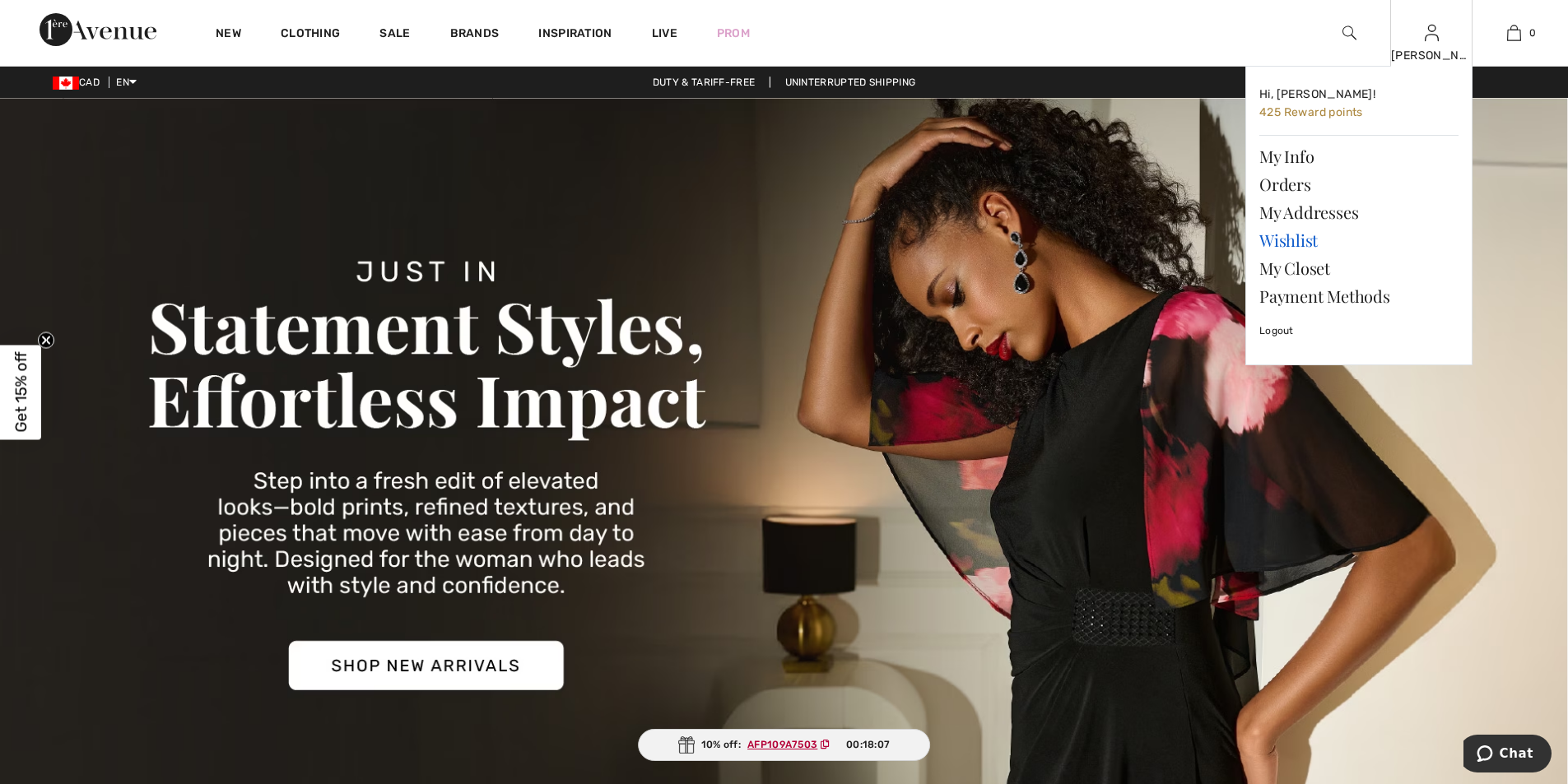
click at [1299, 238] on link "Wishlist" at bounding box center [1359, 241] width 199 height 28
click at [1285, 240] on link "Wishlist" at bounding box center [1359, 241] width 199 height 28
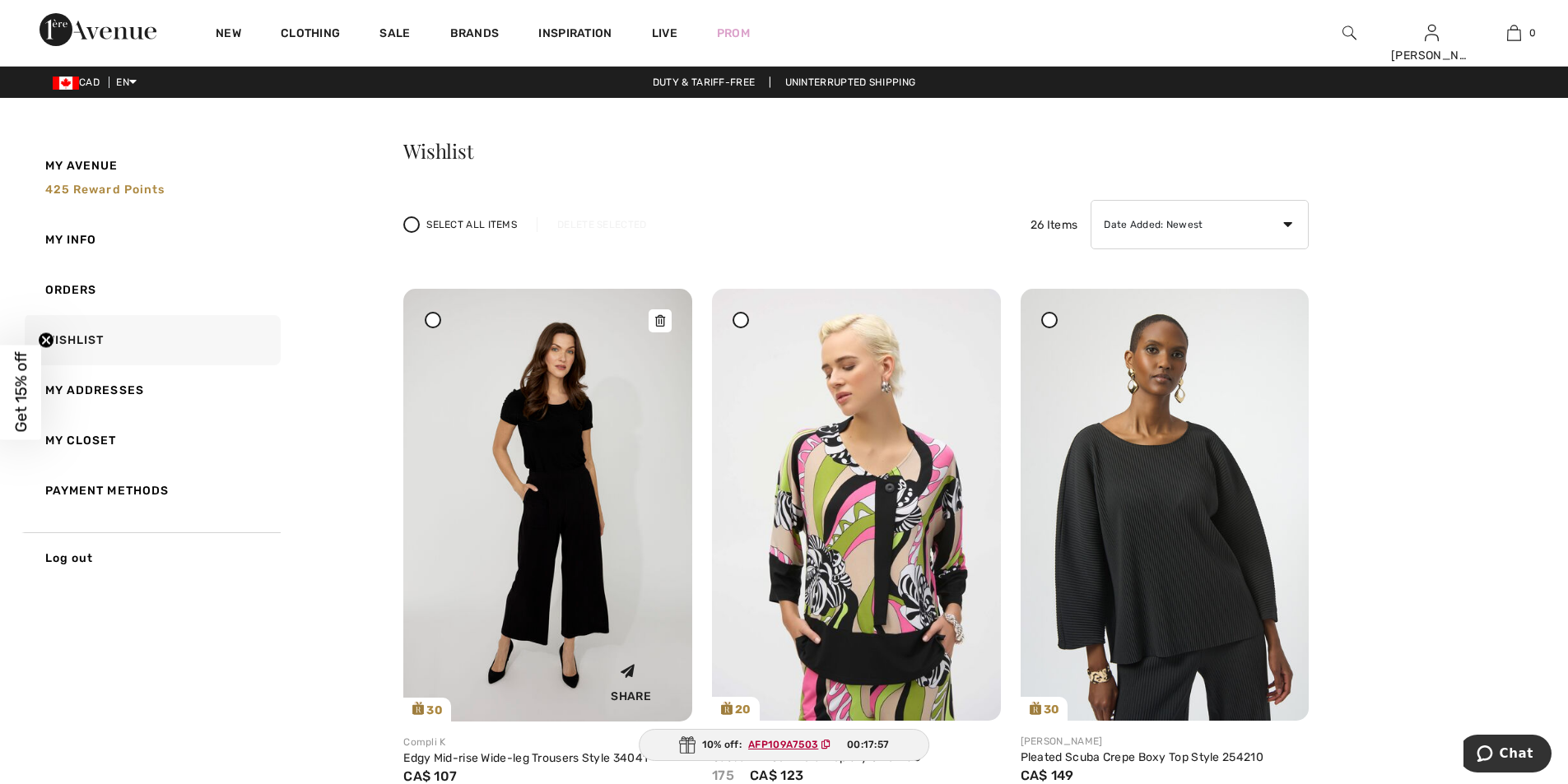
click at [563, 504] on img at bounding box center [547, 504] width 289 height 433
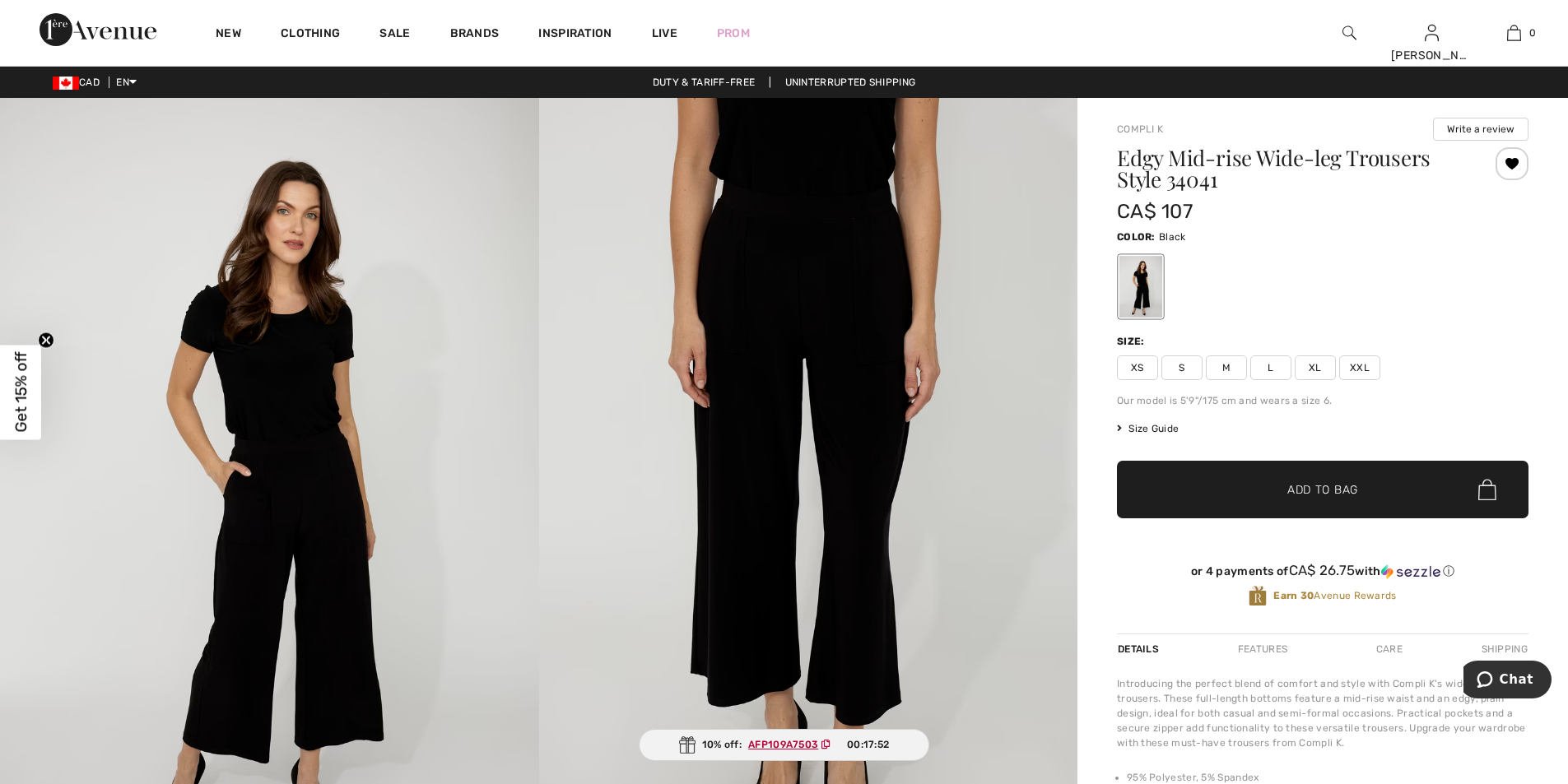
click at [1225, 370] on span "M" at bounding box center [1226, 368] width 41 height 25
click at [1277, 484] on span "✔ Added to Bag" at bounding box center [1297, 490] width 100 height 17
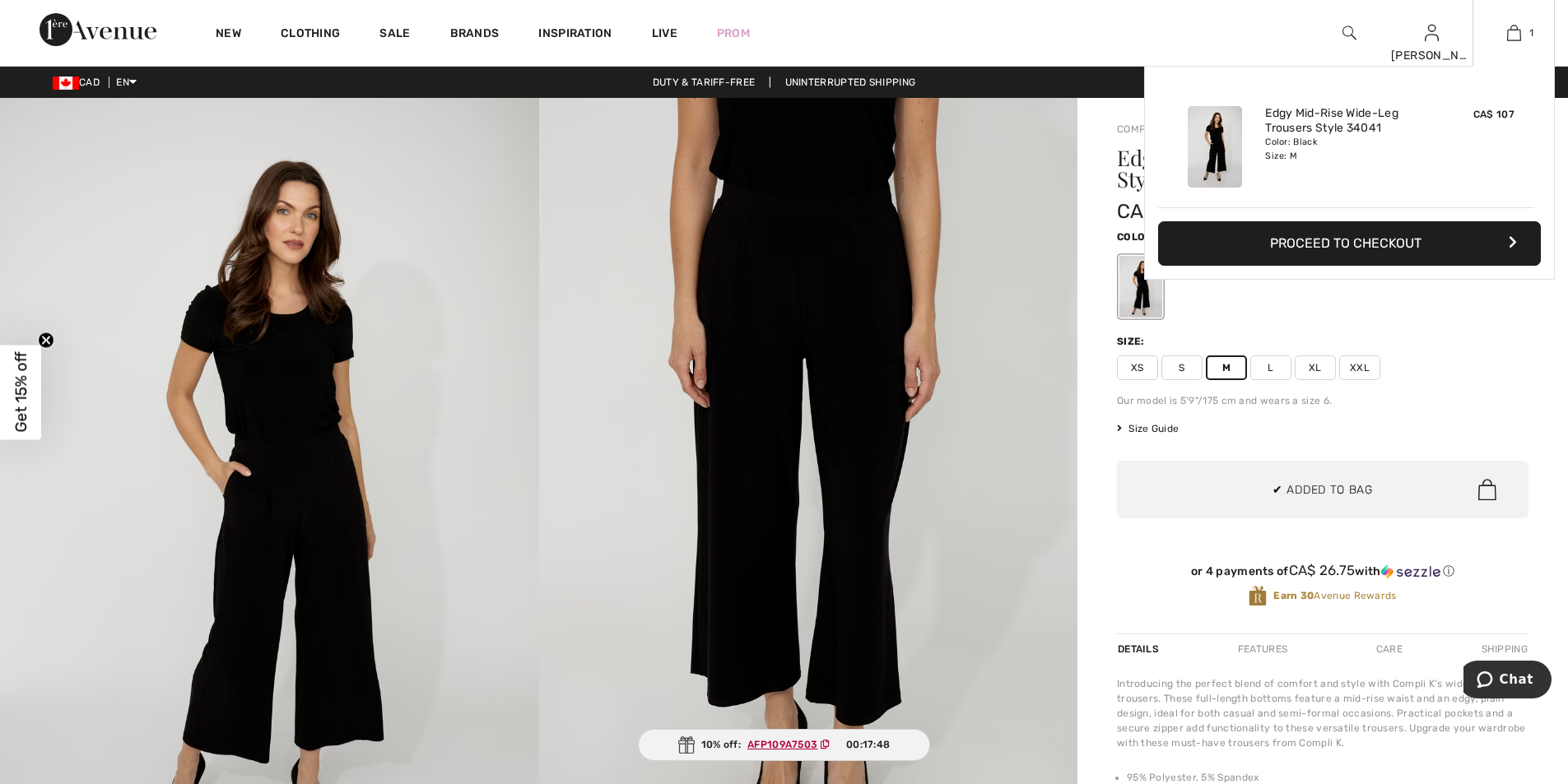
click at [1346, 254] on button "Proceed to Checkout" at bounding box center [1350, 244] width 383 height 45
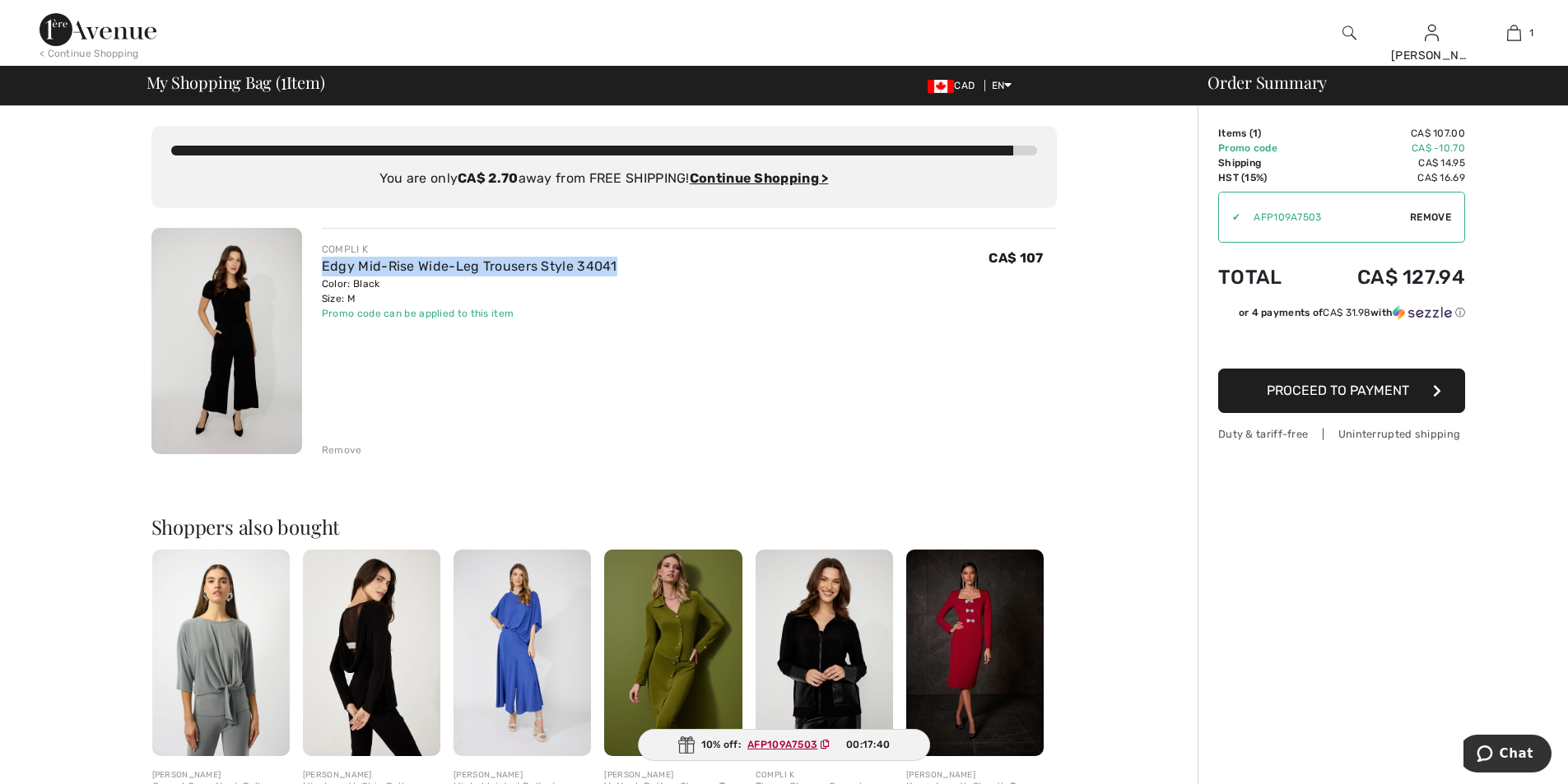
drag, startPoint x: 622, startPoint y: 262, endPoint x: 319, endPoint y: 261, distance: 303.0
click at [319, 261] on div "COMPLI K Edgy Mid-Rise Wide-Leg Trousers Style 34041 Color: Black Size: M Final…" at bounding box center [679, 343] width 755 height 230
copy link "Edgy Mid-Rise Wide-Leg Trousers Style 34041"
click at [1508, 763] on button "Chat" at bounding box center [1505, 753] width 93 height 38
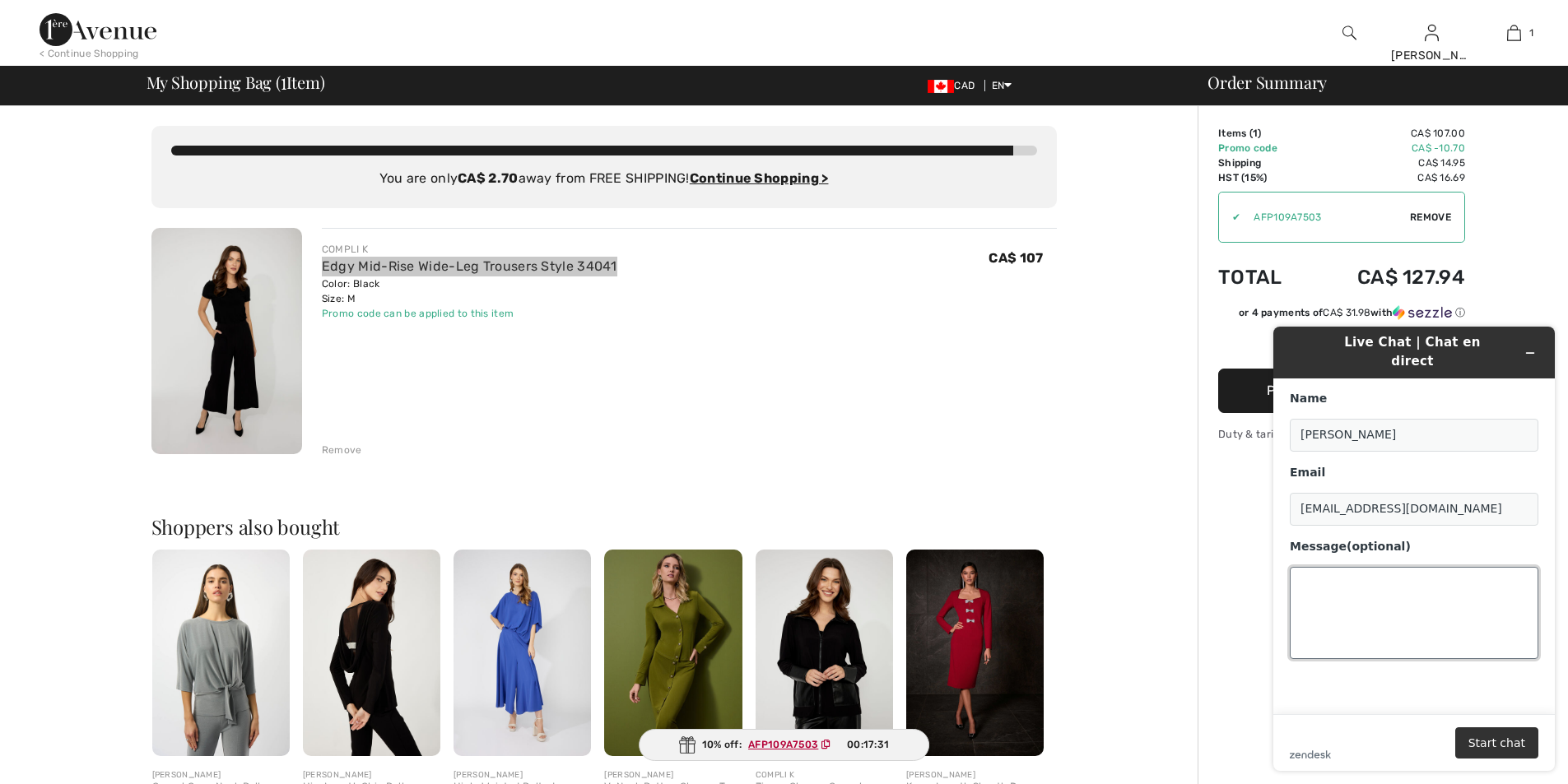
click at [1311, 578] on textarea "Message (optional)" at bounding box center [1414, 612] width 248 height 92
paste textarea "Edgy Mid-Rise Wide-Leg Trousers Style 34041"
click at [1311, 609] on textarea "can I have these pants Edgy Mid-Rise Wide-Leg Trousers Style 34041," at bounding box center [1414, 612] width 248 height 92
click at [1438, 586] on textarea "can I have these pants Edgy Mid-Rise Wide-Leg Trousers Style 34041," at bounding box center [1414, 612] width 248 height 92
type textarea "can I have these pants Edgy Mid-Rise Wide-Leg Trousers Style 34041, shipped wit…"
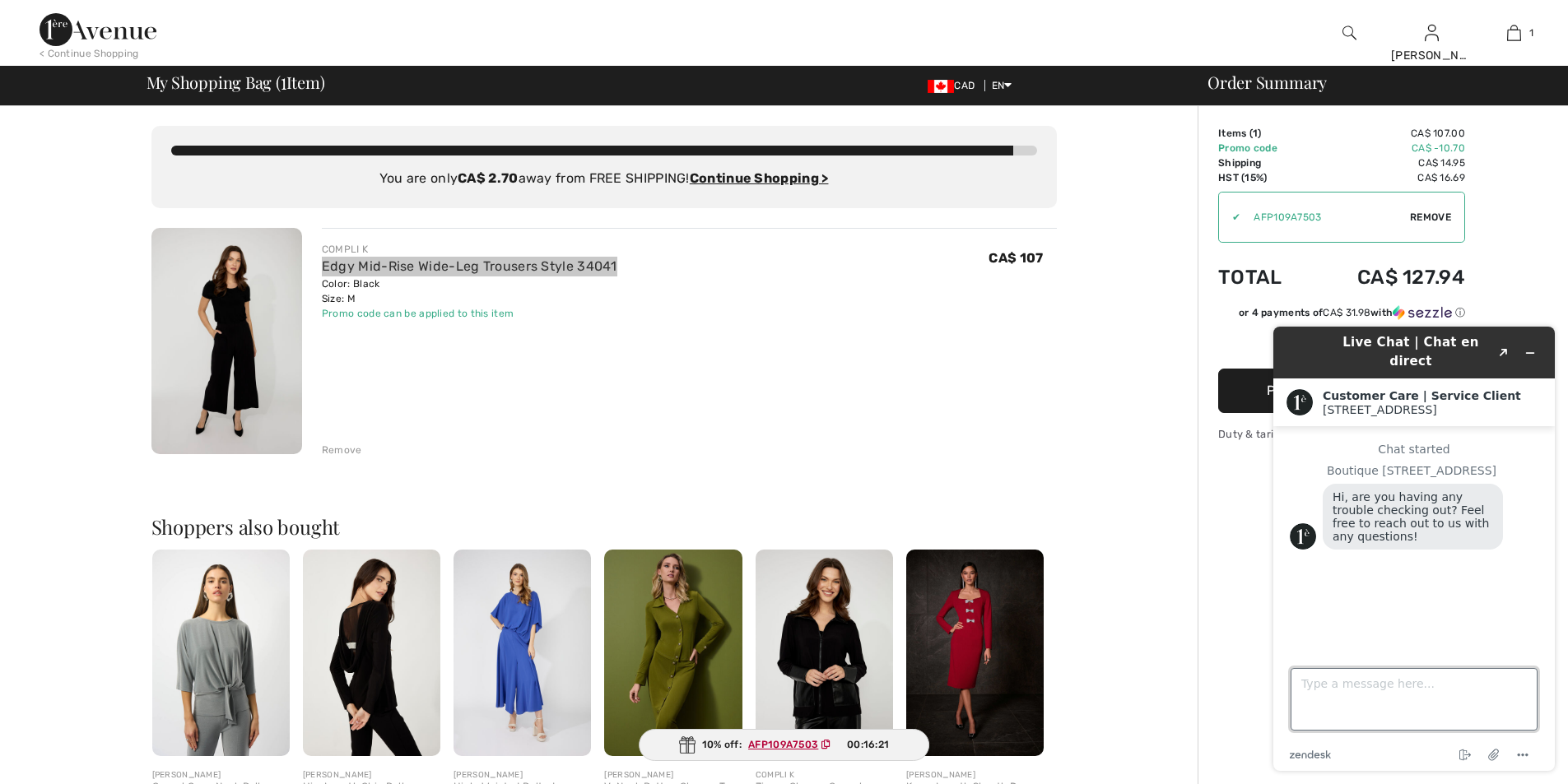
click at [1347, 709] on textarea "Type a message here..." at bounding box center [1414, 700] width 247 height 63
click at [1340, 688] on textarea "Type a message here..." at bounding box center [1414, 700] width 247 height 63
paste textarea "Edgy Mid-Rise Wide-Leg Trousers Style 34041"
click at [1422, 706] on textarea "Can I have the Edgy Mid-Rise Wide-Leg Trousers Style 34041, shipped with the or…" at bounding box center [1414, 700] width 247 height 63
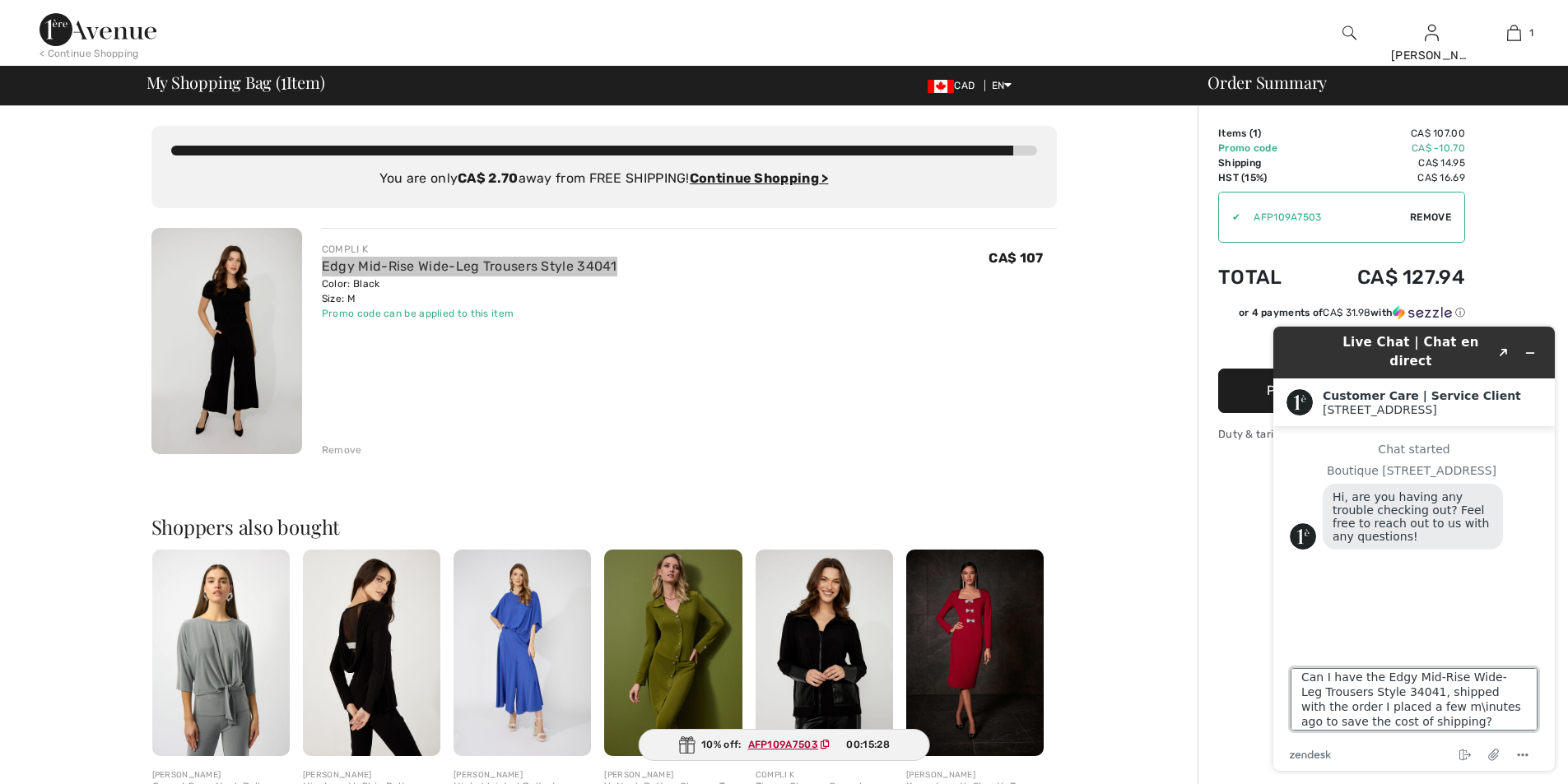
click at [1418, 709] on textarea "Can I have the Edgy Mid-Rise Wide-Leg Trousers Style 34041, shipped with the or…" at bounding box center [1414, 700] width 247 height 63
type textarea "Can I have the Edgy Mid-Rise Wide-Leg Trousers Style 34041, shipped with the or…"
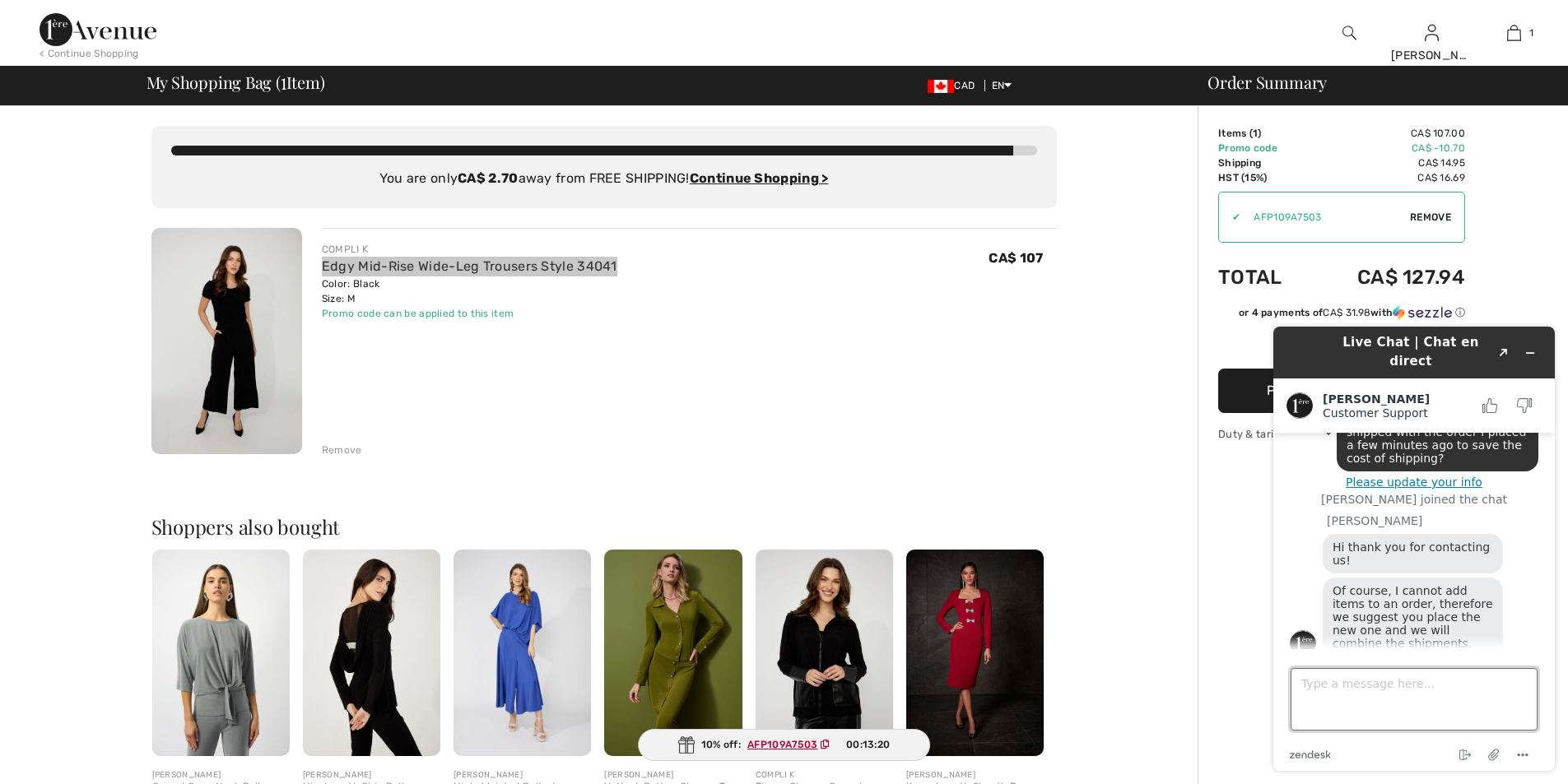
scroll to position [171, 0]
drag, startPoint x: 1337, startPoint y: 692, endPoint x: 1265, endPoint y: 699, distance: 72.3
click at [1265, 699] on div "Live Chat | Chat en direct Created with Sketch. [PERSON_NAME] Customer Support …" at bounding box center [1414, 548] width 308 height 471
type textarea "thanks"
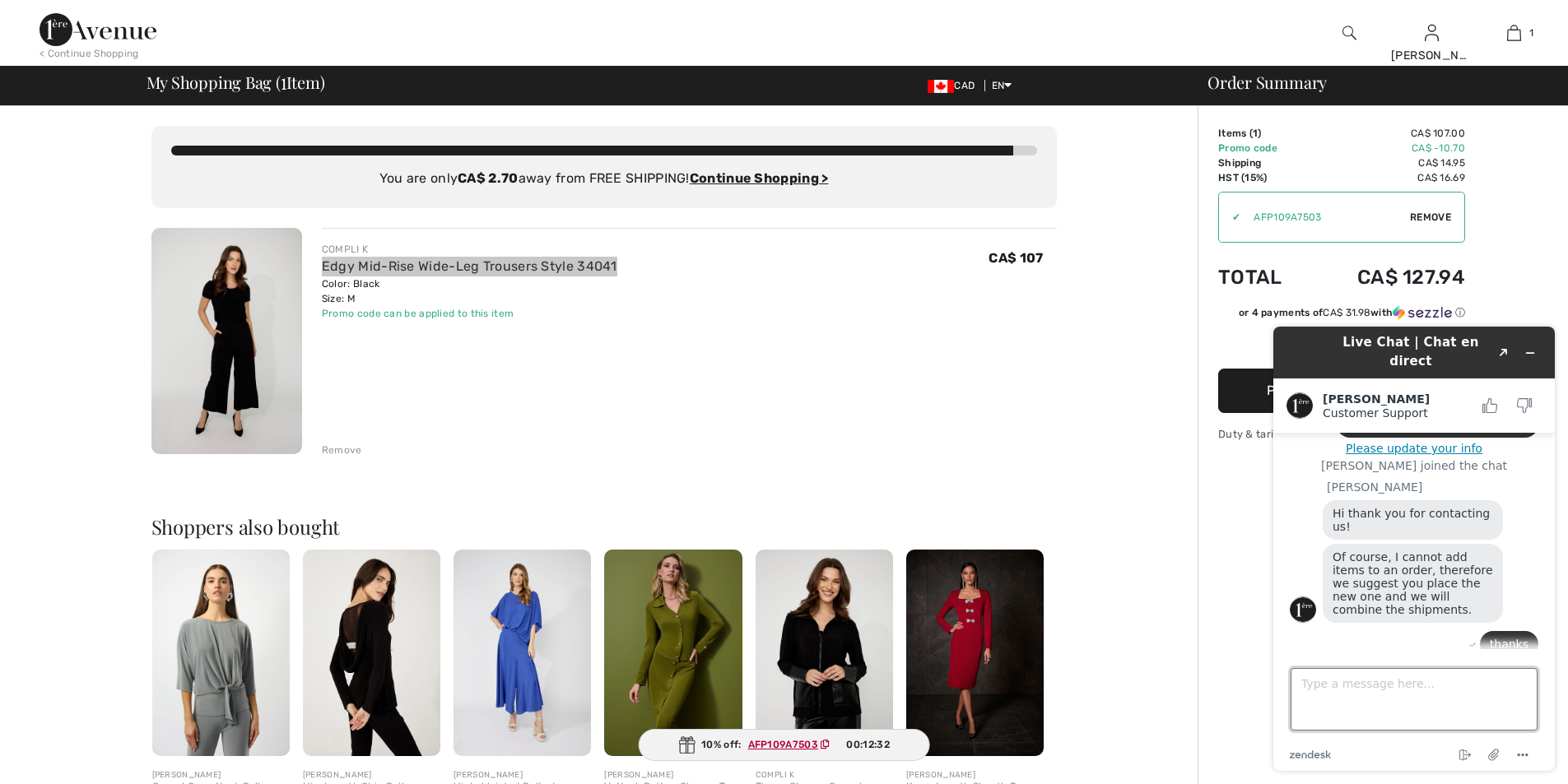
scroll to position [210, 0]
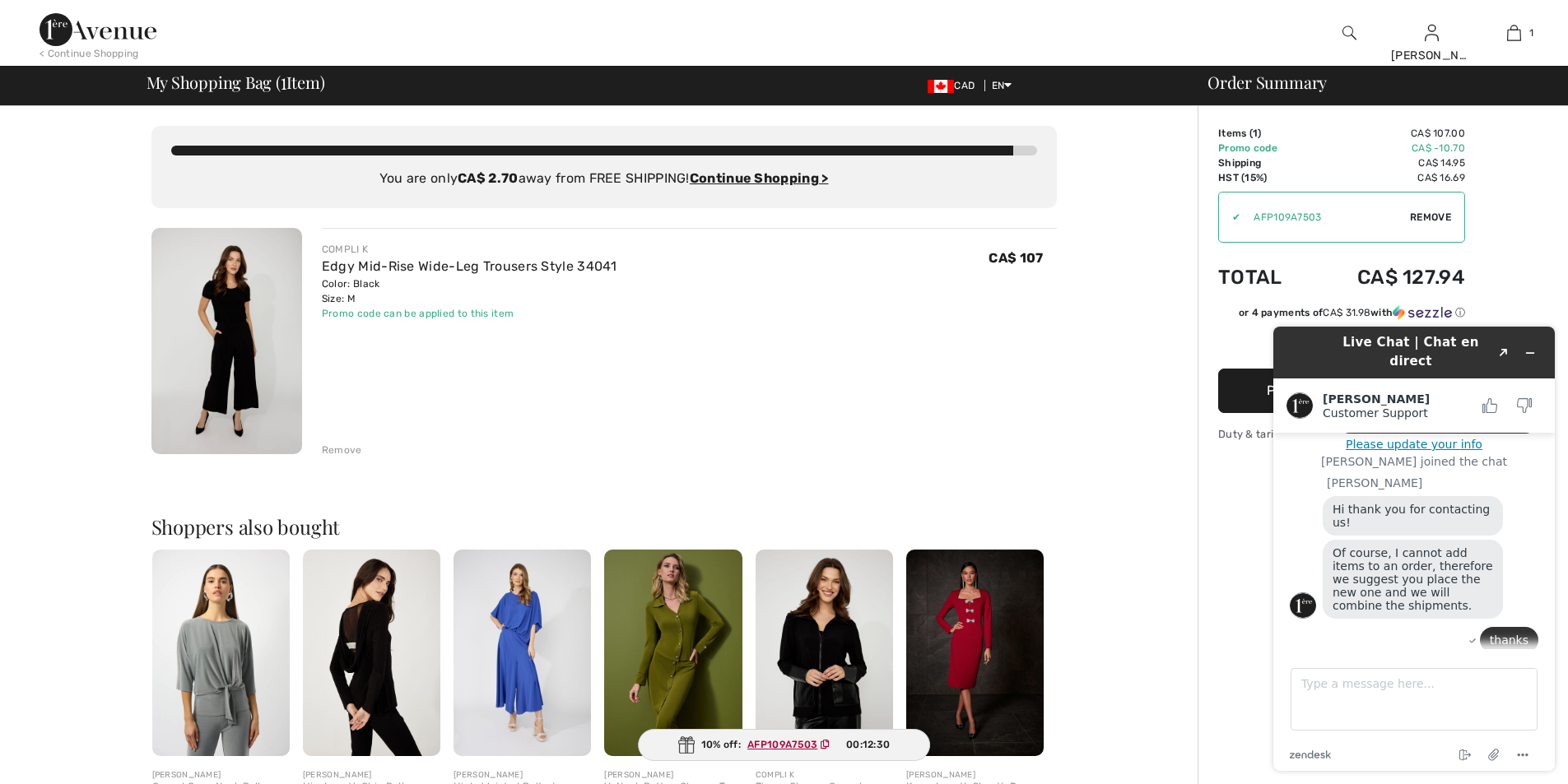
click at [338, 453] on div "Remove" at bounding box center [342, 450] width 41 height 15
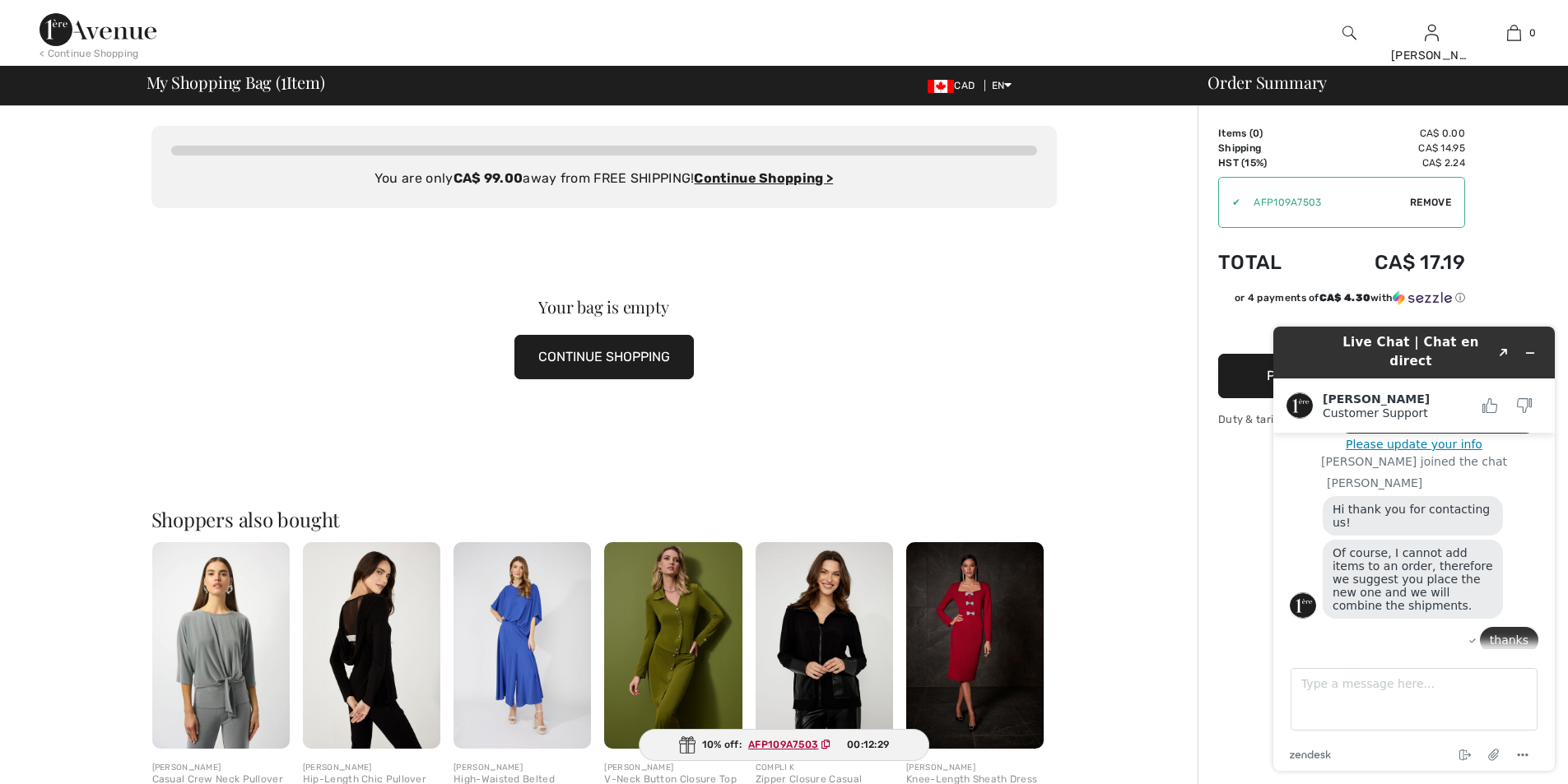
scroll to position [265, 0]
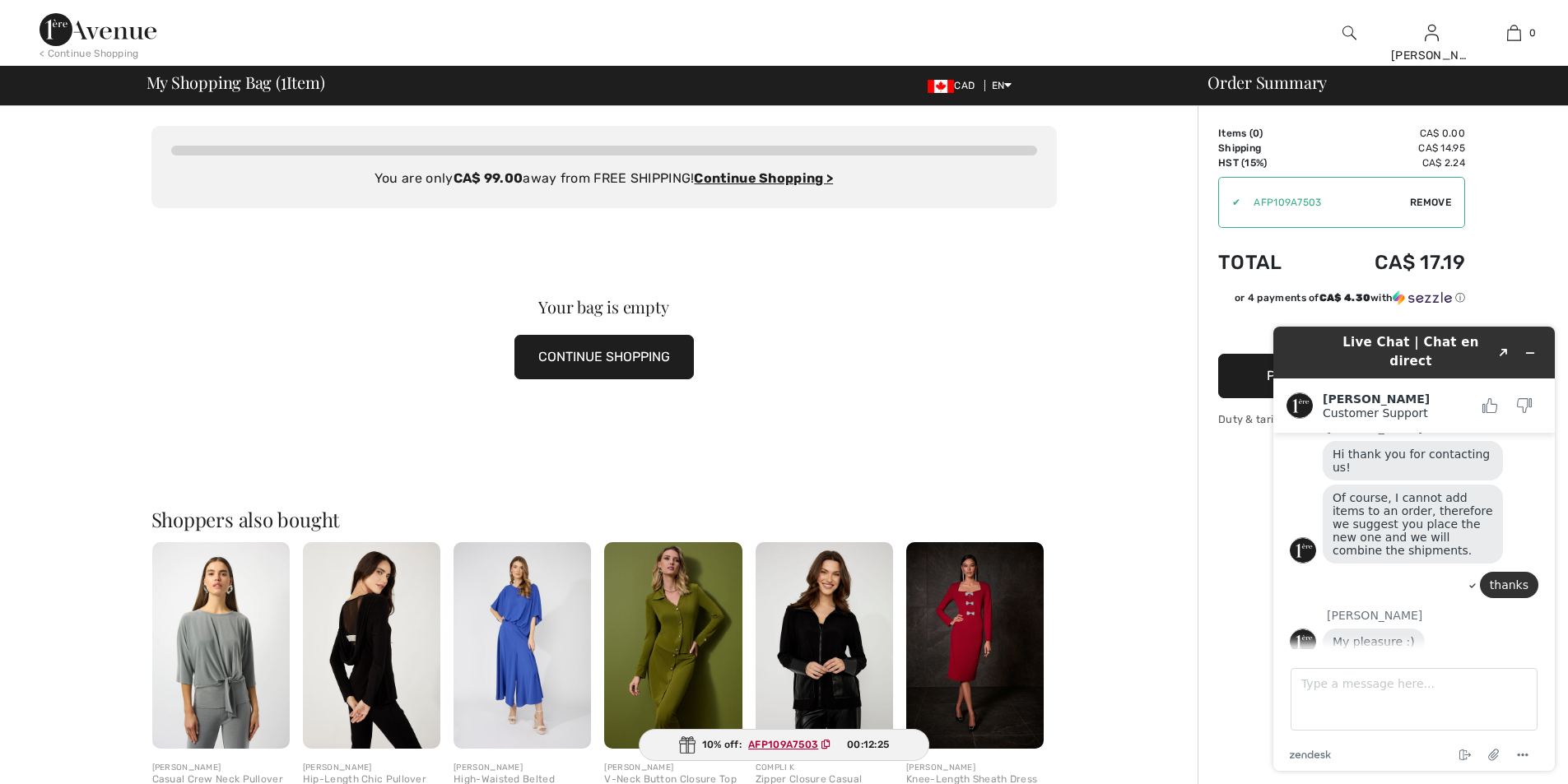
click at [866, 273] on div "Your bag is empty CONTINUE SHOPPING" at bounding box center [604, 339] width 905 height 261
click at [1433, 195] on span "Remove" at bounding box center [1431, 203] width 41 height 15
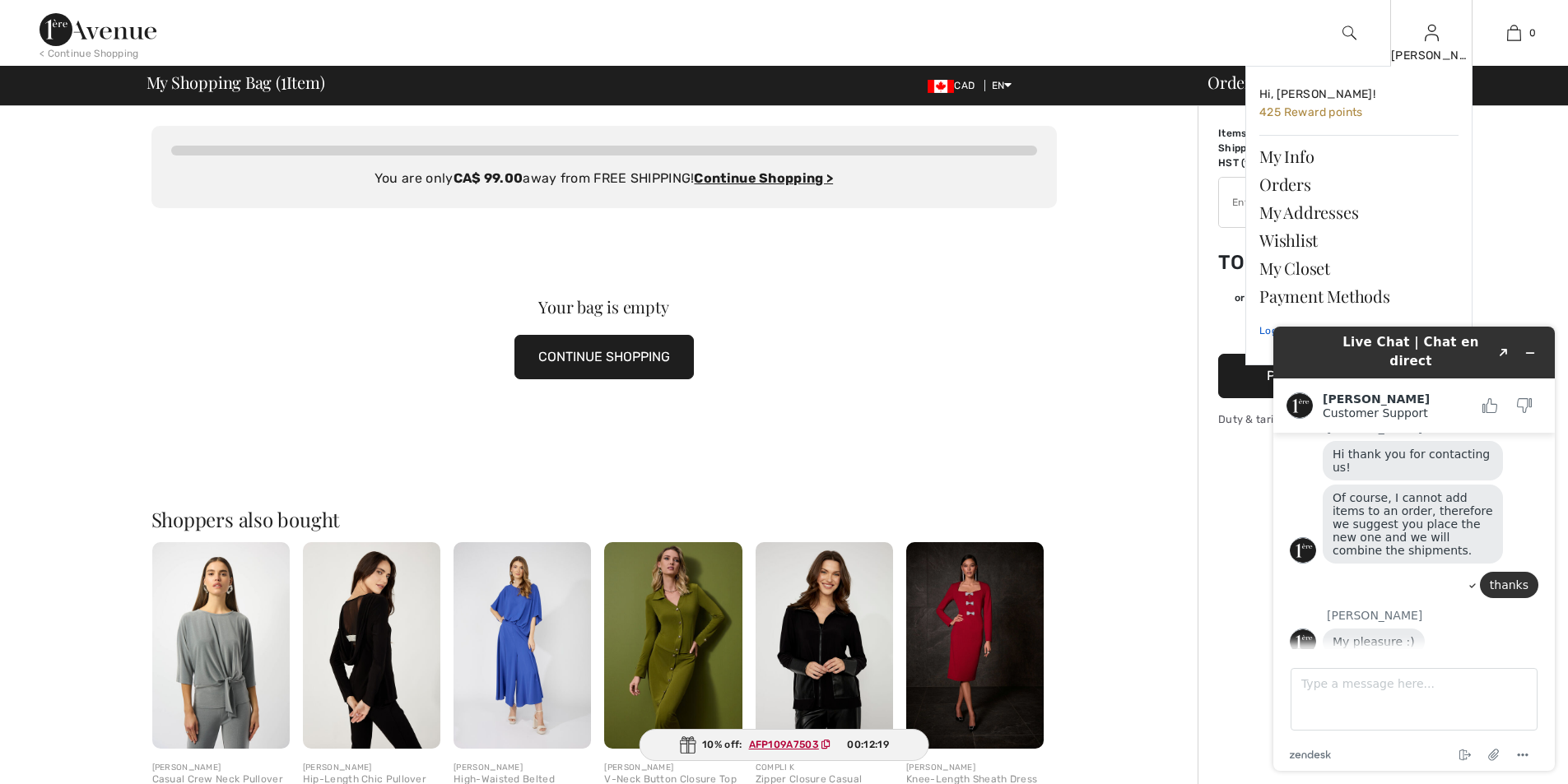
click at [1259, 331] on link "Logout" at bounding box center [1359, 331] width 199 height 41
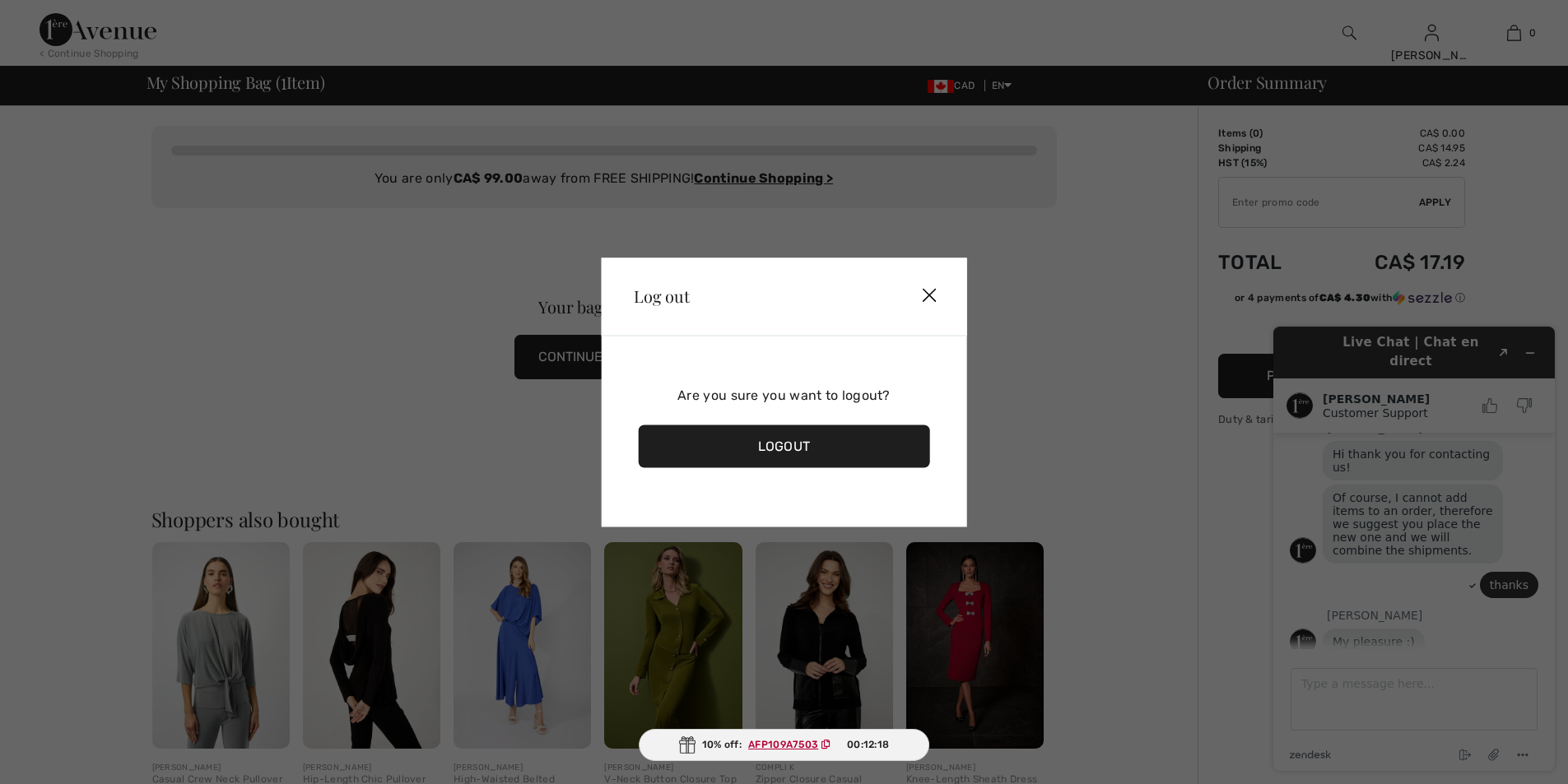
click at [862, 443] on div "Logout" at bounding box center [784, 446] width 292 height 43
